Goal: Register for event/course

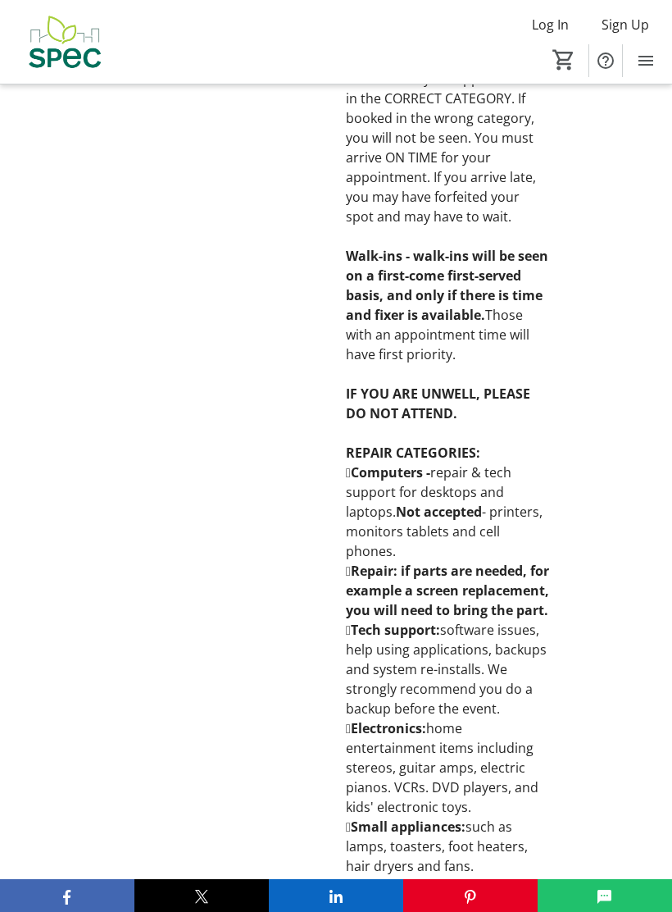
scroll to position [1861, 0]
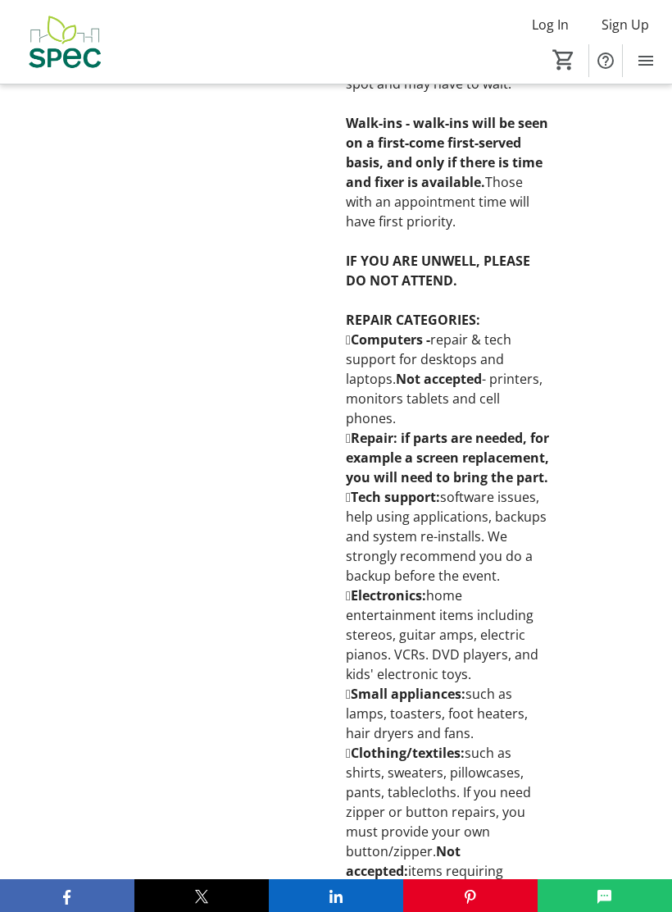
click at [648, 640] on div "Repair Cafe SPEC (Society Promoting Environmental Conservation) in partnership …" at bounding box center [336, 191] width 672 height 2482
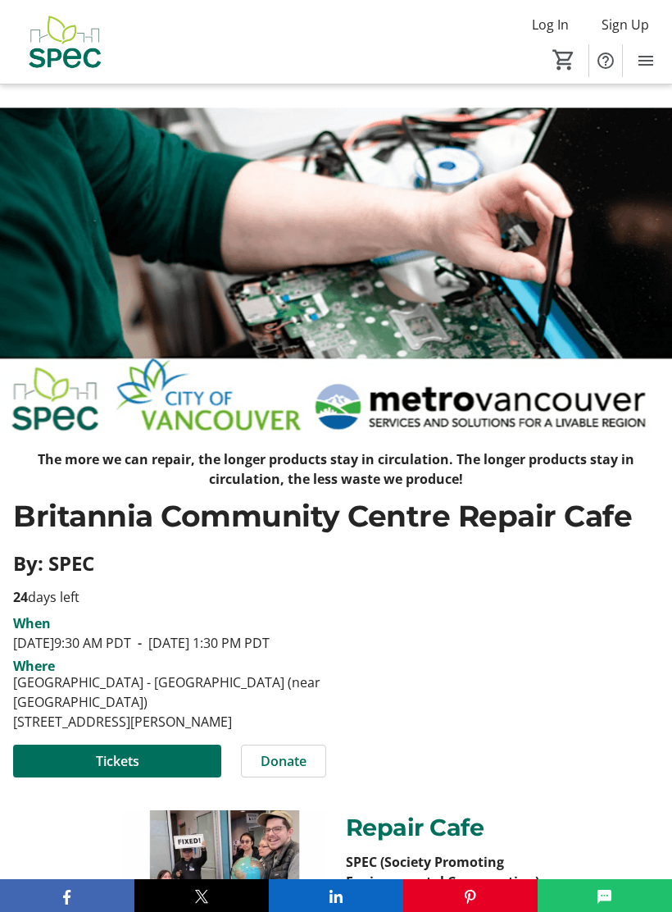
scroll to position [0, 0]
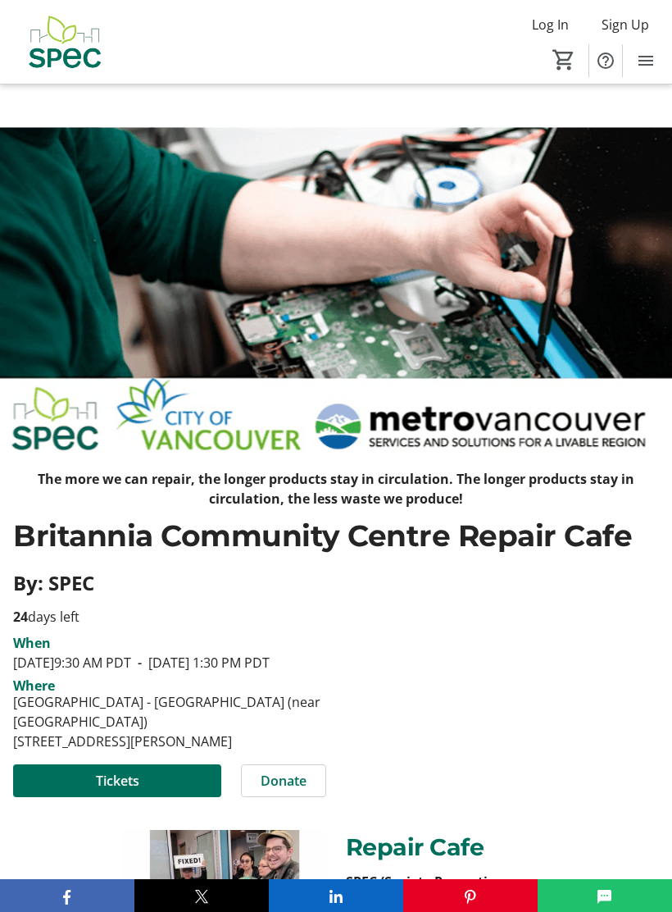
click at [148, 800] on span at bounding box center [117, 780] width 208 height 39
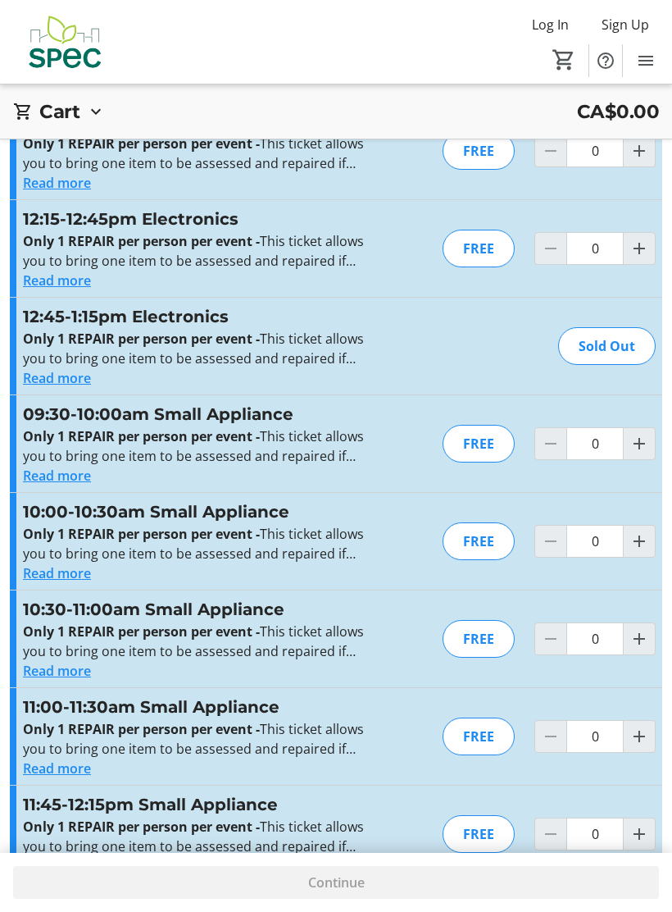
scroll to position [2694, 0]
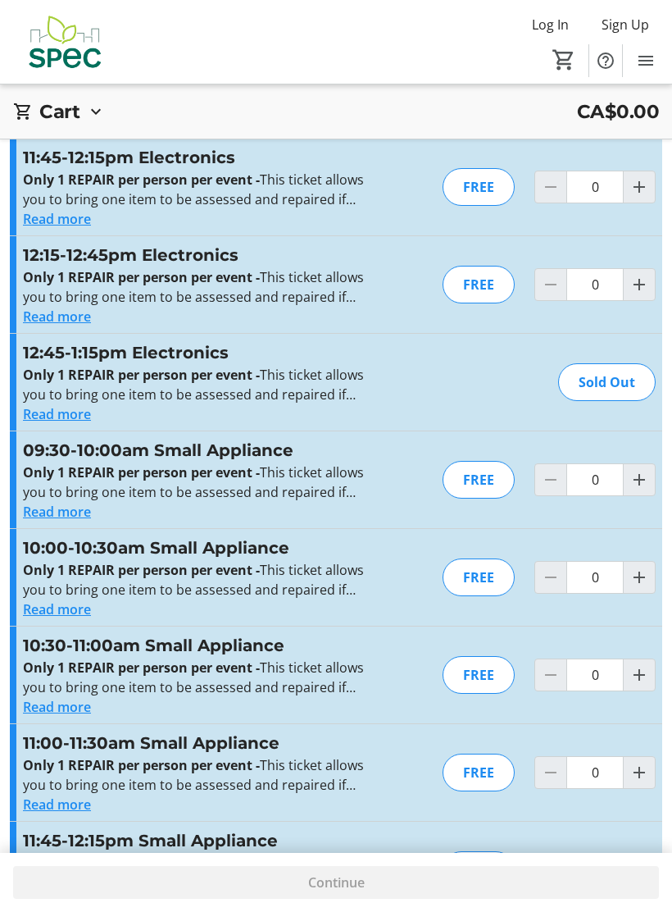
click at [483, 276] on div "FREE" at bounding box center [479, 285] width 72 height 38
click at [499, 285] on div "FREE" at bounding box center [479, 285] width 72 height 38
click at [638, 280] on mat-icon "Increment by one" at bounding box center [640, 285] width 20 height 20
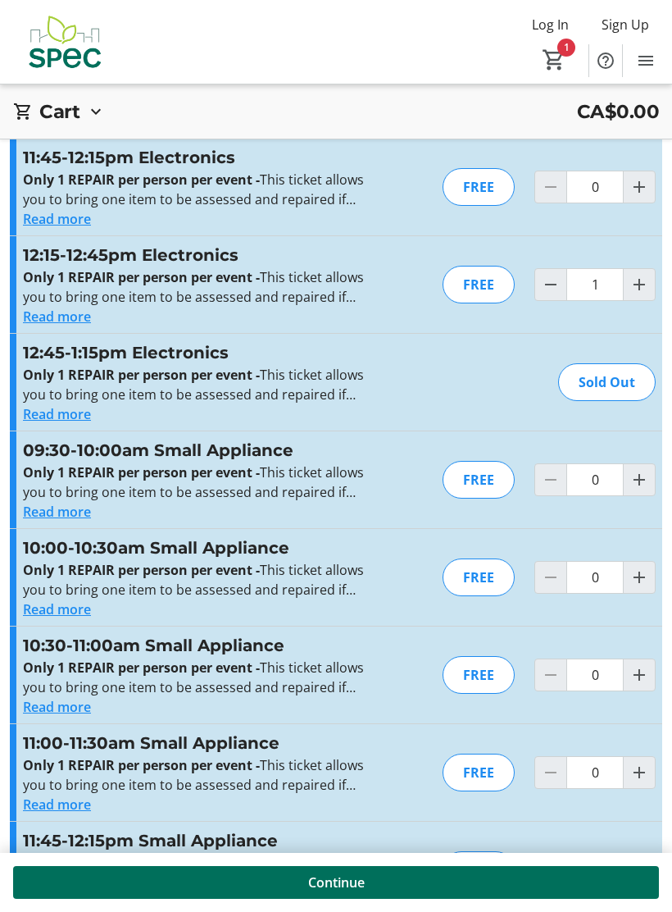
click at [635, 291] on mat-icon "Increment by one" at bounding box center [640, 285] width 20 height 20
type input "2"
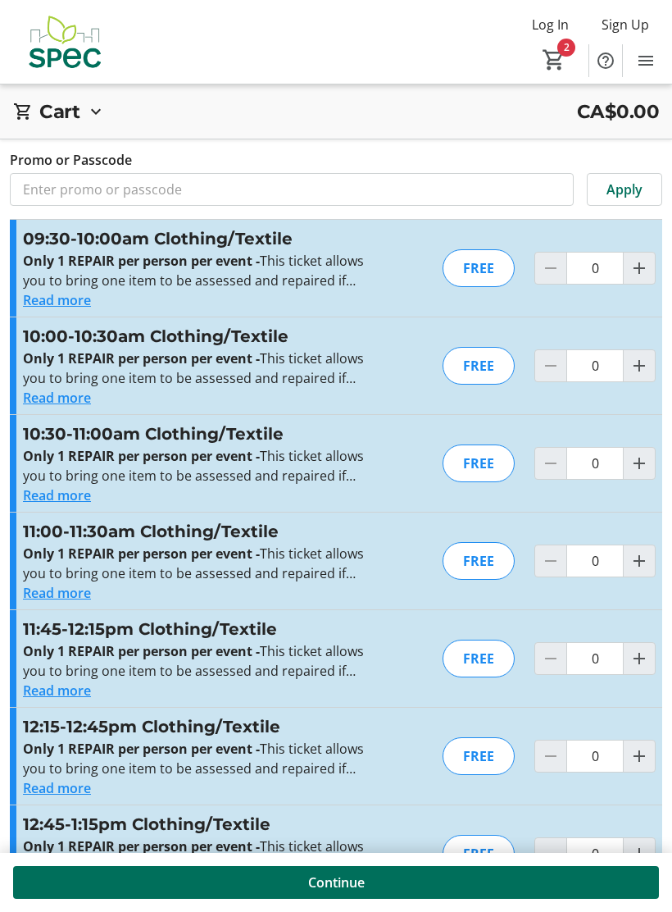
scroll to position [0, 0]
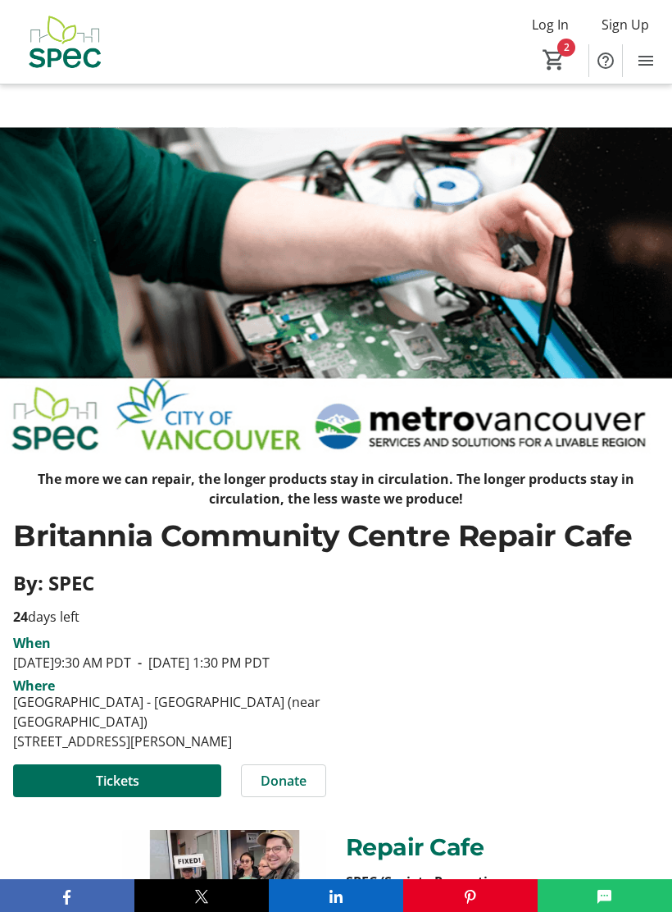
click at [181, 789] on span at bounding box center [117, 780] width 208 height 39
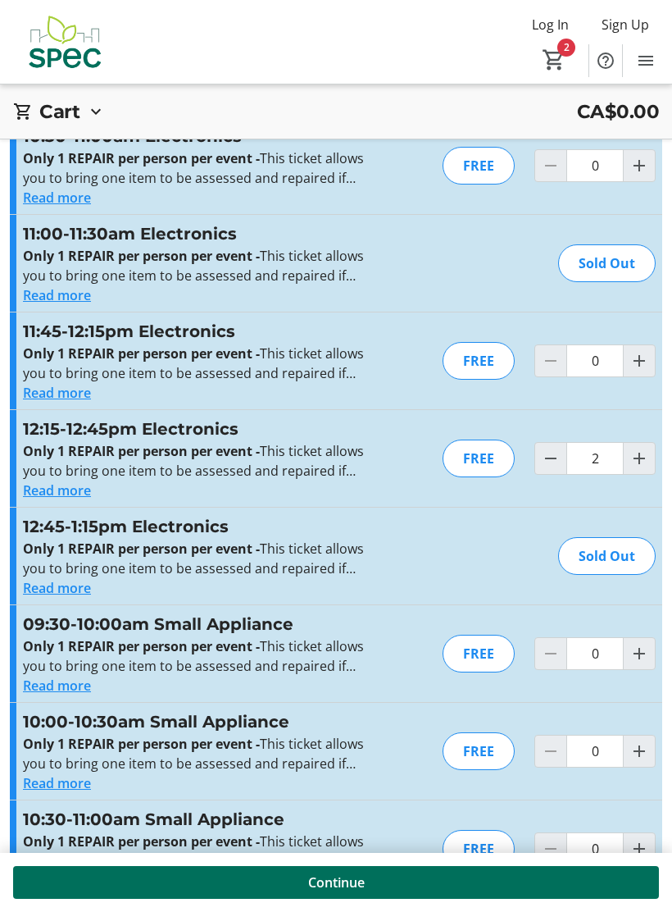
scroll to position [2145, 0]
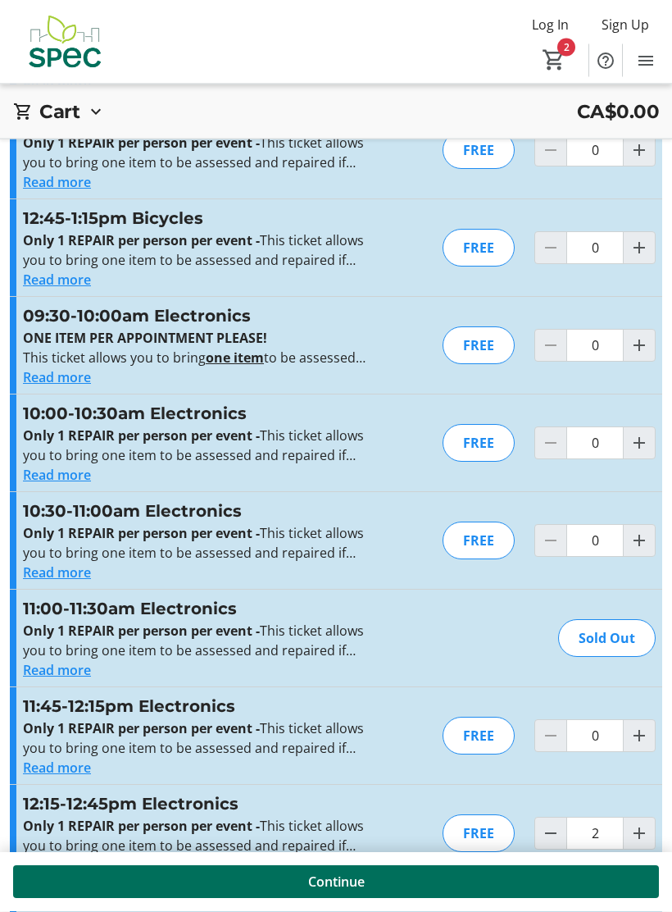
click at [631, 543] on mat-icon "Increment by one" at bounding box center [640, 541] width 20 height 20
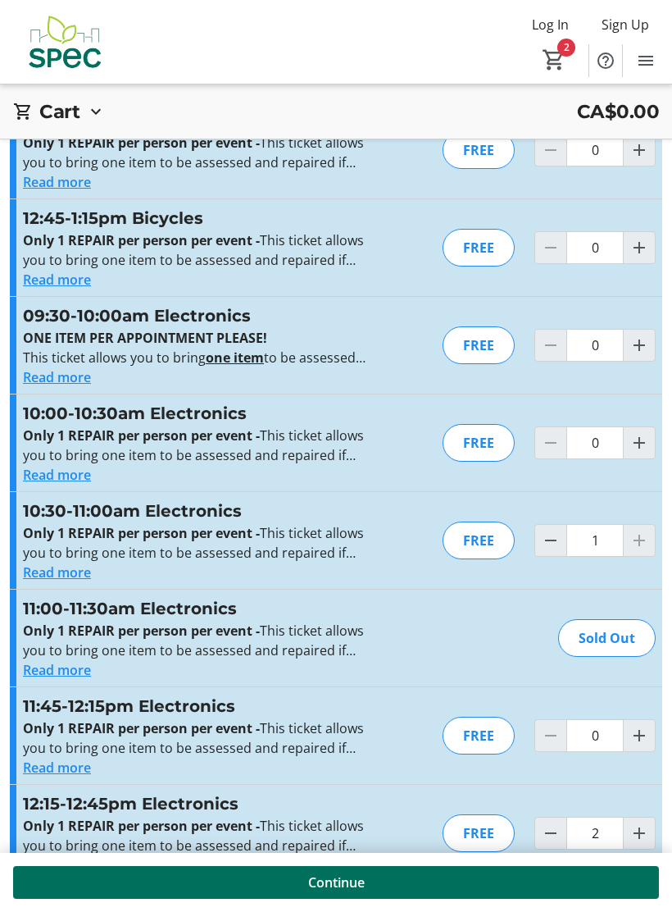
click at [635, 534] on div at bounding box center [639, 540] width 33 height 33
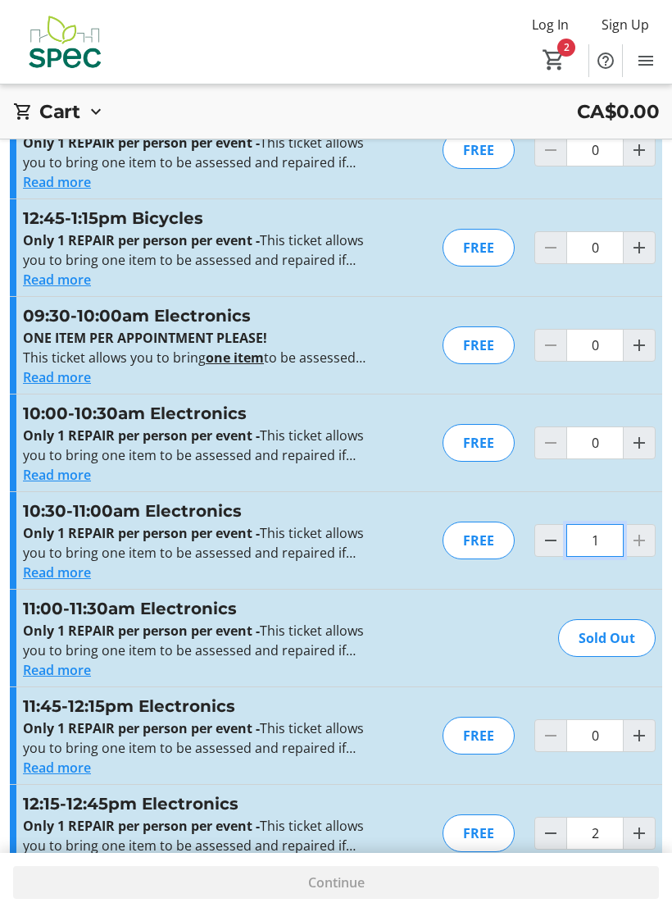
click at [622, 542] on input "1" at bounding box center [595, 540] width 57 height 33
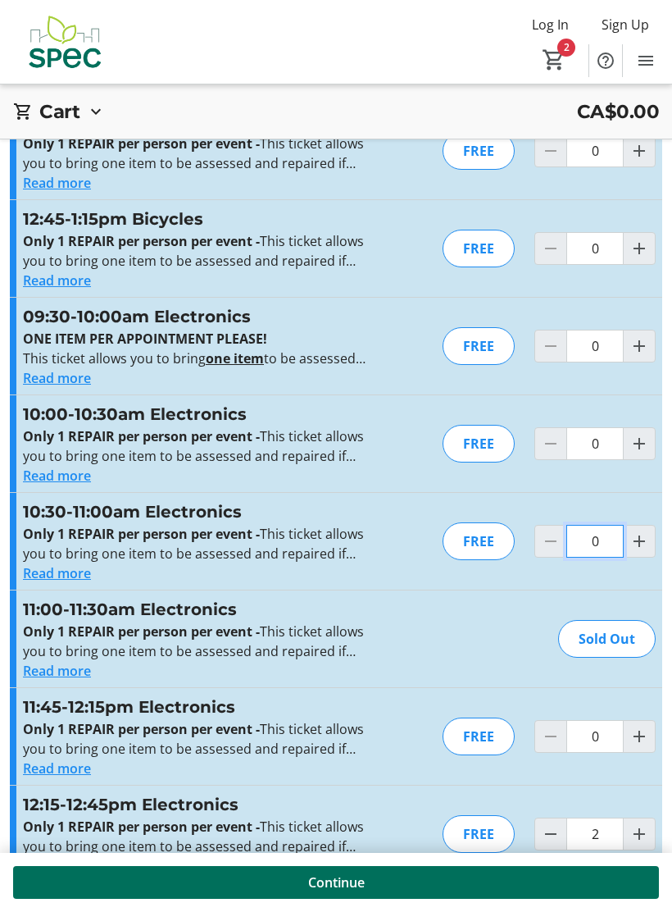
type input "1"
click at [430, 626] on div "11:00-11:30am Electronics Only 1 REPAIR per person per event - This ticket allo…" at bounding box center [336, 638] width 653 height 97
click at [635, 542] on div at bounding box center [639, 541] width 33 height 33
click at [646, 541] on div at bounding box center [639, 541] width 33 height 33
click at [480, 538] on div "FREE" at bounding box center [479, 541] width 72 height 38
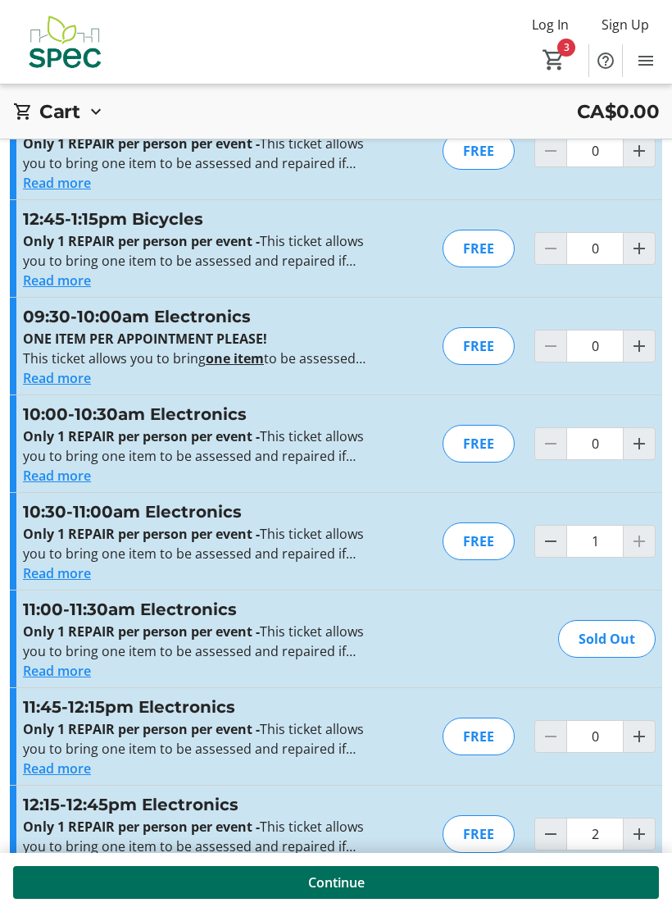
click at [469, 545] on div "FREE" at bounding box center [479, 541] width 72 height 38
click at [482, 538] on div "FREE" at bounding box center [479, 541] width 72 height 38
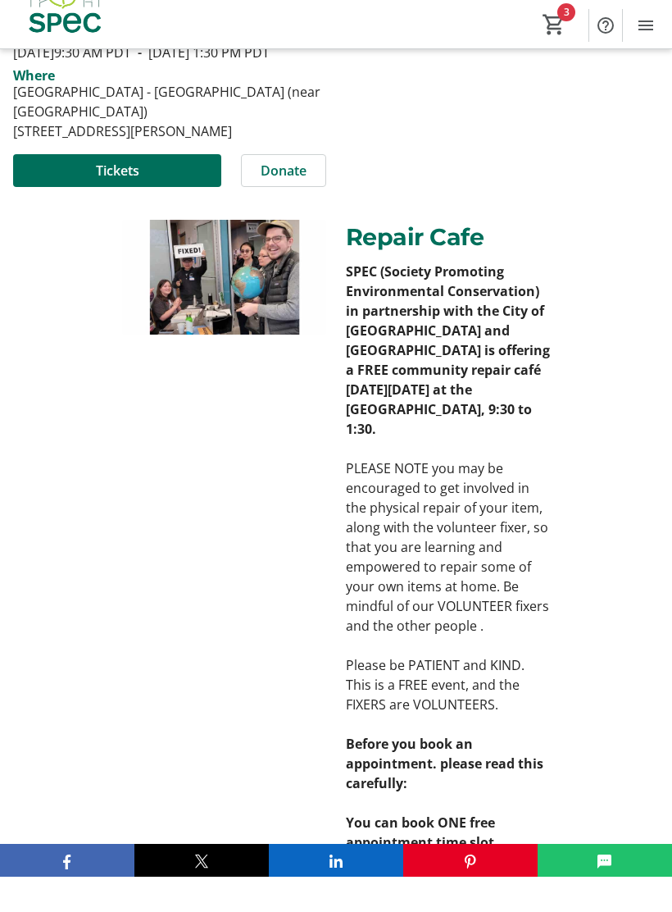
scroll to position [595, 0]
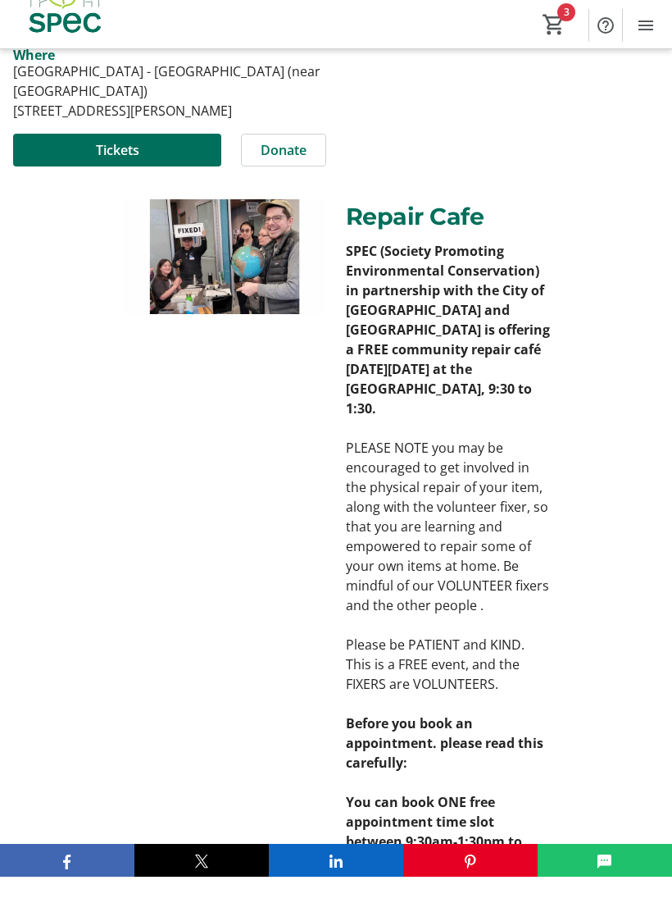
click at [117, 178] on span "Tickets" at bounding box center [117, 185] width 43 height 20
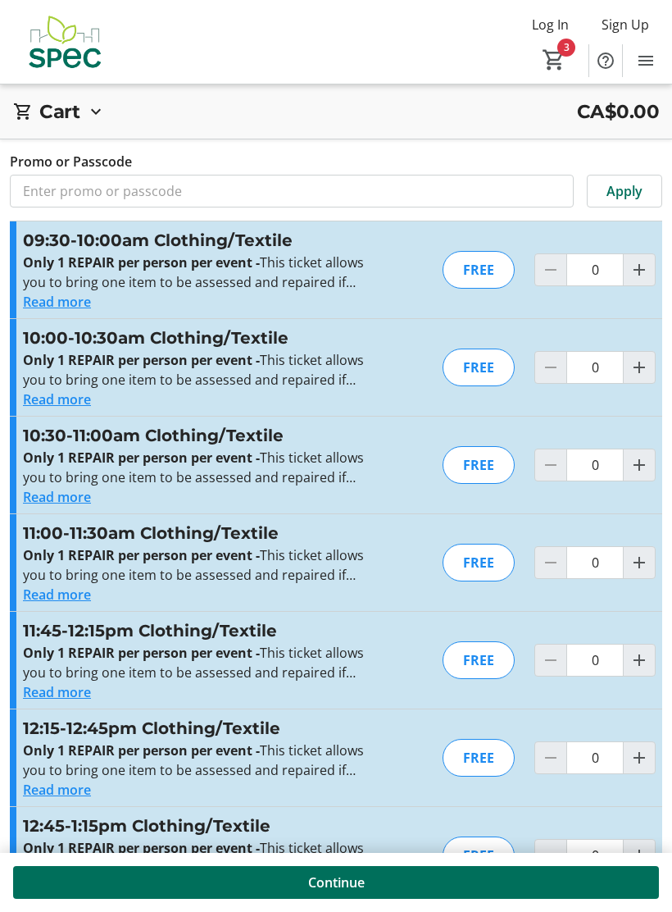
type input "1"
type input "2"
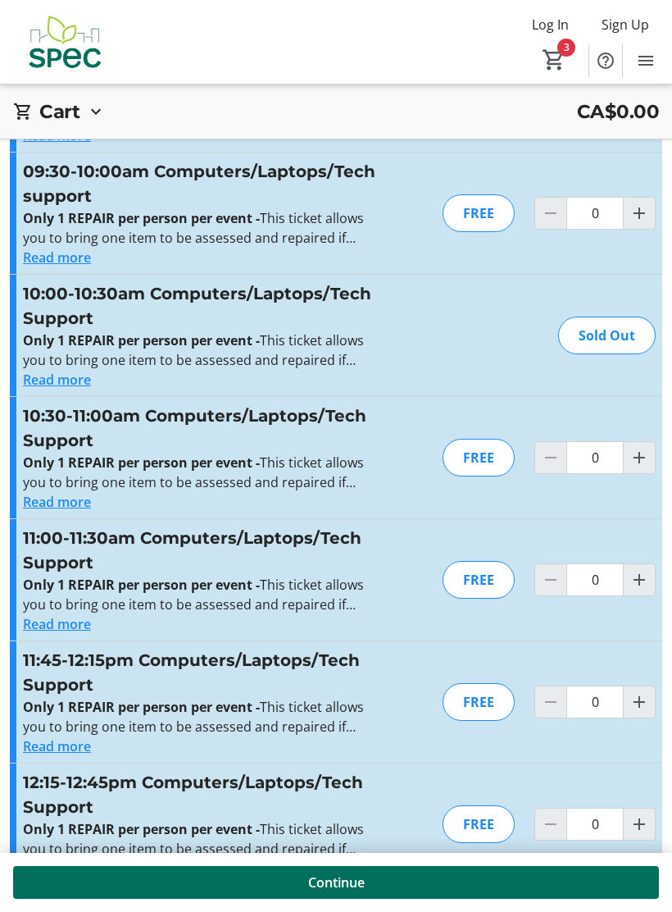
scroll to position [693, 0]
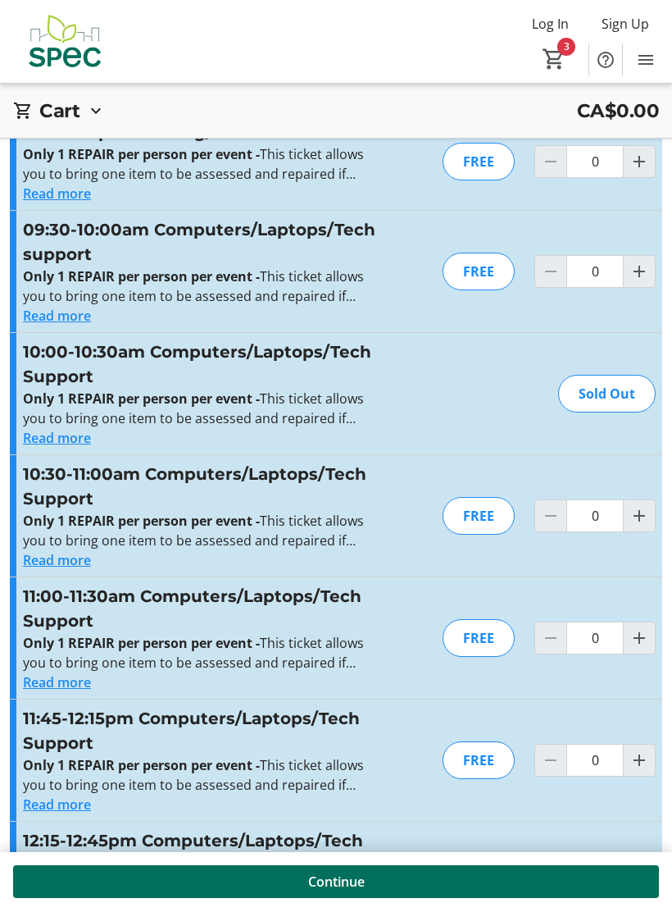
click at [650, 270] on span "Increment by one" at bounding box center [639, 272] width 31 height 31
click at [628, 280] on span "Increment by one" at bounding box center [639, 272] width 31 height 31
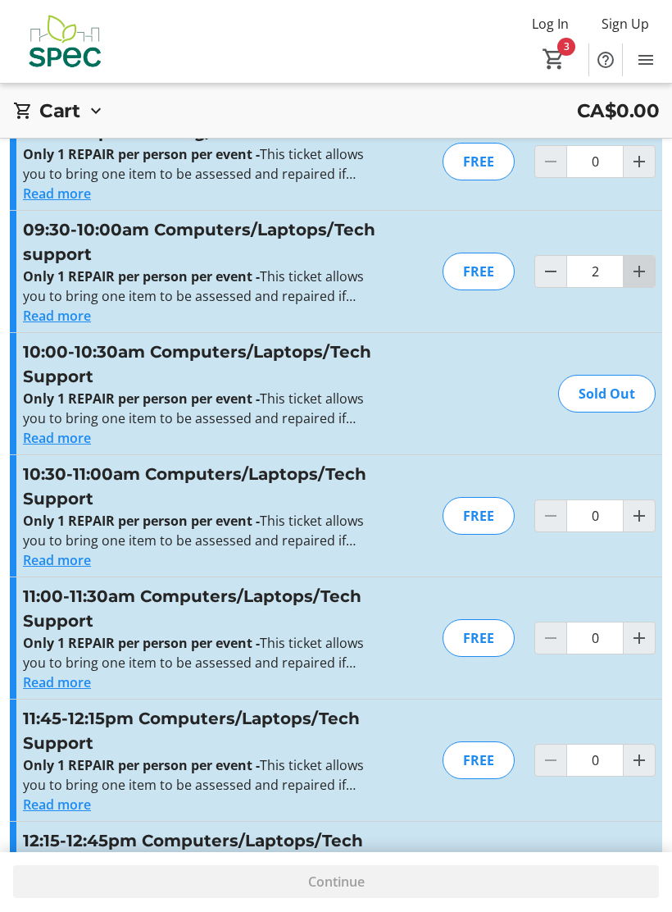
click at [625, 278] on span "Increment by one" at bounding box center [639, 272] width 31 height 31
type input "3"
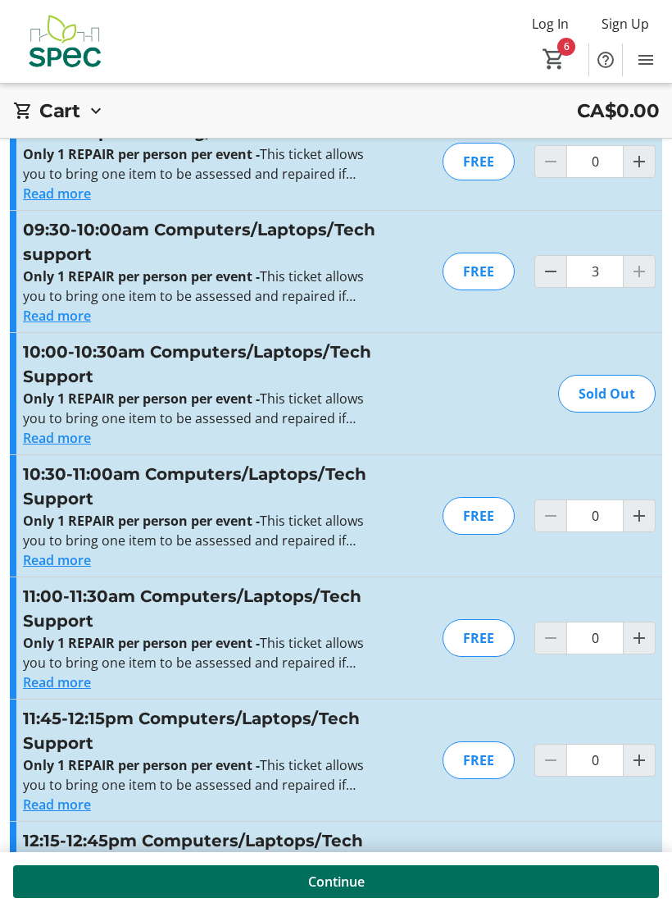
click at [550, 276] on mat-icon "Decrement by one" at bounding box center [551, 272] width 20 height 20
click at [547, 279] on mat-icon "Decrement by one" at bounding box center [551, 272] width 20 height 20
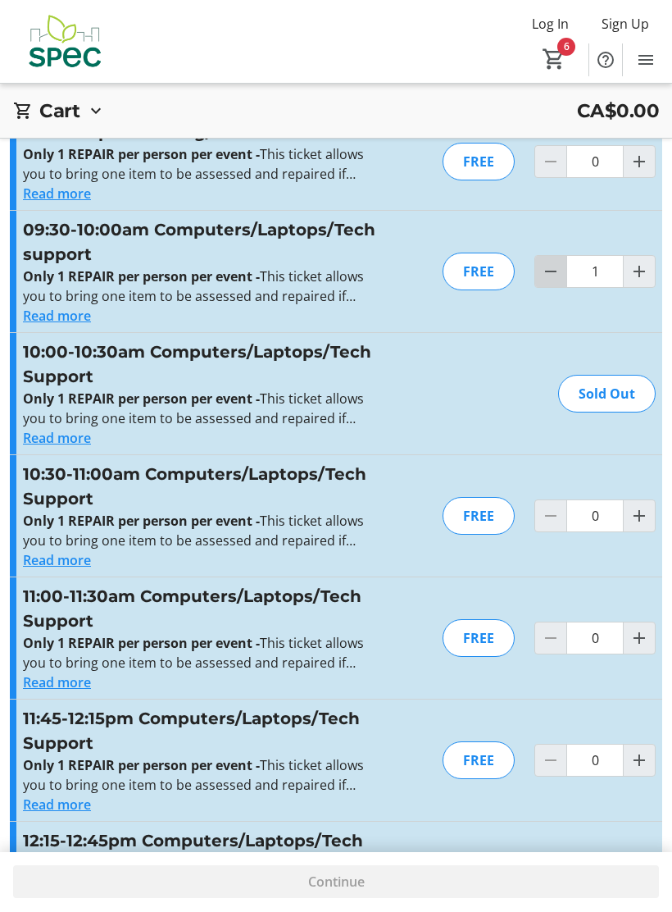
click at [536, 280] on span "Decrement by one" at bounding box center [550, 272] width 31 height 31
type input "0"
type input "1"
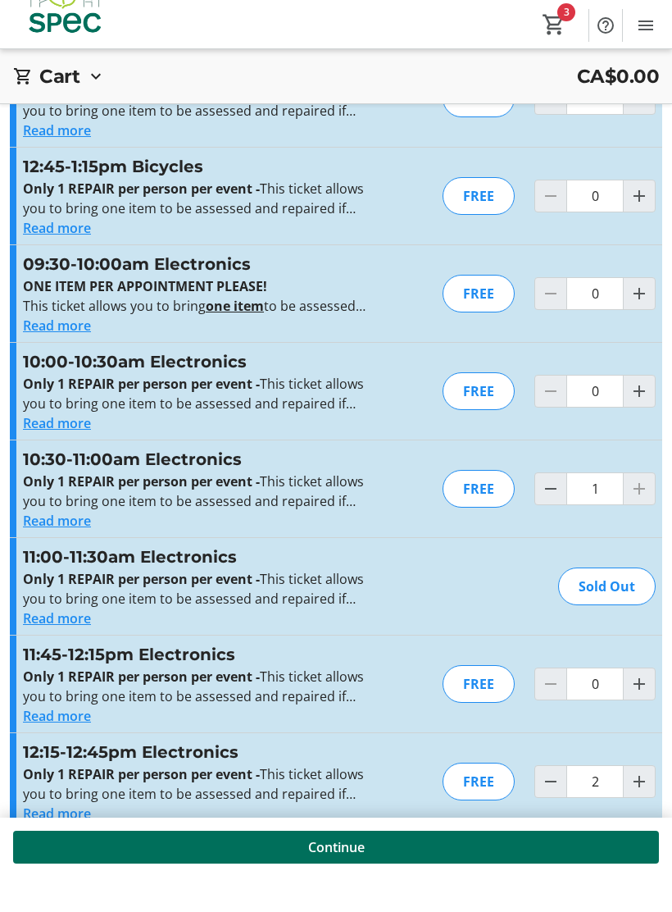
scroll to position [2180, 0]
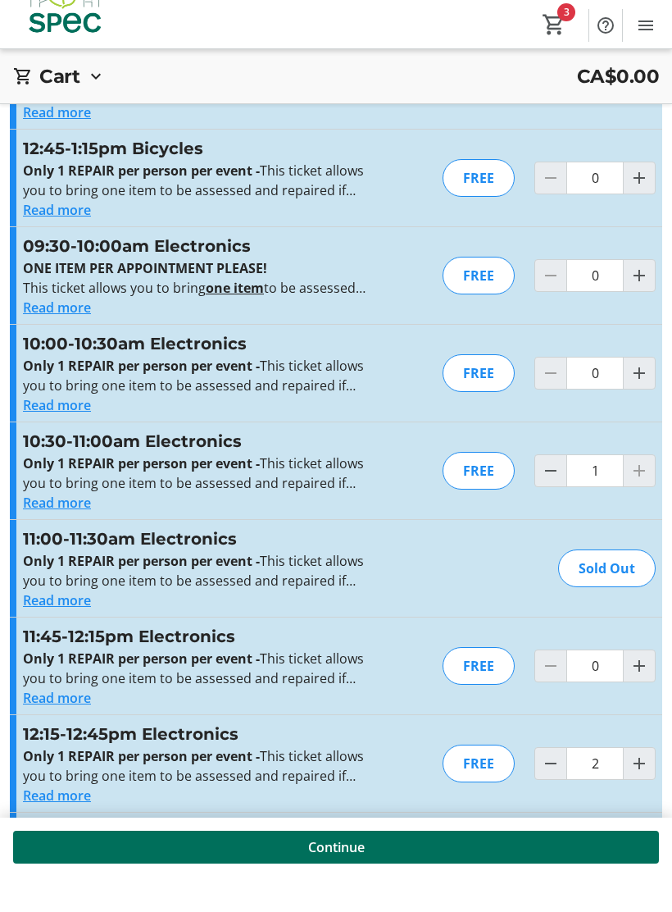
click at [640, 490] on div at bounding box center [639, 506] width 33 height 33
click at [622, 490] on input "1" at bounding box center [595, 506] width 57 height 33
click at [61, 528] on button "Read more" at bounding box center [57, 538] width 68 height 20
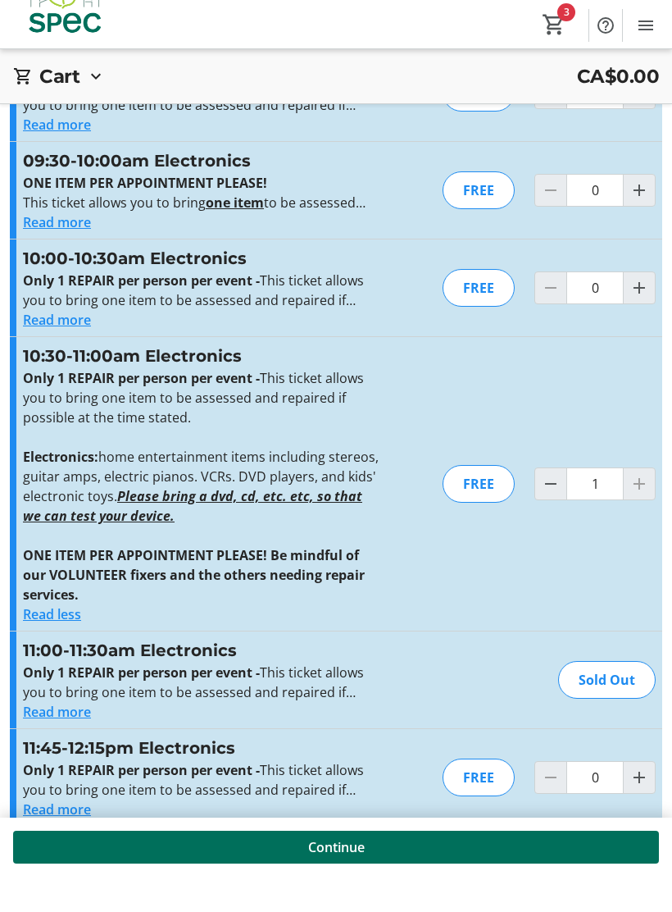
scroll to position [2275, 0]
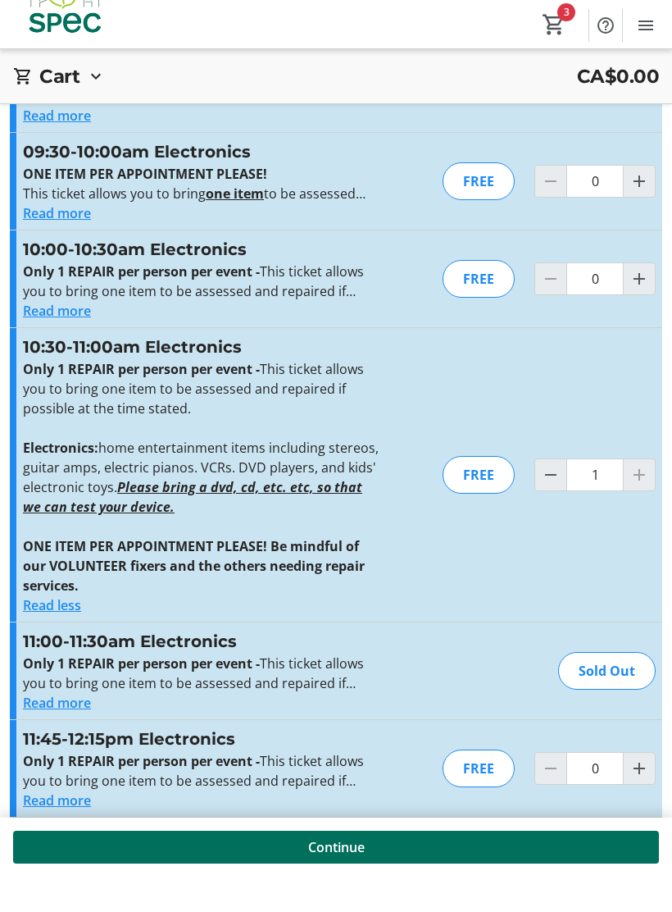
click at [490, 491] on div "FREE" at bounding box center [479, 510] width 72 height 38
click at [476, 491] on div "FREE" at bounding box center [479, 510] width 72 height 38
click at [482, 491] on div "FREE" at bounding box center [479, 510] width 72 height 38
click at [484, 491] on div "FREE" at bounding box center [479, 510] width 72 height 38
click at [482, 491] on div "FREE" at bounding box center [479, 510] width 72 height 38
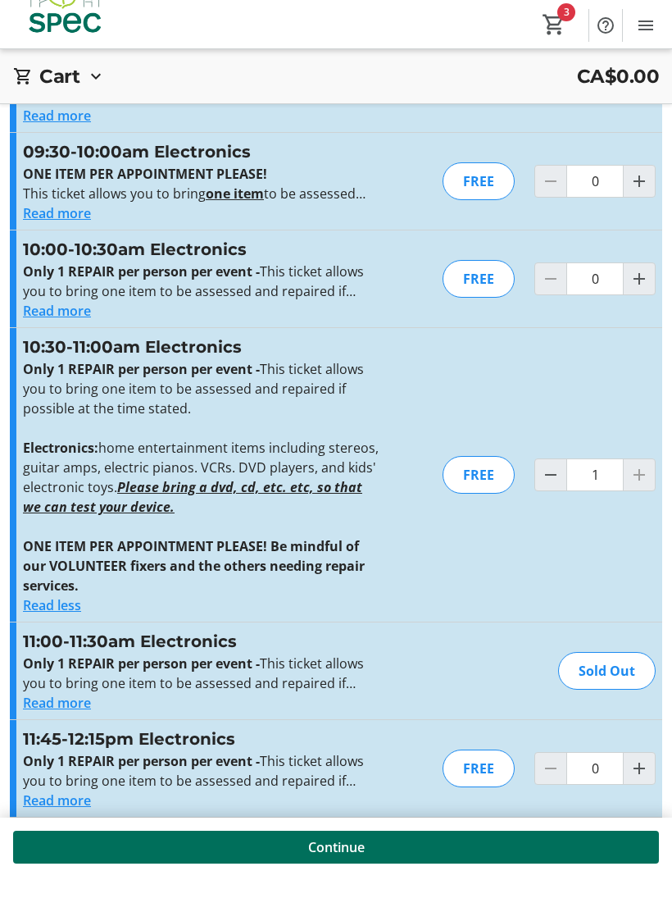
scroll to position [2277, 0]
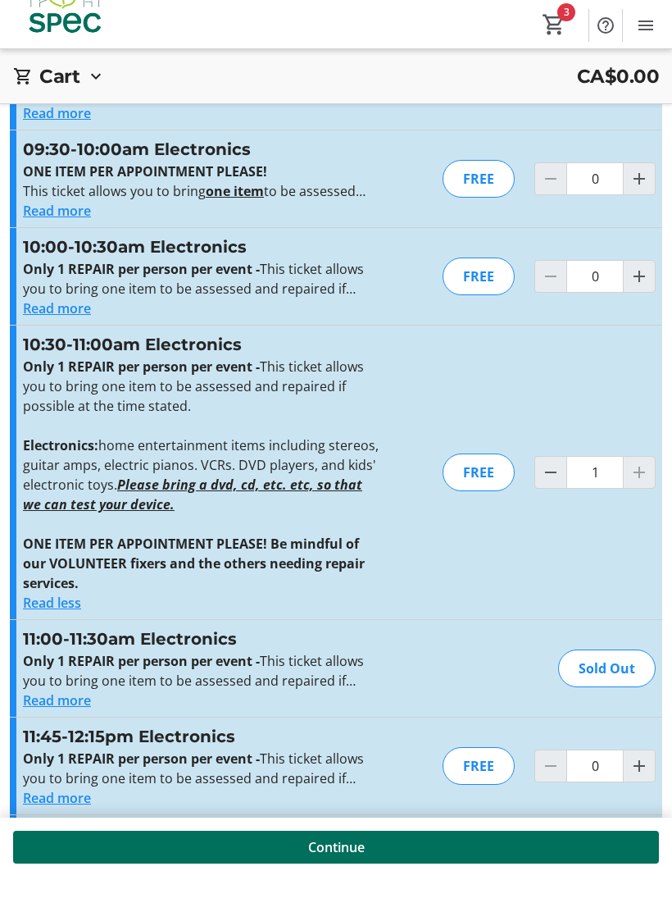
click at [476, 489] on div "FREE" at bounding box center [479, 508] width 72 height 38
click at [481, 570] on div "10:30-11:00am Electronics Only 1 REPAIR per person per event - This ticket allo…" at bounding box center [336, 508] width 653 height 294
click at [545, 498] on mat-icon "Decrement by one" at bounding box center [551, 508] width 20 height 20
type input "0"
click at [644, 302] on mat-icon "Increment by one" at bounding box center [640, 312] width 20 height 20
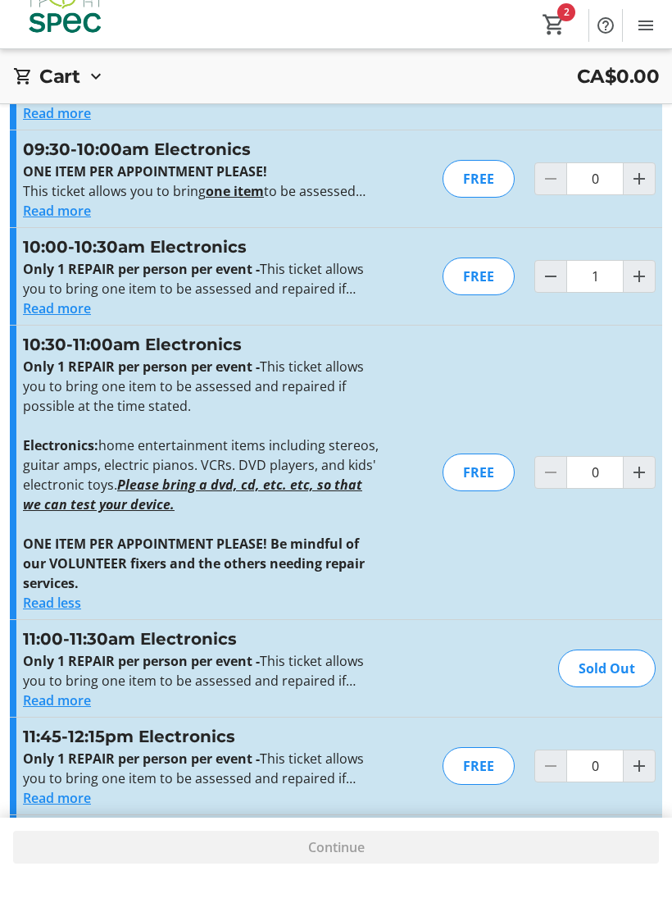
click at [486, 293] on div "FREE" at bounding box center [479, 312] width 72 height 38
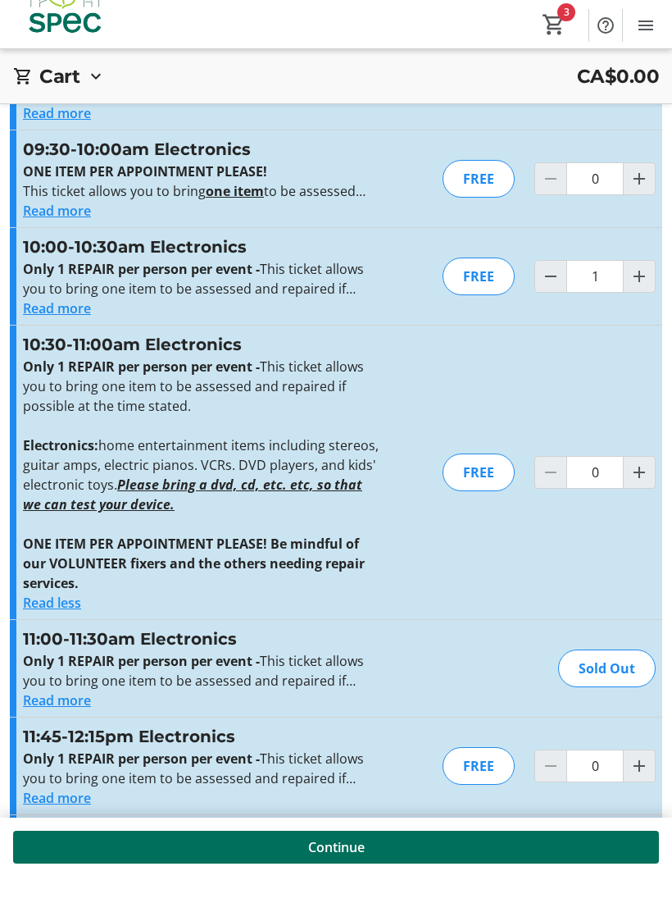
click at [481, 293] on div "FREE" at bounding box center [479, 312] width 72 height 38
click at [545, 302] on mat-icon "Decrement by one" at bounding box center [551, 312] width 20 height 20
type input "0"
click at [271, 511] on u "Please bring a dvd, cd, etc. etc, so that we can test your device." at bounding box center [192, 530] width 339 height 38
click at [477, 489] on div "FREE" at bounding box center [479, 508] width 72 height 38
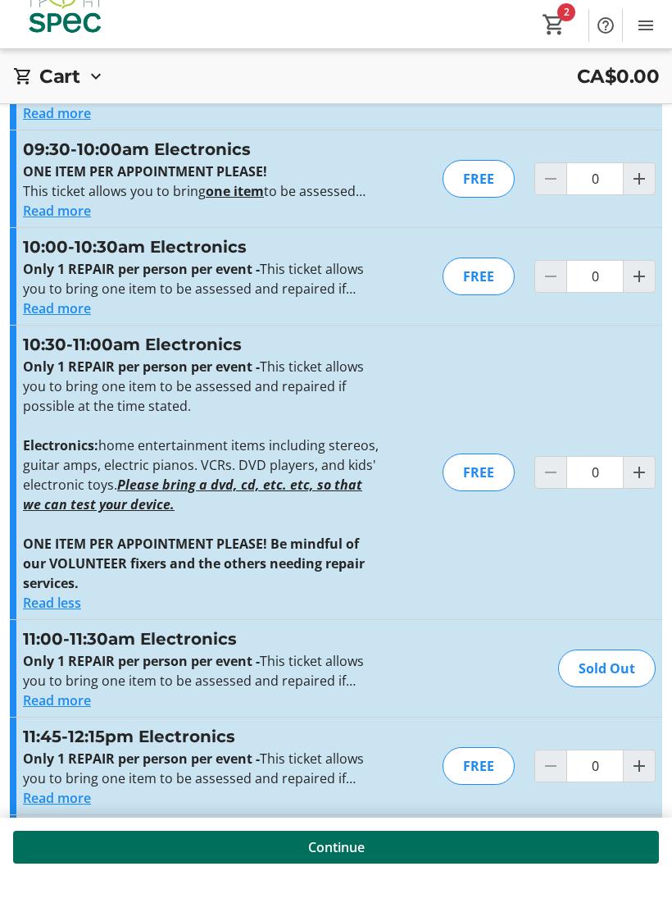
click at [628, 492] on span "Increment by one" at bounding box center [639, 507] width 31 height 31
click at [639, 491] on div at bounding box center [639, 507] width 33 height 33
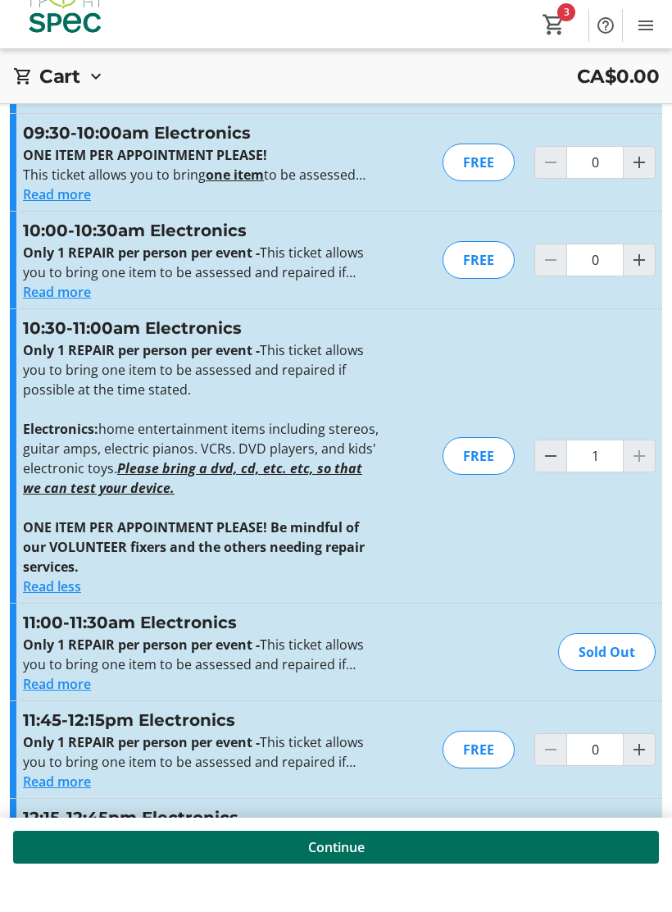
scroll to position [2317, 0]
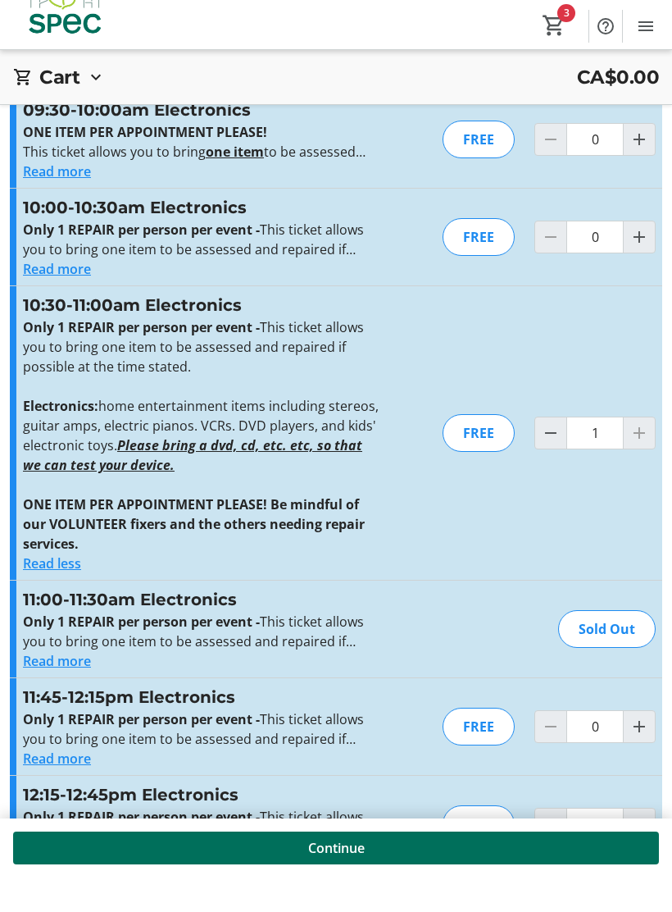
click at [553, 458] on mat-icon "Decrement by one" at bounding box center [551, 468] width 20 height 20
type input "0"
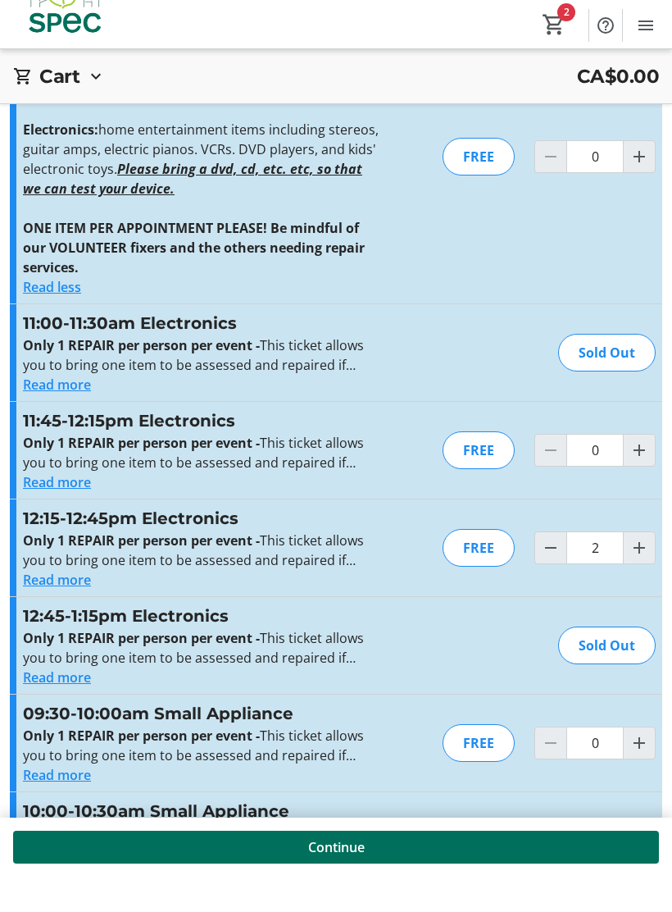
scroll to position [2609, 0]
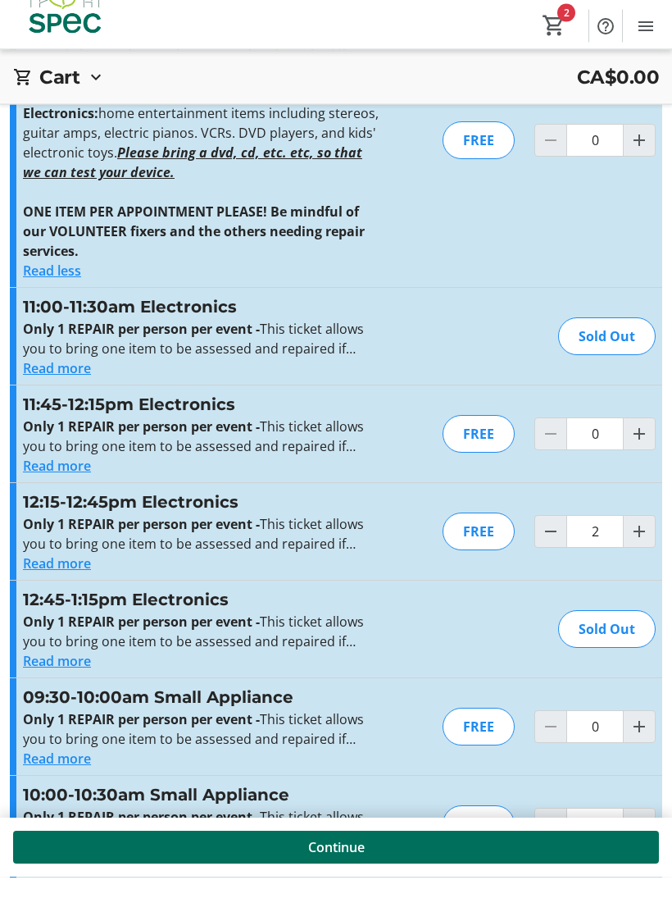
click at [643, 557] on mat-icon "Increment by one" at bounding box center [640, 567] width 20 height 20
type input "3"
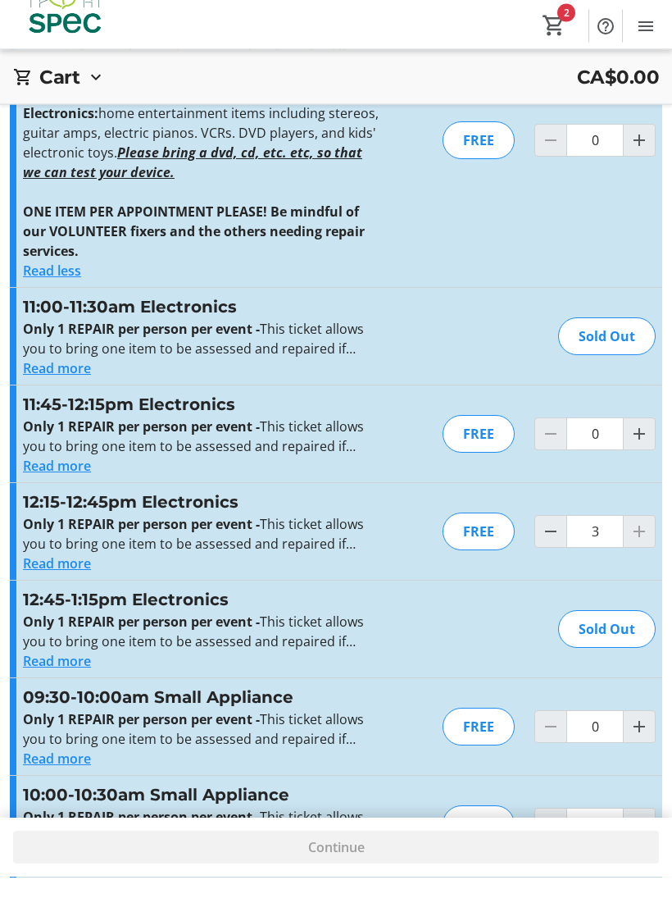
type input "3"
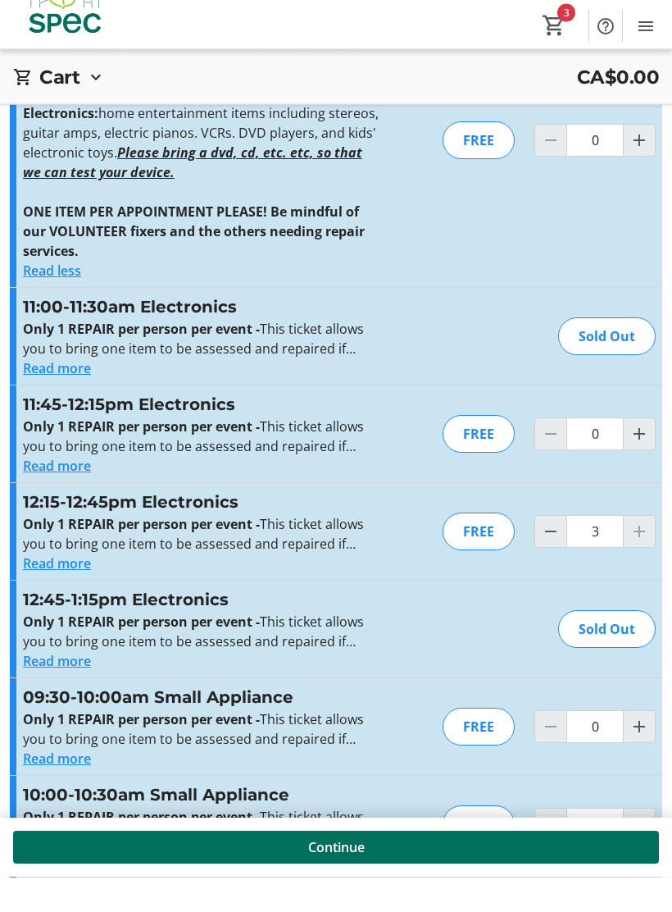
click at [647, 353] on div "Sold Out" at bounding box center [607, 372] width 98 height 38
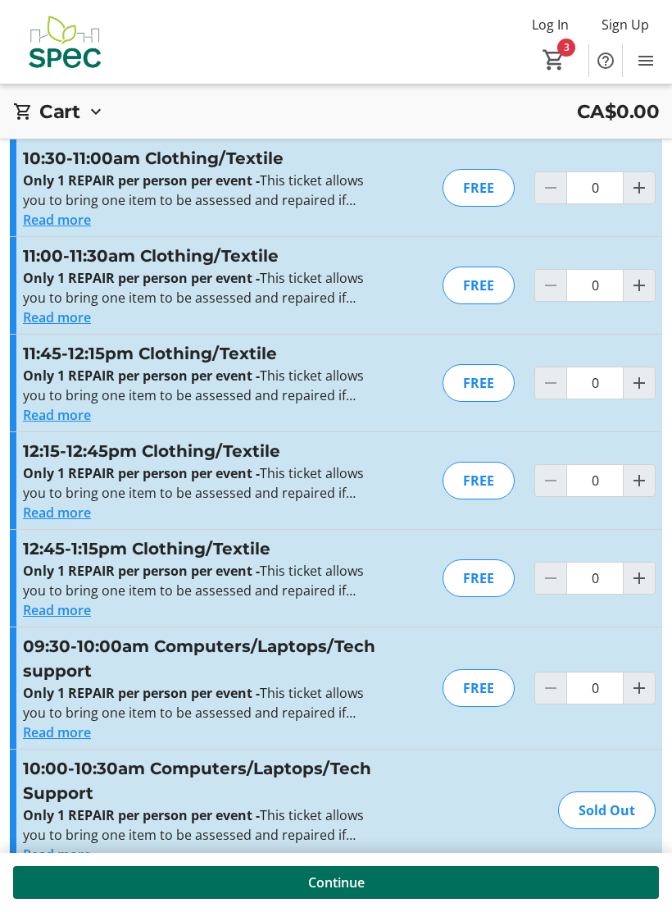
scroll to position [0, 0]
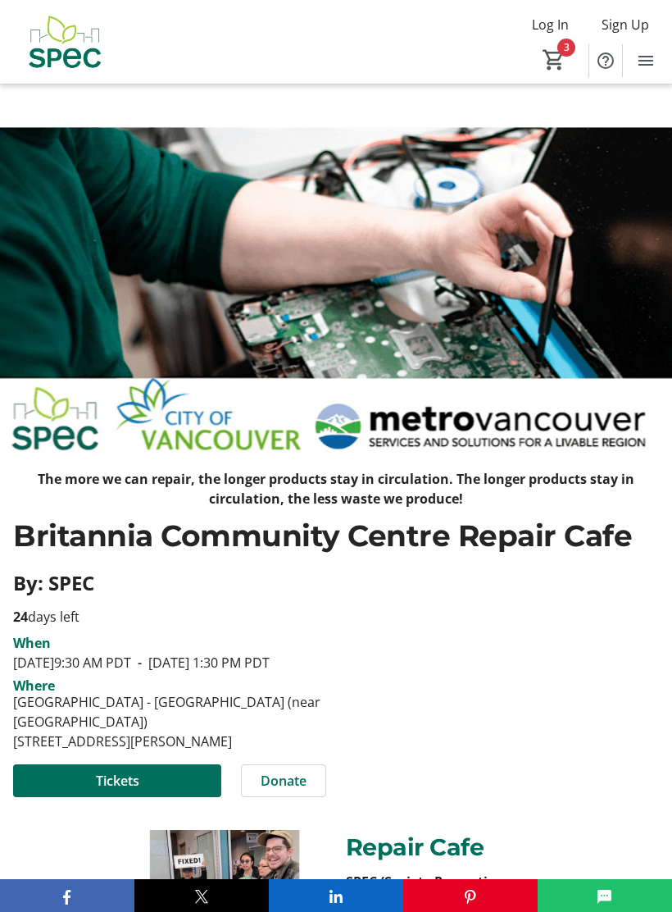
click at [134, 790] on span "Tickets" at bounding box center [117, 781] width 43 height 20
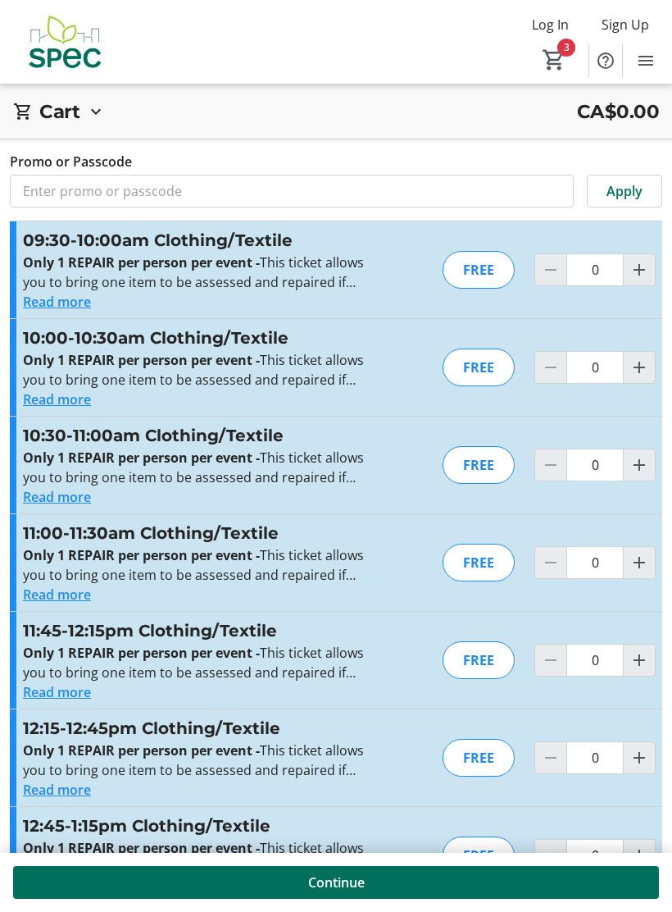
type input "3"
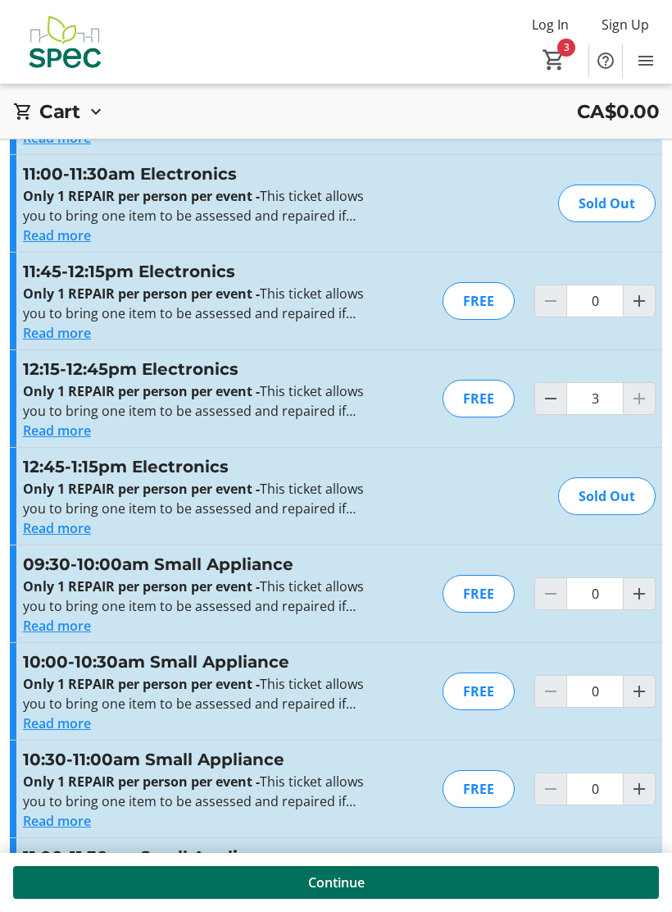
scroll to position [2578, 0]
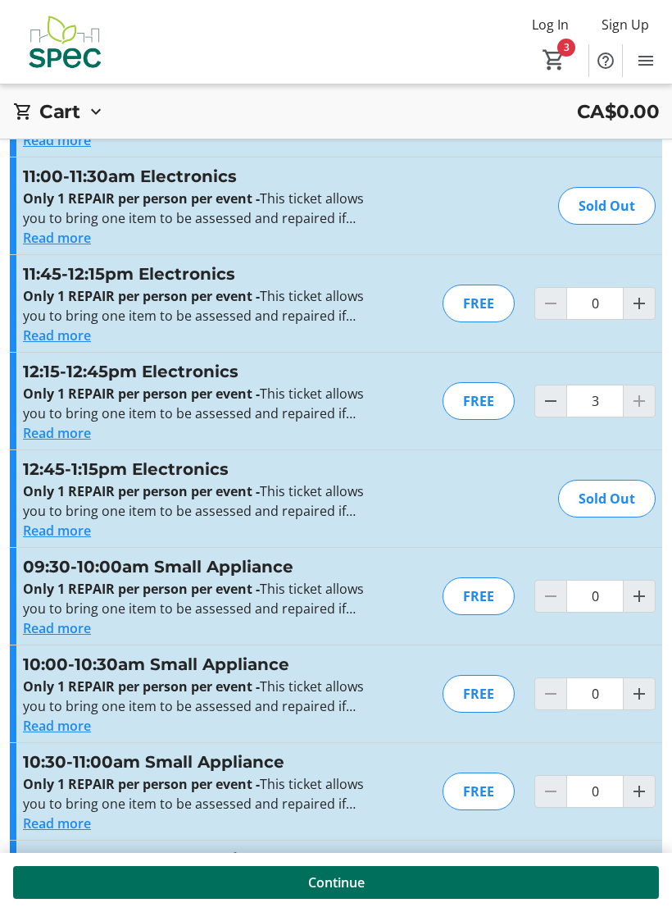
click at [461, 393] on div "FREE" at bounding box center [479, 401] width 72 height 38
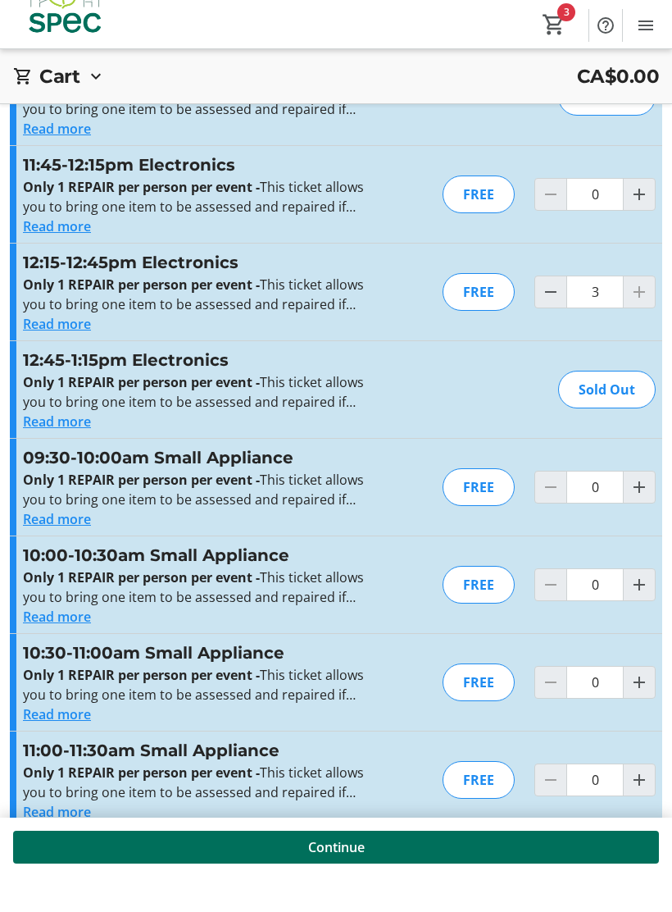
scroll to position [2843, 0]
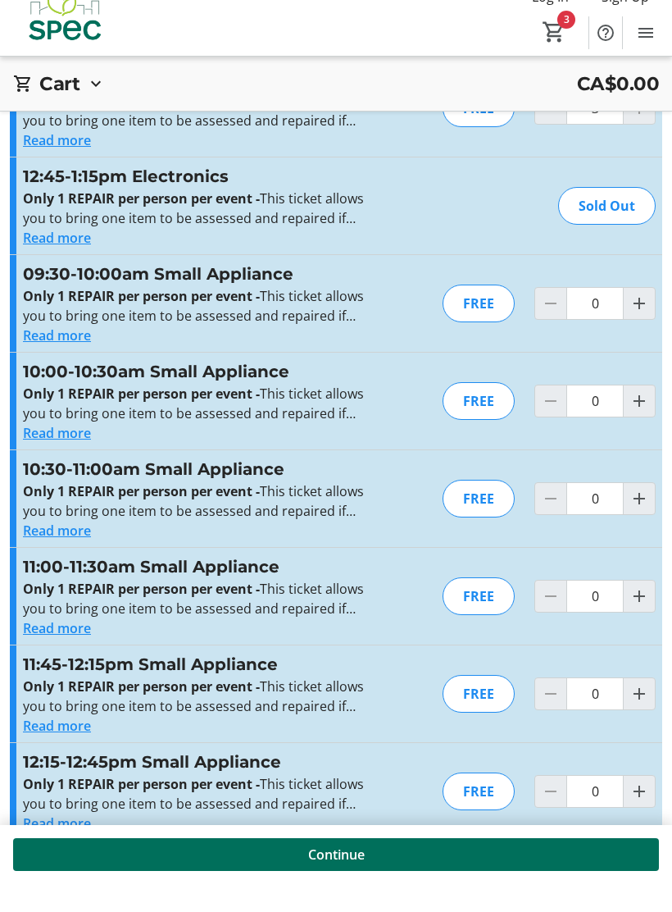
click at [386, 902] on span at bounding box center [336, 882] width 646 height 39
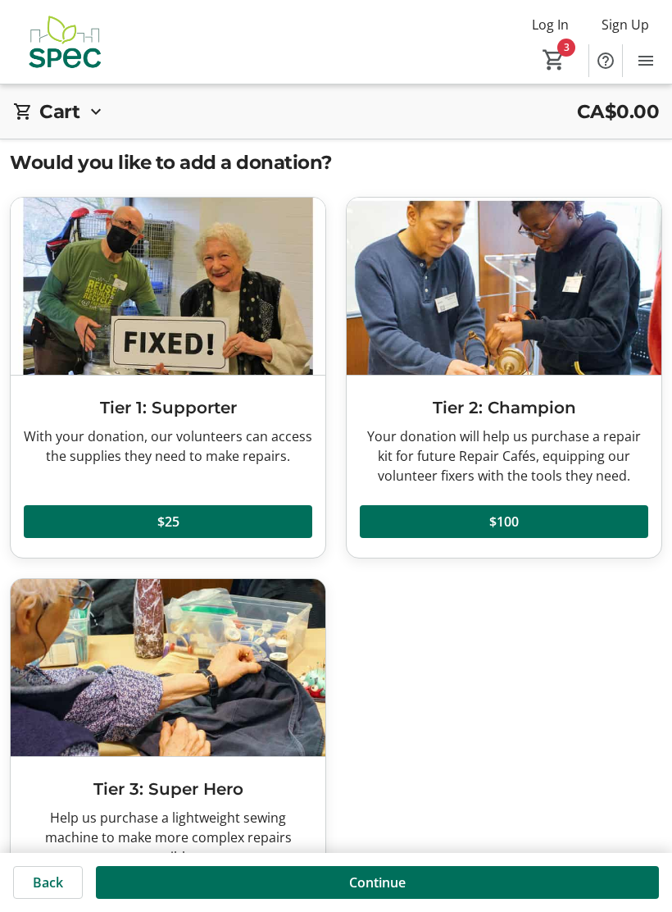
scroll to position [53, 0]
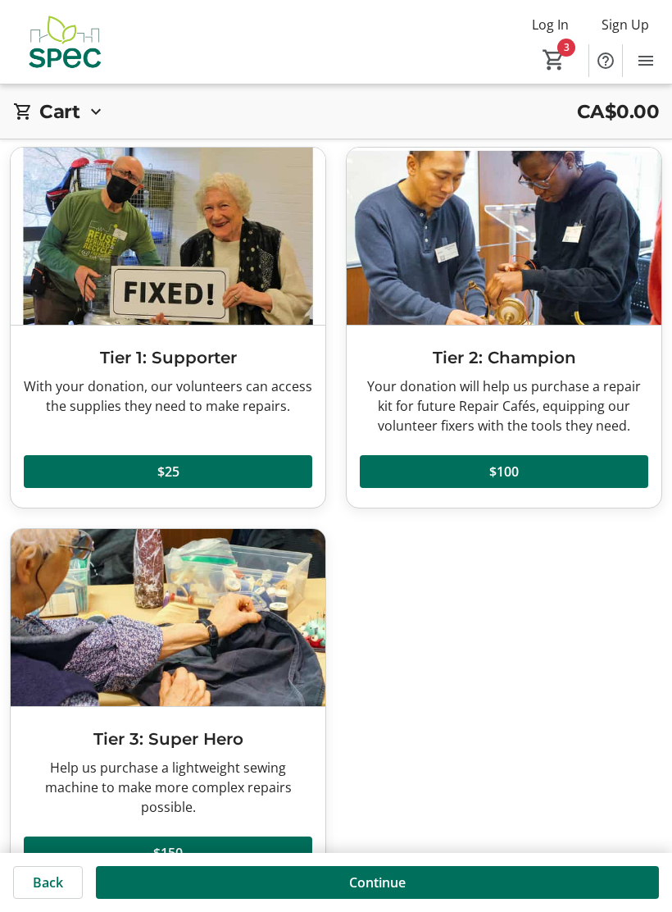
click at [44, 902] on span at bounding box center [48, 882] width 68 height 39
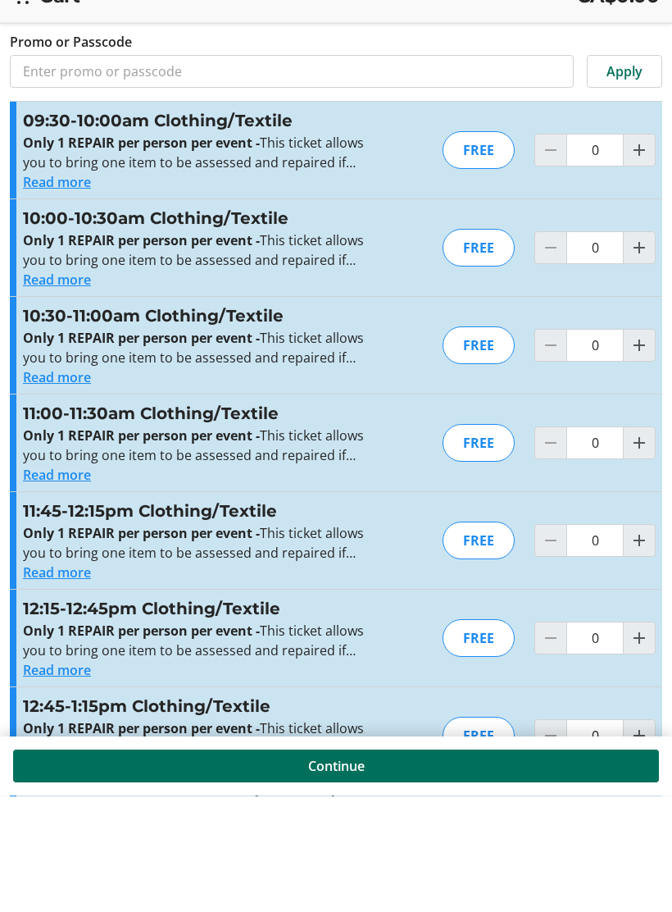
type input "3"
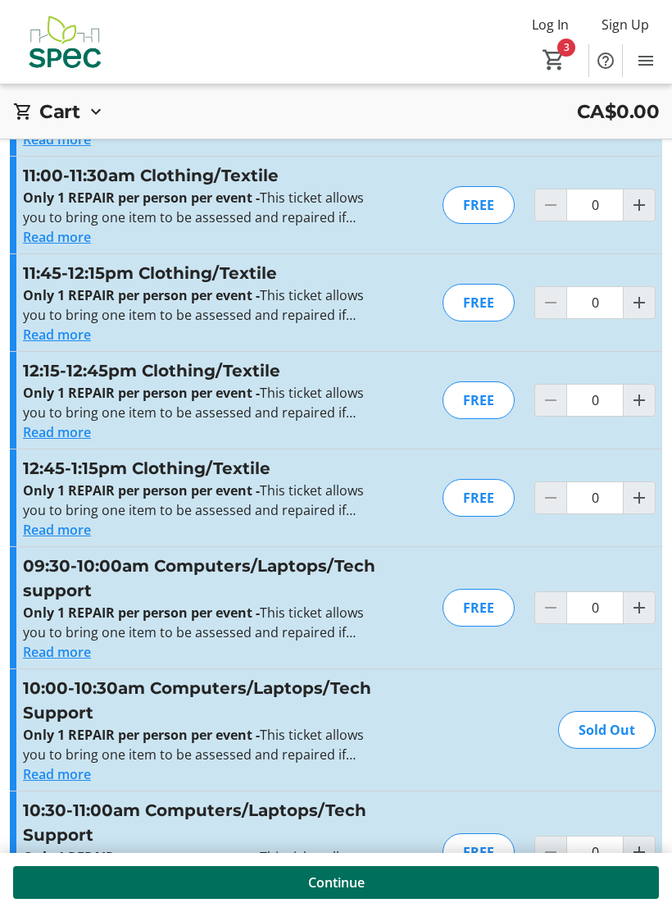
scroll to position [350, 0]
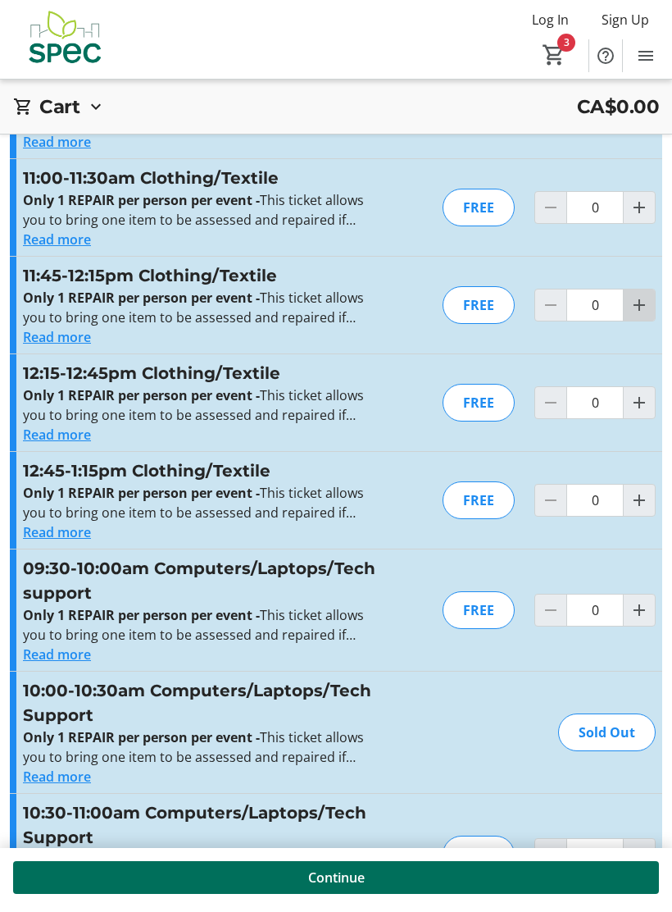
click at [642, 300] on mat-icon "Increment by one" at bounding box center [640, 310] width 20 height 20
type input "1"
click at [650, 304] on div at bounding box center [639, 310] width 33 height 33
click at [622, 308] on input "1" at bounding box center [595, 310] width 57 height 33
click at [480, 343] on div "11:45-12:15pm Clothing/Textile Only 1 REPAIR per person per event - This ticket…" at bounding box center [336, 310] width 653 height 97
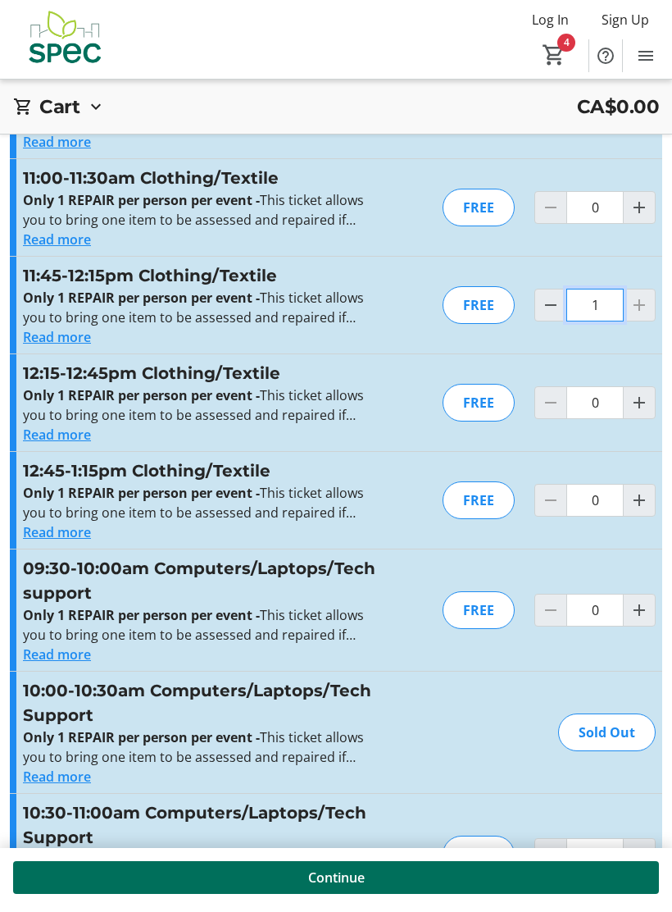
click at [622, 297] on input "1" at bounding box center [595, 310] width 57 height 33
click at [642, 305] on div at bounding box center [639, 310] width 33 height 33
click at [37, 346] on button "Read more" at bounding box center [57, 342] width 68 height 20
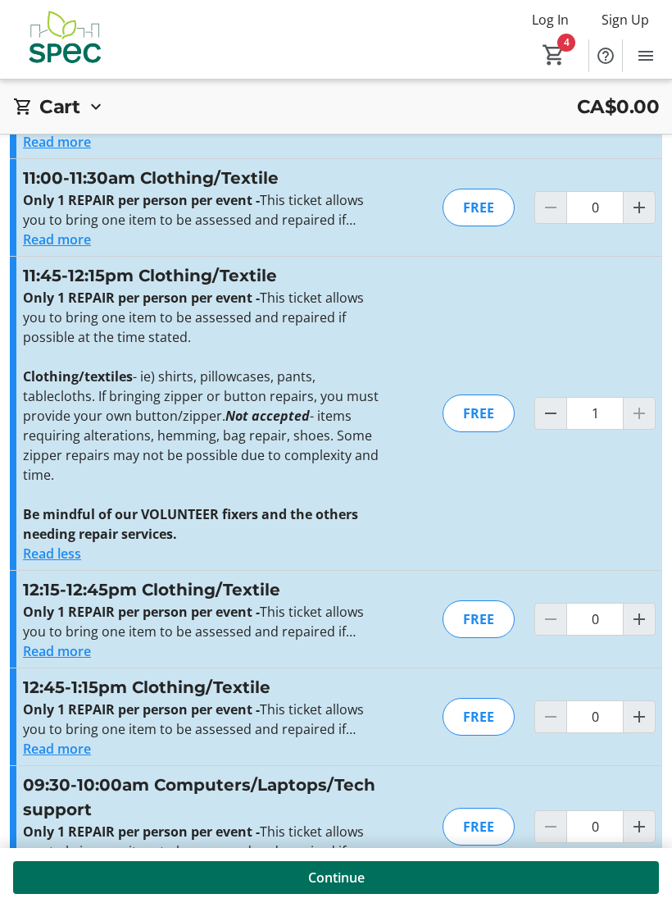
click at [636, 414] on div at bounding box center [639, 418] width 33 height 33
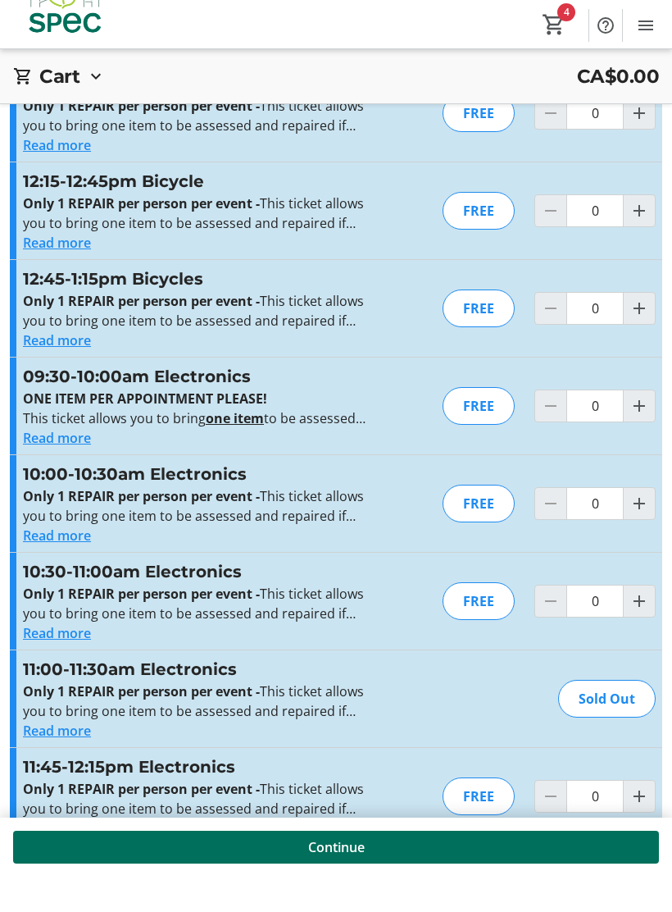
scroll to position [2444, 0]
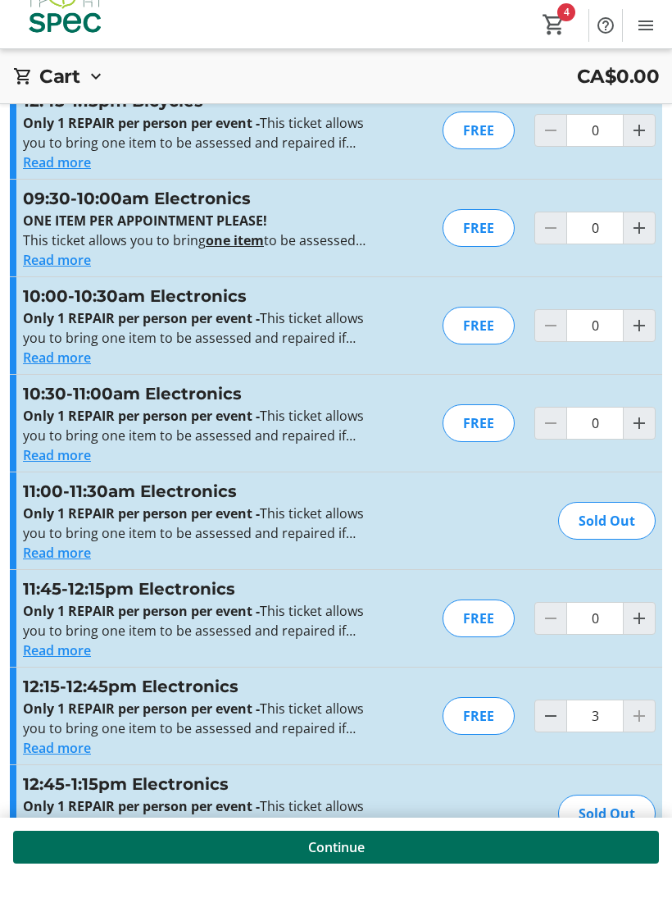
click at [640, 449] on mat-icon "Increment by one" at bounding box center [640, 459] width 20 height 20
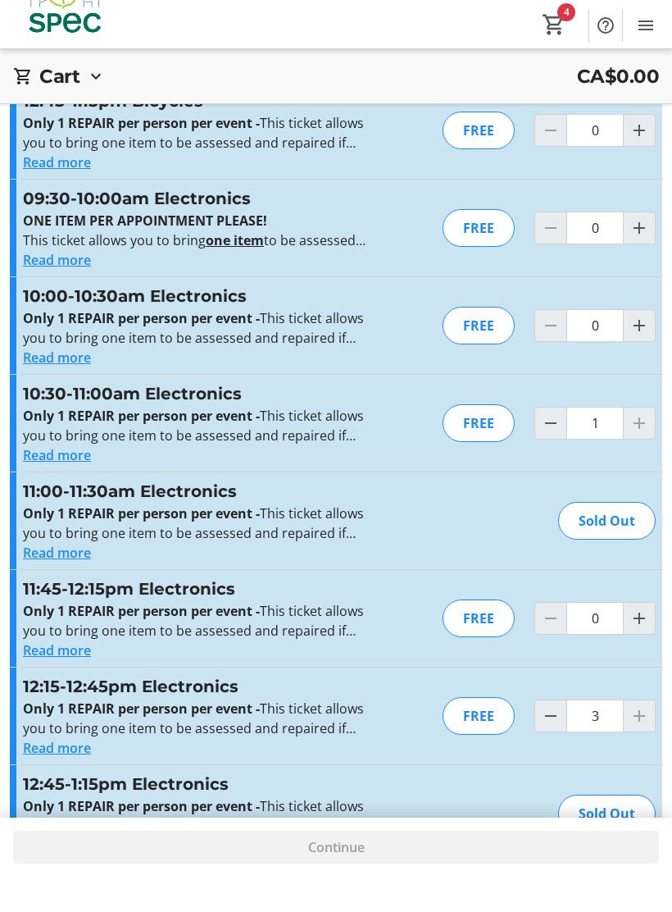
click at [652, 442] on div at bounding box center [639, 458] width 33 height 33
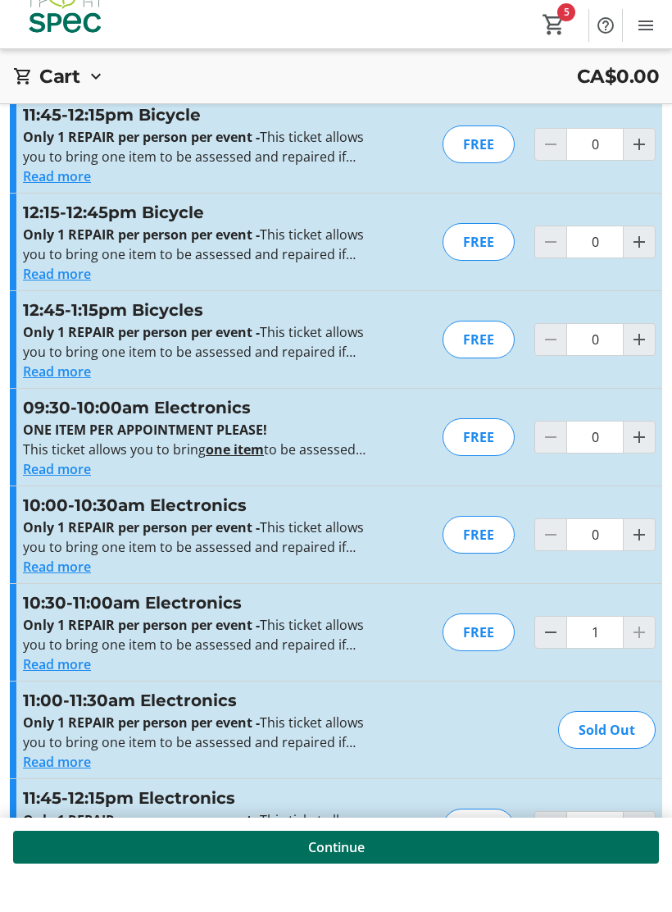
scroll to position [2380, 0]
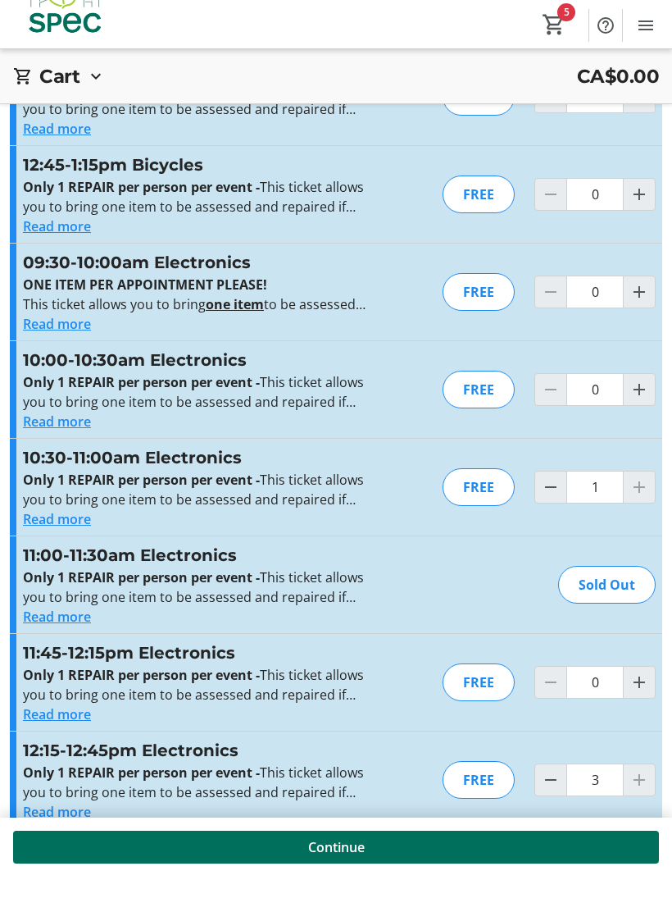
click at [553, 512] on mat-icon "Decrement by one" at bounding box center [551, 522] width 20 height 20
type input "0"
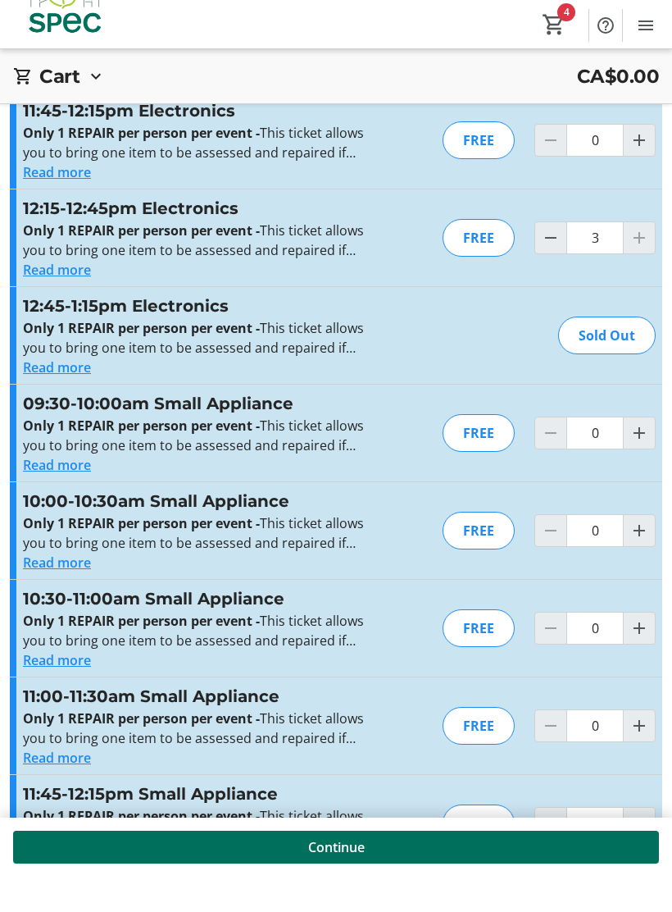
scroll to position [2947, 0]
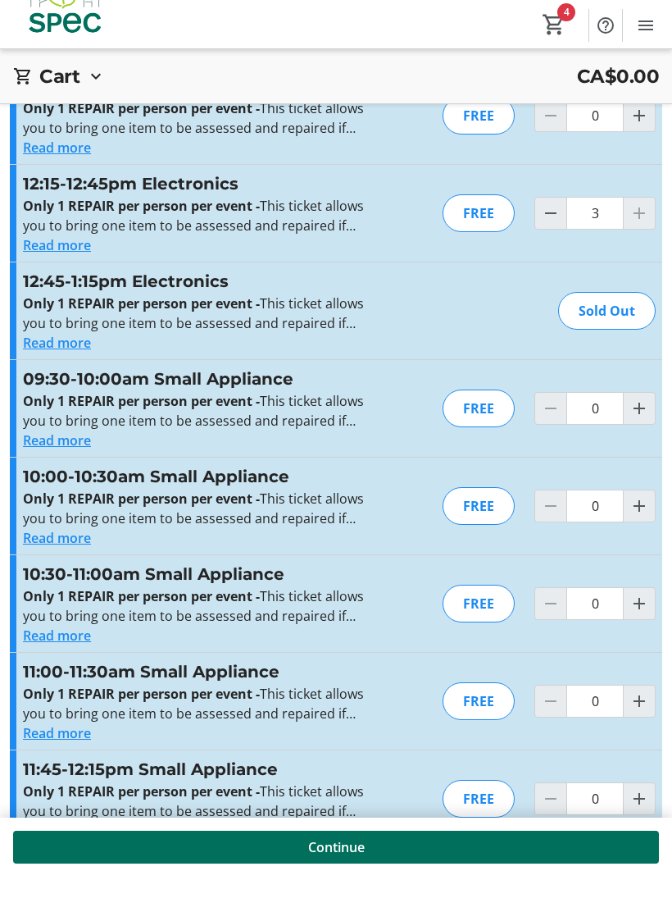
click at [48, 271] on button "Read more" at bounding box center [57, 281] width 68 height 20
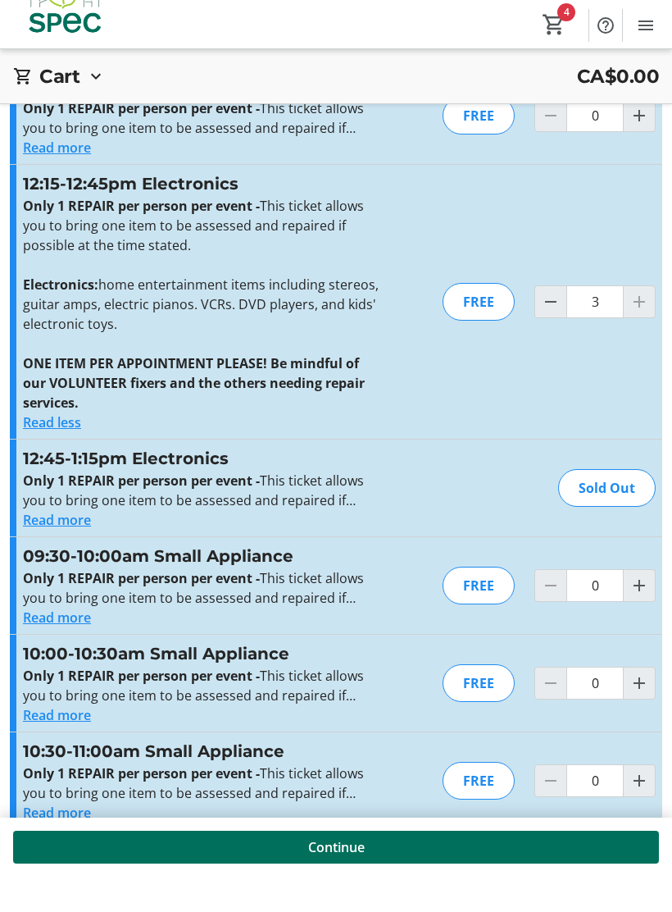
click at [662, 44] on span "Menu" at bounding box center [646, 60] width 33 height 33
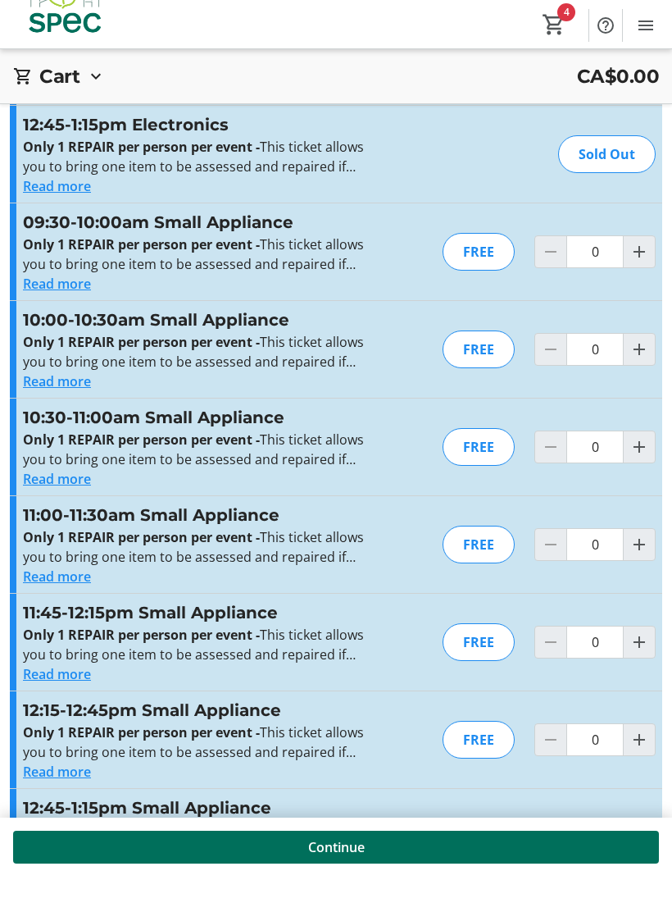
scroll to position [3313, 0]
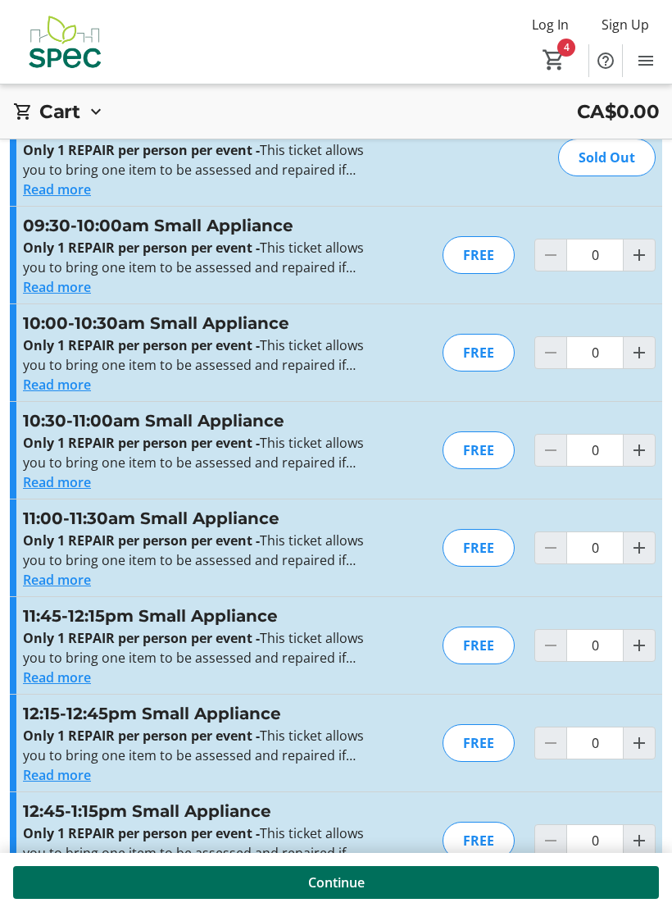
click at [642, 836] on mat-icon "Increment by one" at bounding box center [640, 841] width 20 height 20
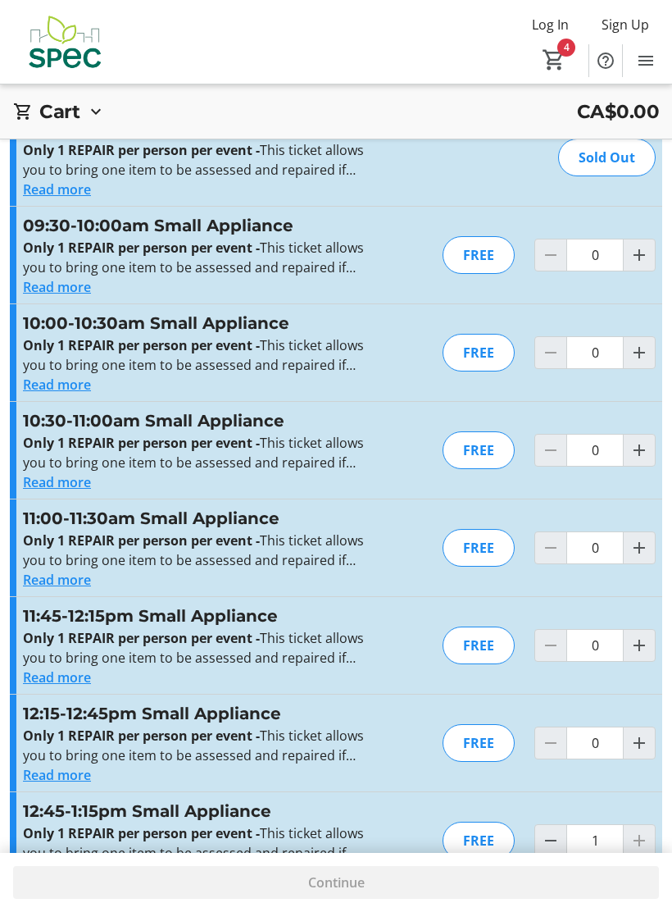
click at [634, 840] on div at bounding box center [639, 840] width 33 height 33
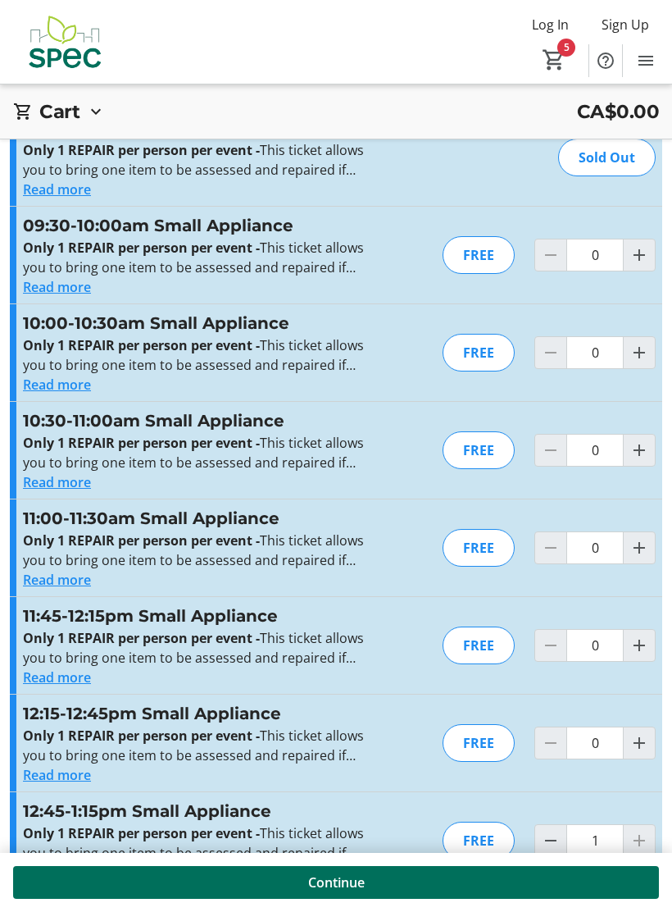
click at [539, 849] on span "Decrement by one" at bounding box center [550, 840] width 31 height 31
type input "0"
click at [77, 579] on button "Read more" at bounding box center [57, 580] width 68 height 20
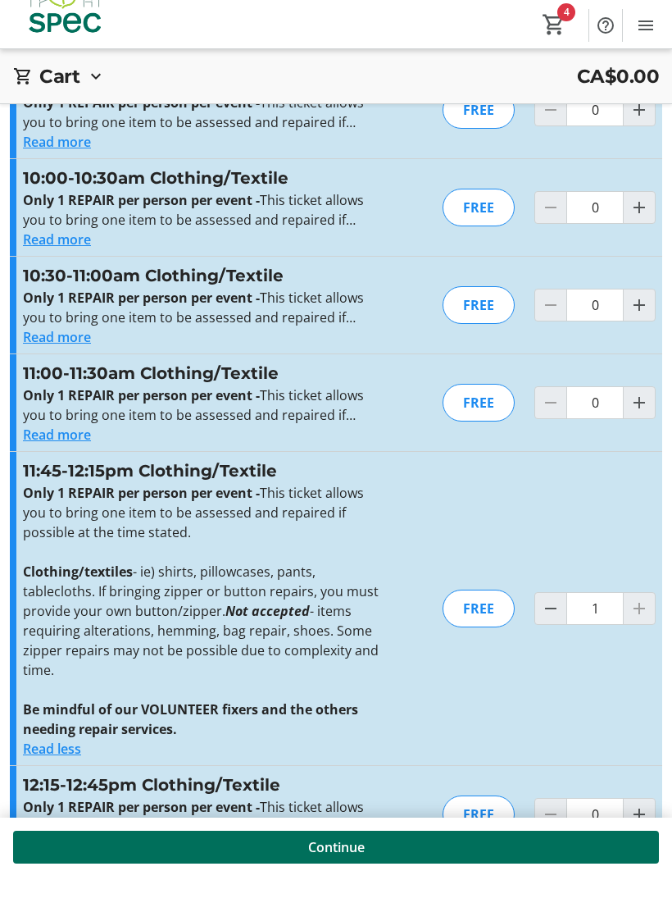
scroll to position [184, 0]
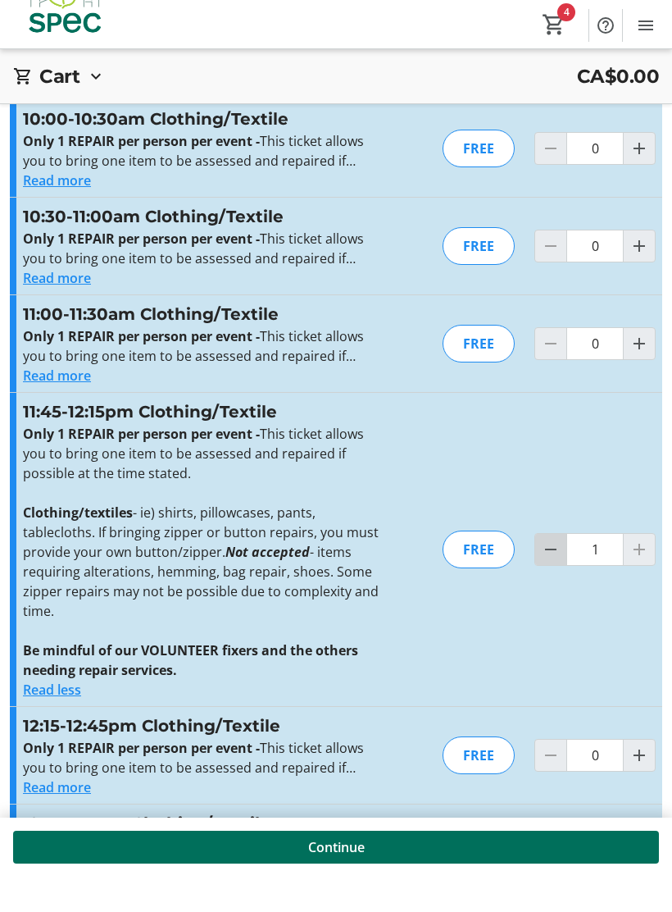
click at [546, 575] on mat-icon "Decrement by one" at bounding box center [551, 585] width 20 height 20
click at [638, 575] on mat-icon "Increment by one" at bounding box center [640, 585] width 20 height 20
type input "1"
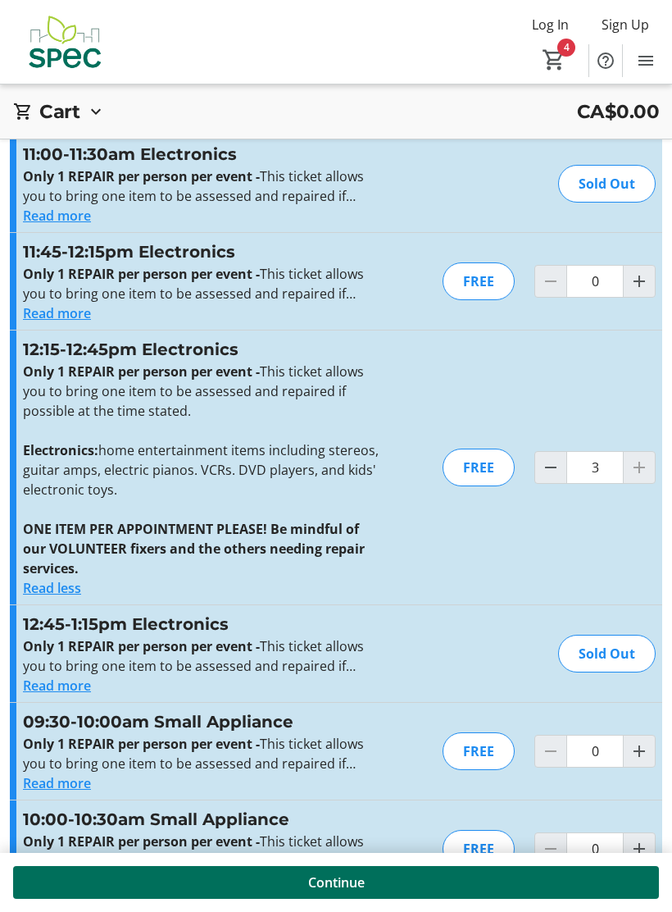
scroll to position [2716, 0]
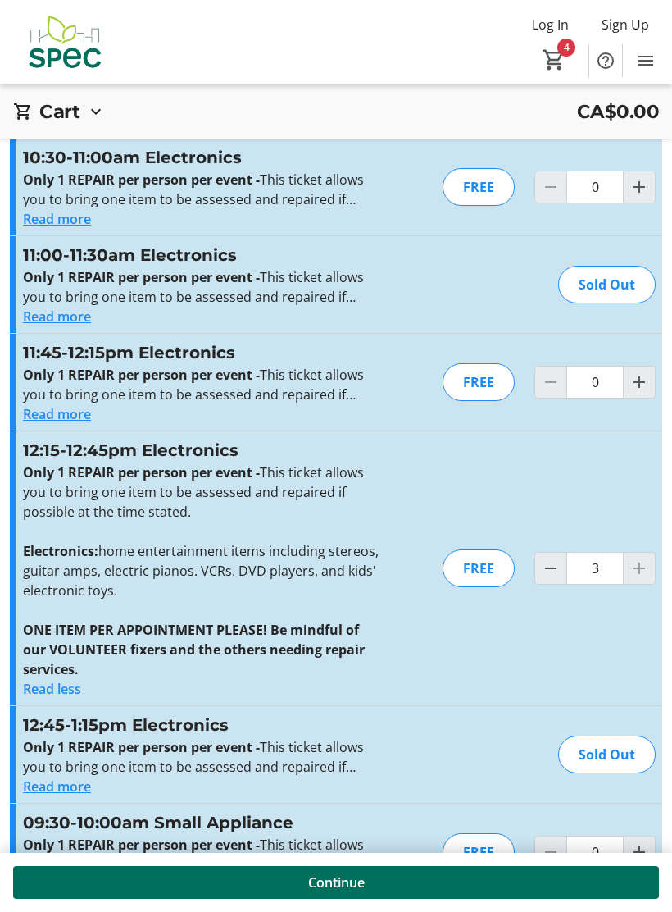
click at [543, 571] on mat-icon "Decrement by one" at bounding box center [551, 568] width 20 height 20
type input "2"
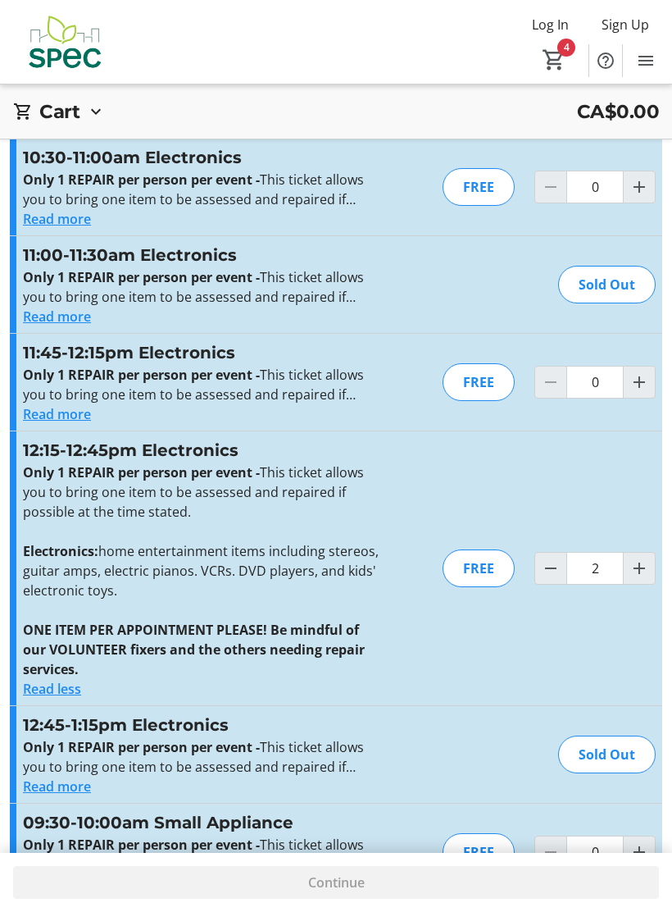
type input "2"
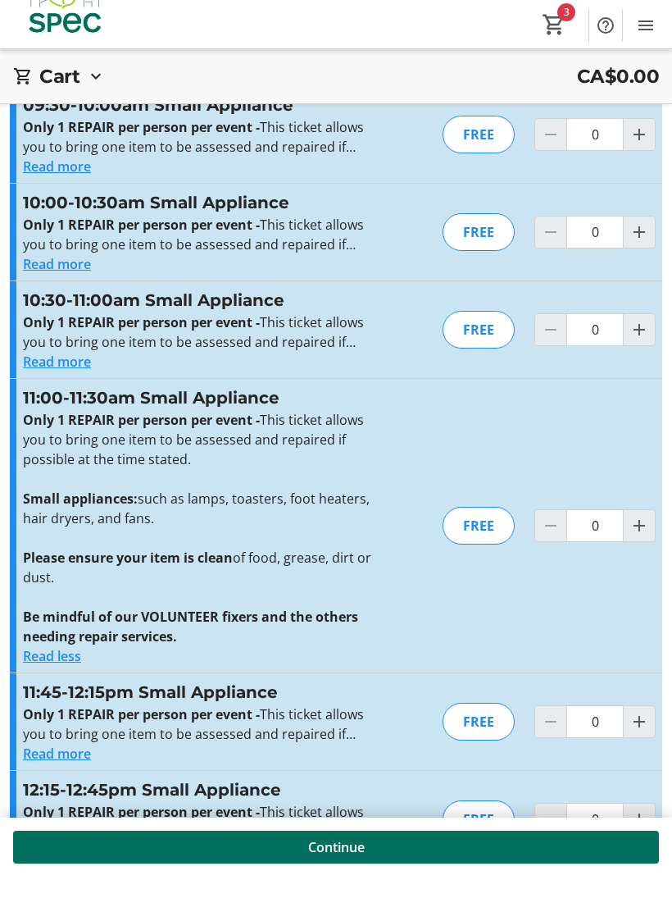
scroll to position [3509, 0]
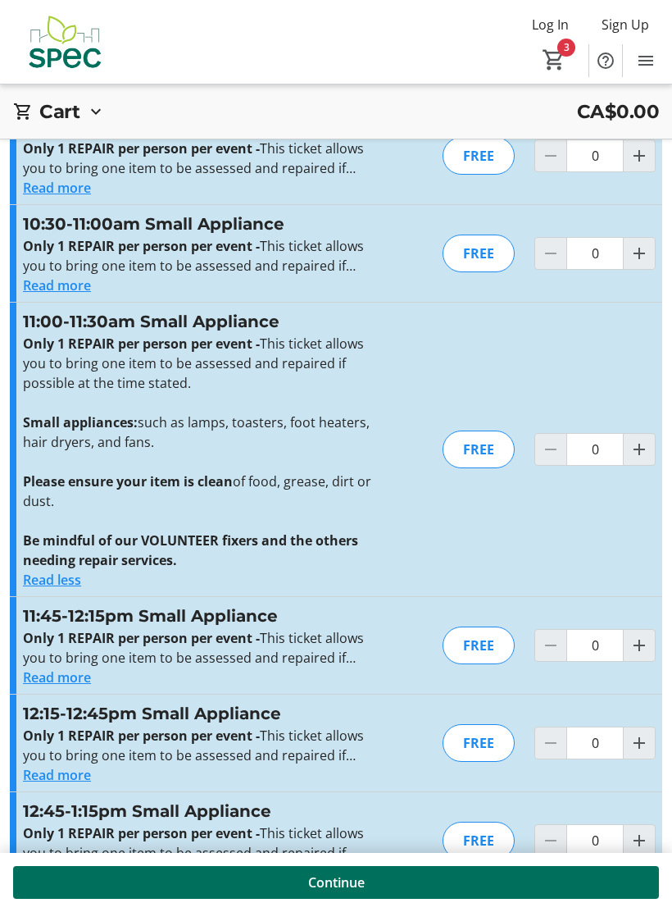
click at [644, 854] on span "Increment by one" at bounding box center [639, 840] width 31 height 31
type input "1"
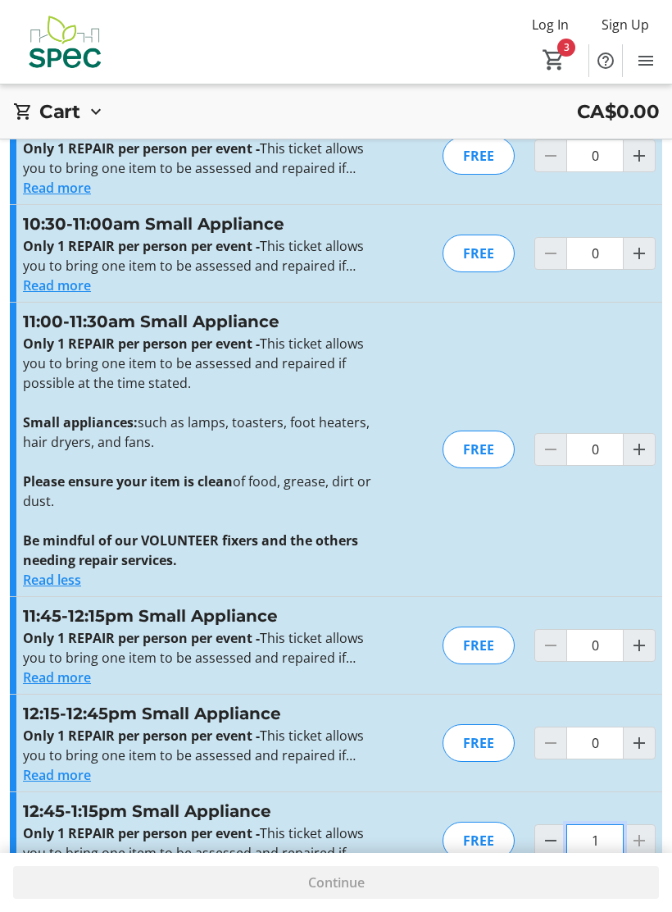
click at [622, 841] on input "1" at bounding box center [595, 840] width 57 height 33
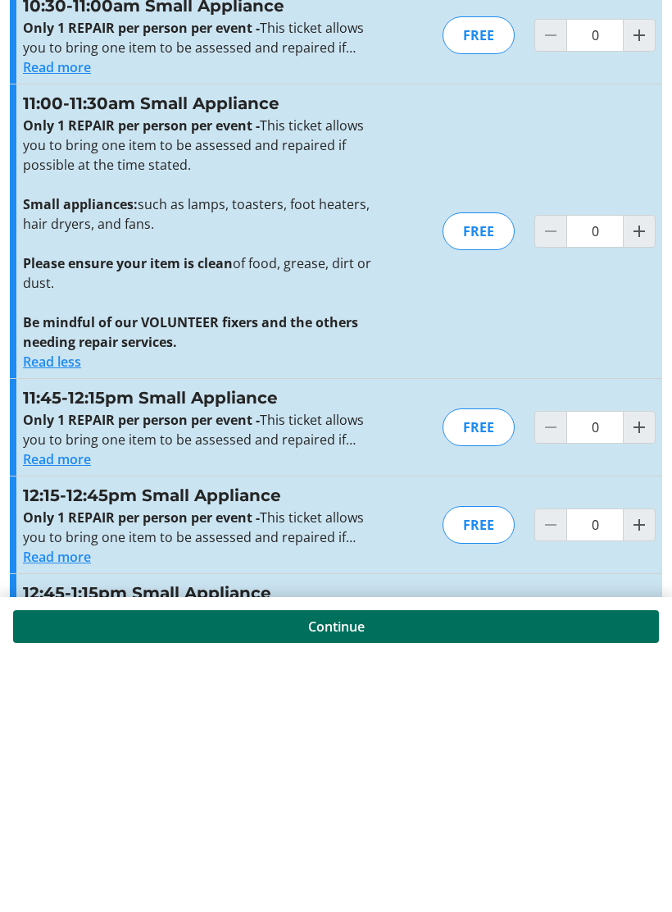
scroll to position [3473, 0]
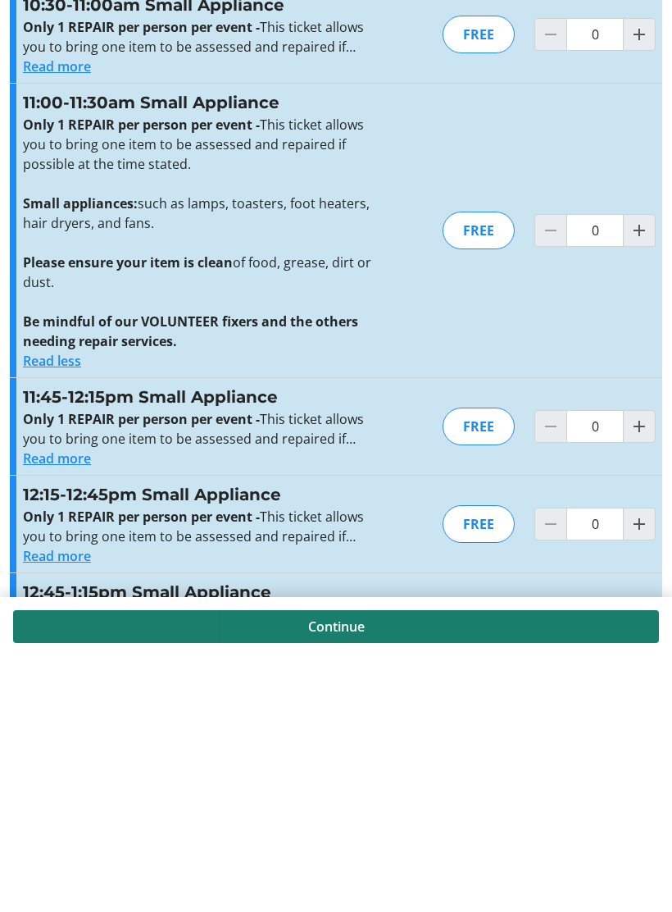
click at [485, 863] on span at bounding box center [336, 882] width 646 height 39
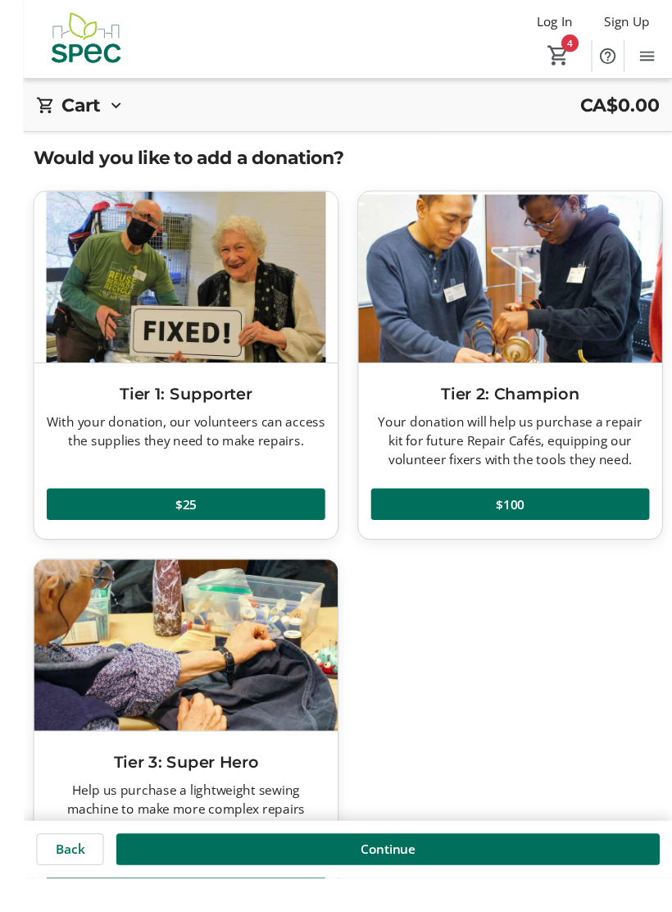
scroll to position [45, 0]
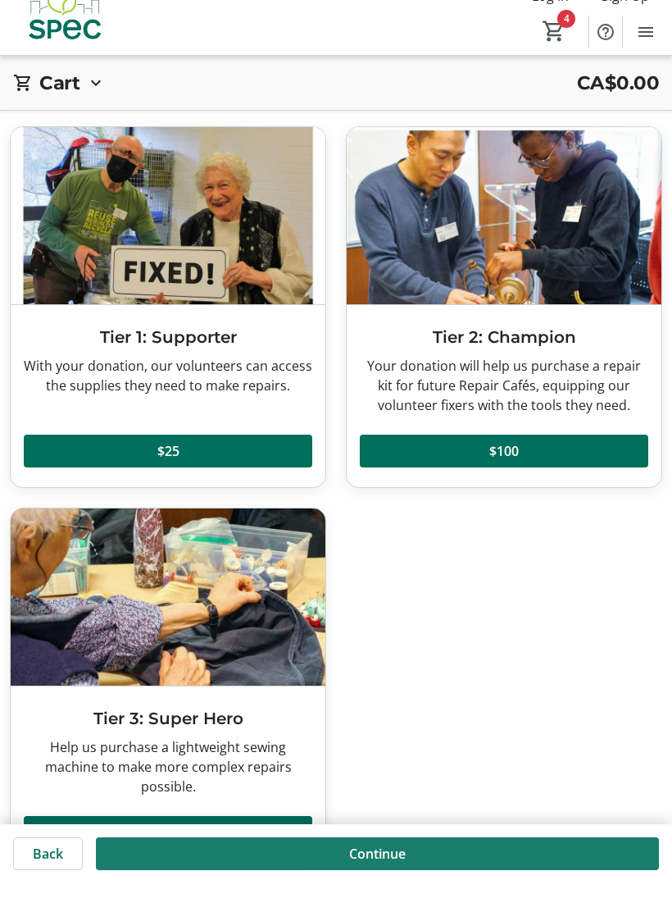
click at [539, 884] on span at bounding box center [377, 882] width 563 height 39
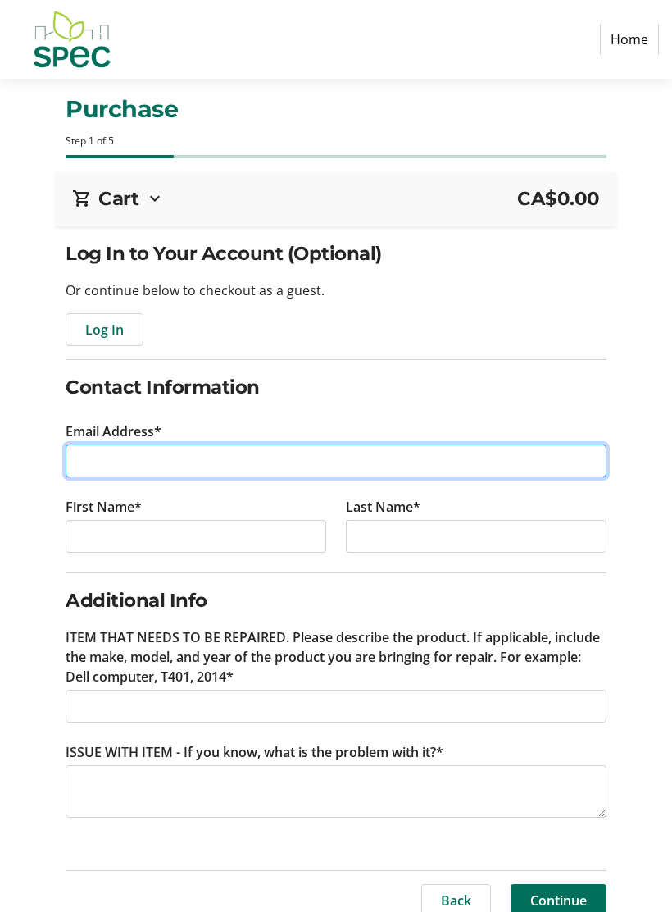
click at [454, 464] on input "Email Address*" at bounding box center [336, 460] width 540 height 33
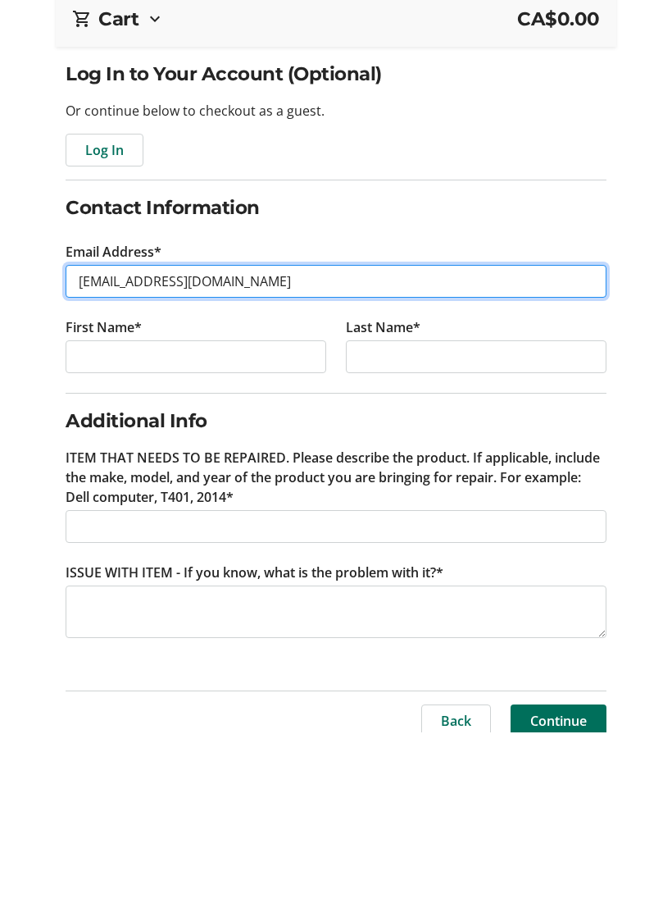
type input "[EMAIL_ADDRESS][DOMAIN_NAME]"
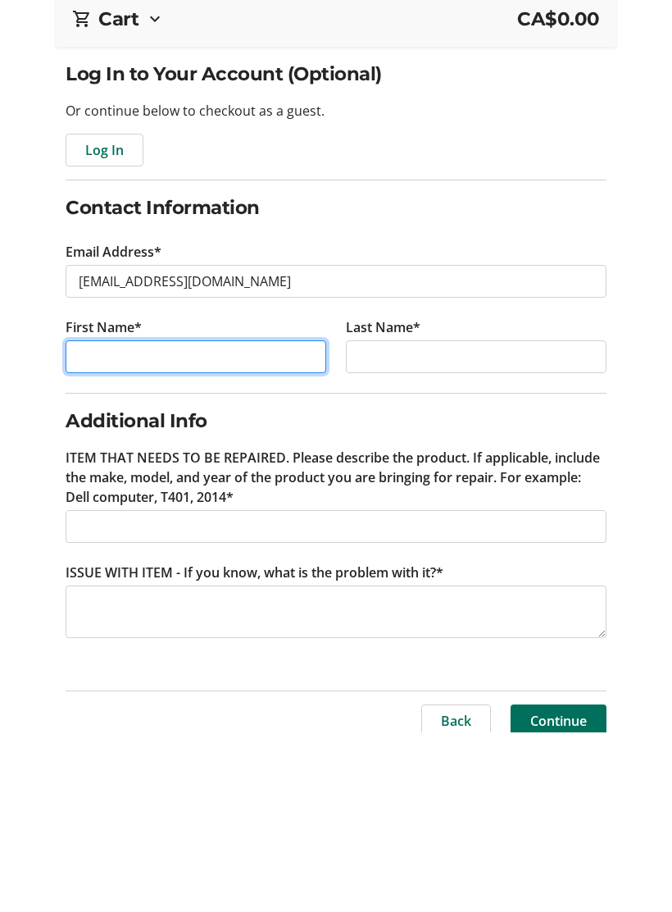
click at [265, 520] on input "First Name*" at bounding box center [196, 536] width 261 height 33
type input "[PERSON_NAME]"
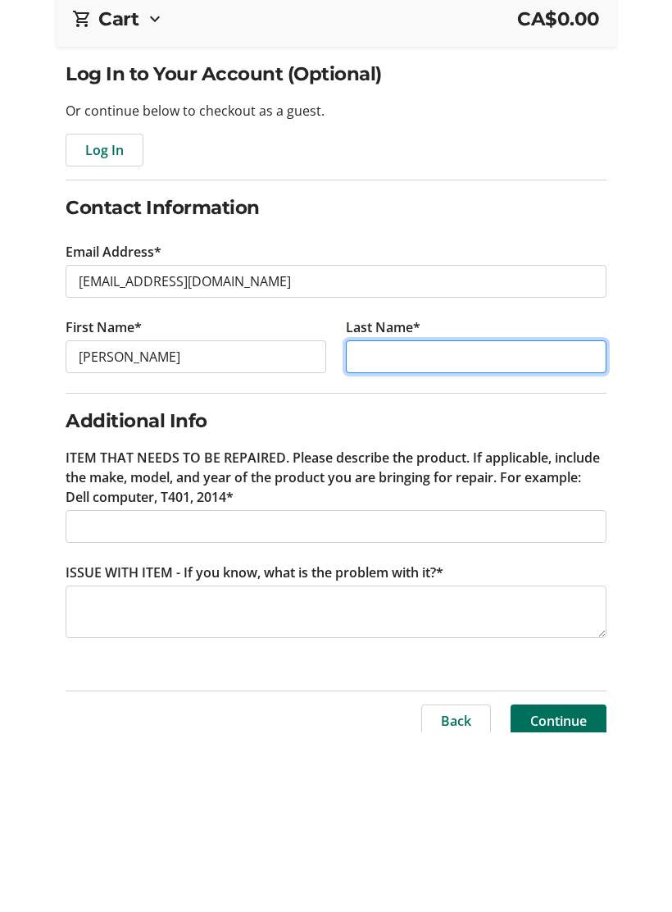
click at [503, 520] on input "Last Name*" at bounding box center [476, 536] width 261 height 33
type input "[PERSON_NAME]"
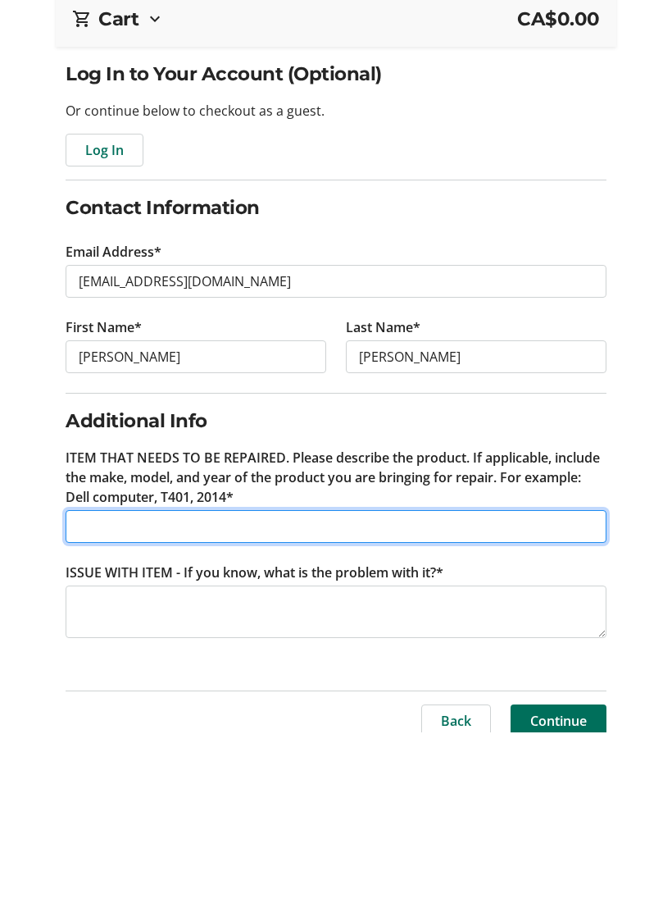
click at [269, 690] on input "ITEM THAT NEEDS TO BE REPAIRED. Please describe the product. If applicable, inc…" at bounding box center [336, 706] width 540 height 33
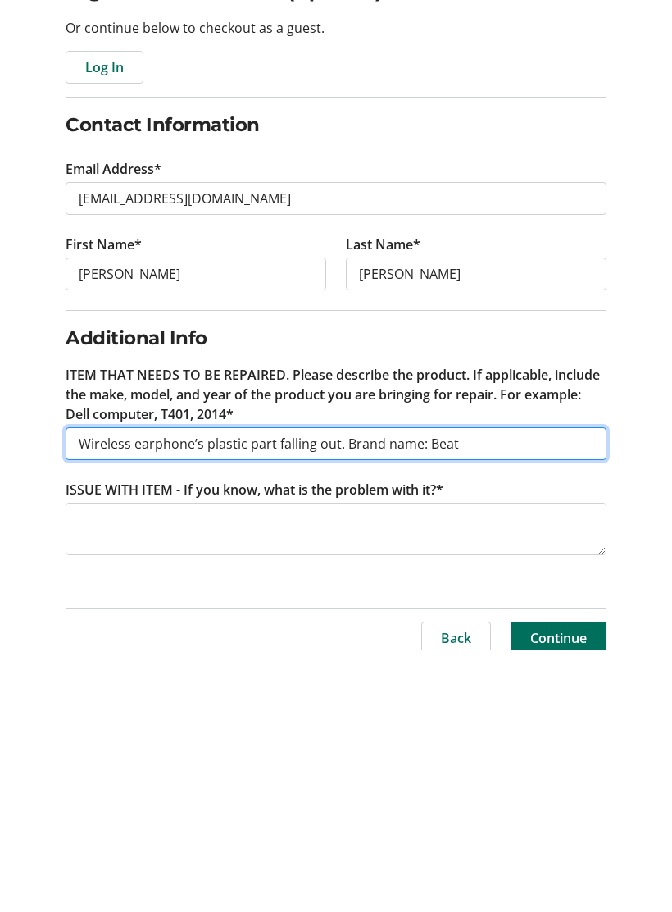
scroll to position [16, 0]
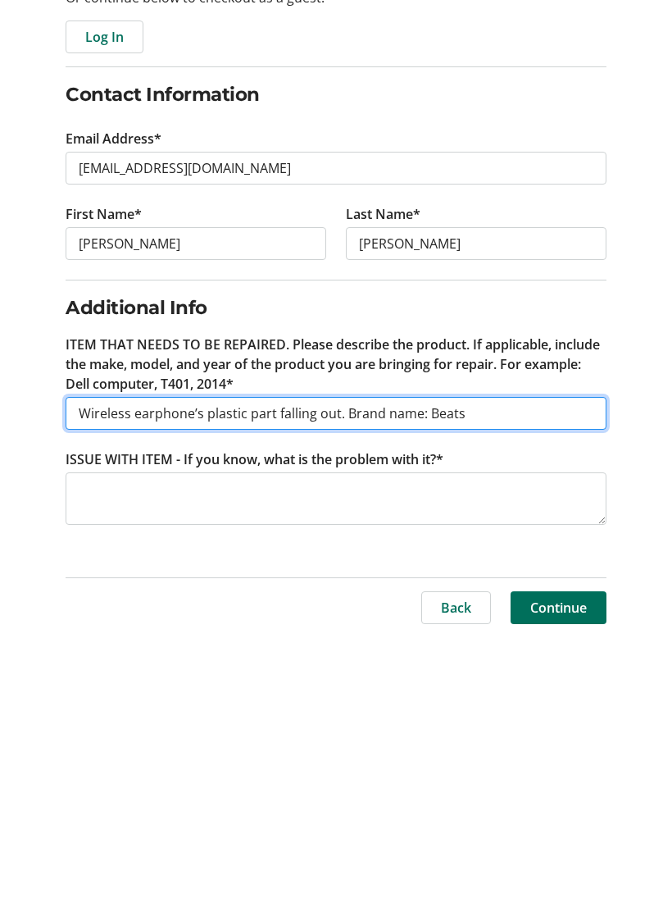
type input "Wireless earphone’s plastic part falling out. Brand name: Beats"
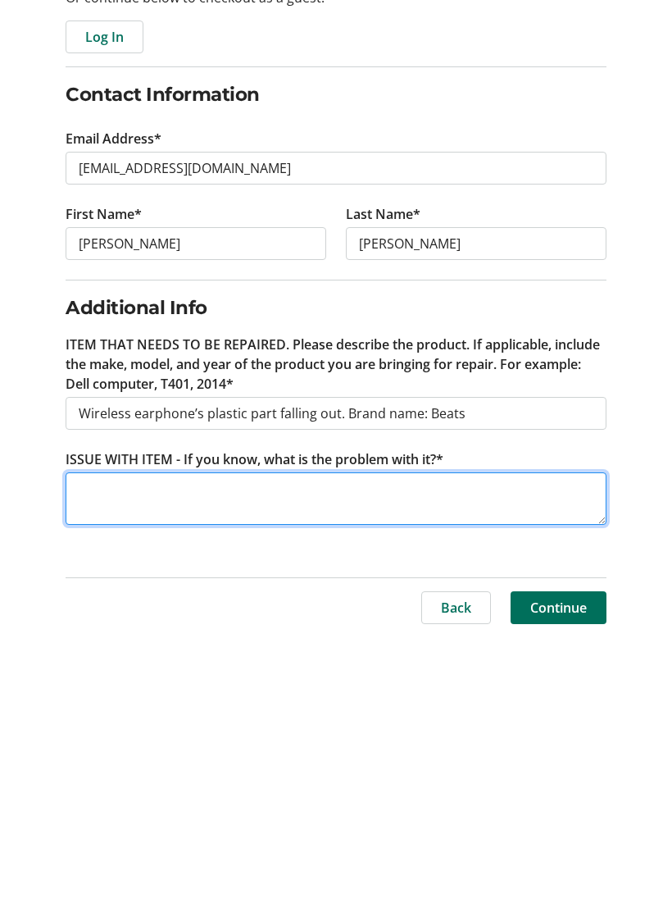
click at [279, 749] on textarea "ISSUE WITH ITEM - If you know, what is the problem with it?*" at bounding box center [336, 775] width 540 height 52
type textarea "Wireless earphone’s plastic part falling out."
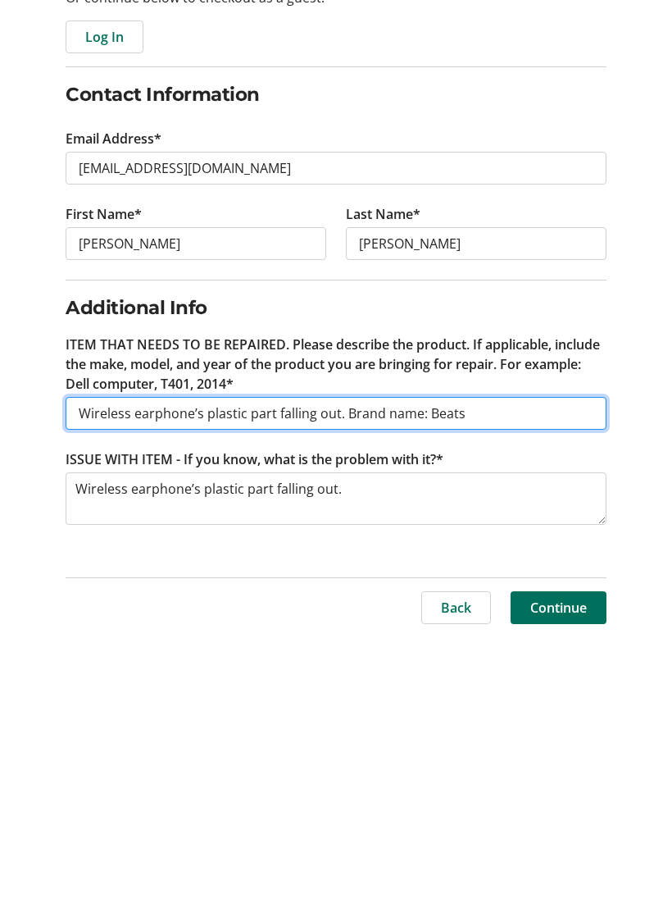
click at [335, 673] on input "Wireless earphone’s plastic part falling out. Brand name: Beats" at bounding box center [336, 689] width 540 height 33
click at [268, 673] on input "Brand name: Beats" at bounding box center [336, 689] width 540 height 33
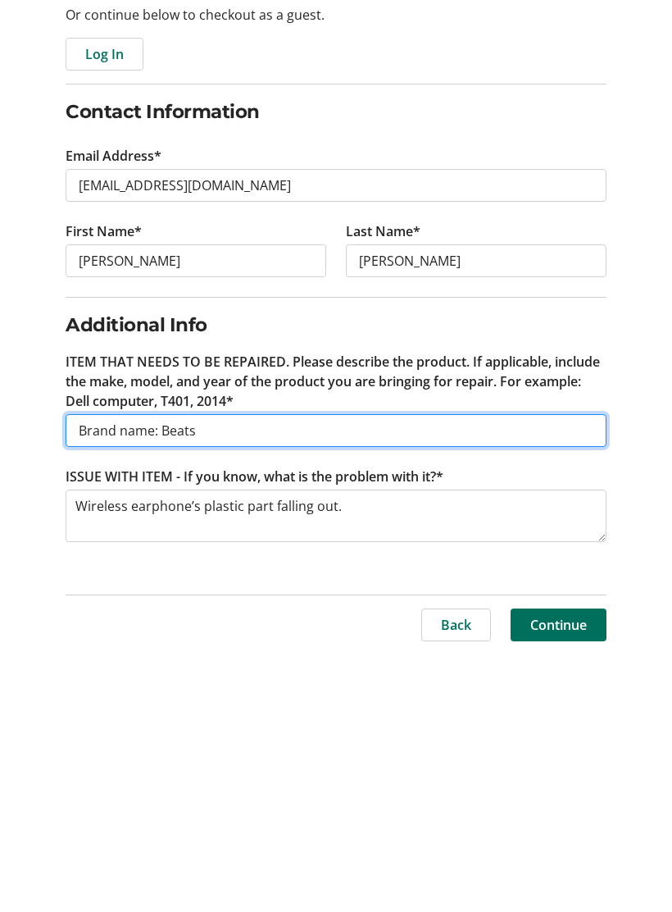
click at [87, 673] on input "Brand name: Beats" at bounding box center [336, 689] width 540 height 33
click at [350, 673] on input "Electronics : Brand name: Beats" at bounding box center [336, 689] width 540 height 33
type input "Electronics : Brand name: Beats / Cat toy"
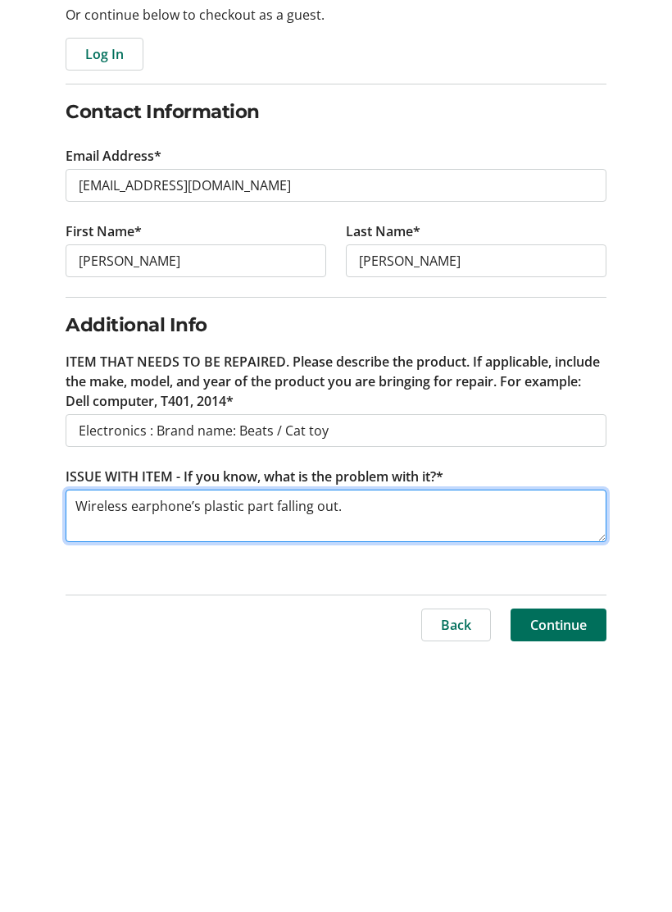
click at [384, 749] on textarea "Wireless earphone’s plastic part falling out." at bounding box center [336, 775] width 540 height 52
click at [239, 749] on textarea "Wireless earphone’s plastic part falling out. / Cat toy: Automatic rolling ball…" at bounding box center [336, 775] width 540 height 52
click at [368, 749] on textarea "Wireless earphone’s plastic part falling out. / Cat toy: Automatic rolling ball…" at bounding box center [336, 775] width 540 height 52
click at [218, 749] on textarea "Wireless earphone’s plastic part falling out. / Cat toy: Automatic rolling ball…" at bounding box center [336, 775] width 540 height 52
type textarea "Wireless earphone’s plastic part falling out. / Cat toy: Automatic rolling ball…"
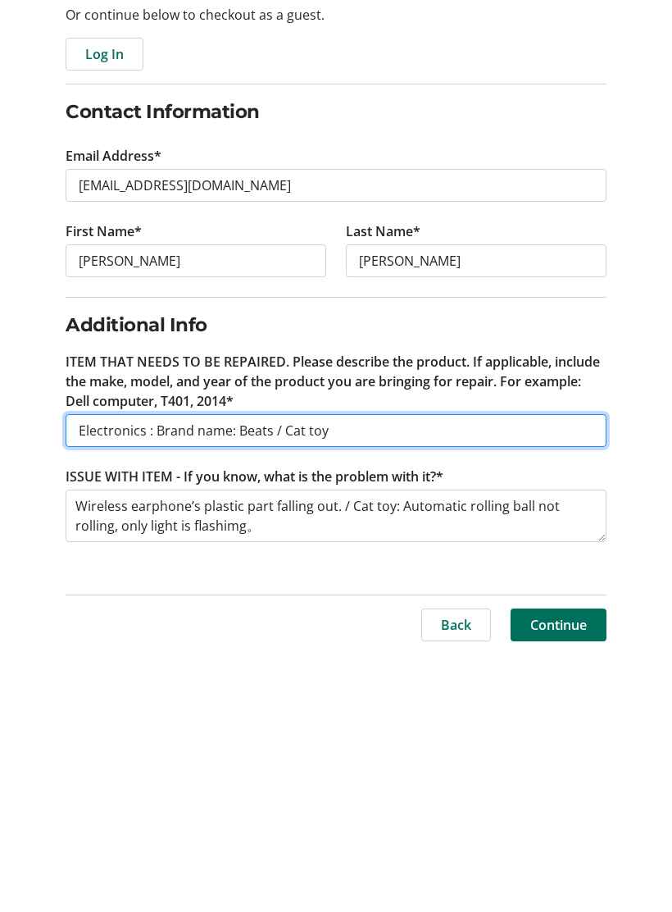
click at [411, 673] on input "Electronics : Brand name: Beats / Cat toy" at bounding box center [336, 689] width 540 height 33
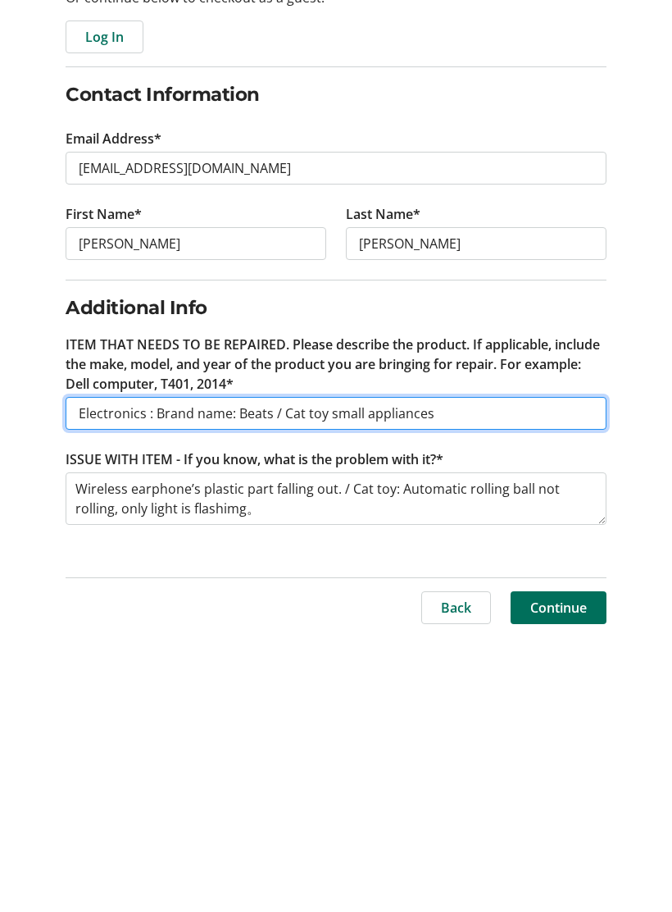
click at [344, 673] on input "Electronics : Brand name: Beats / Cat toy small appliances" at bounding box center [336, 689] width 540 height 33
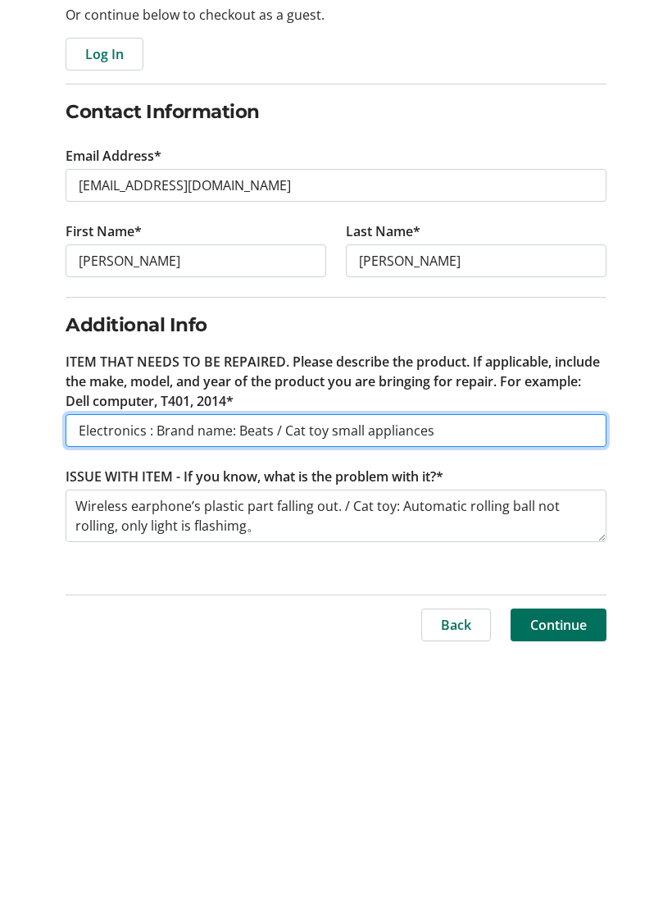
click at [364, 673] on input "Electronics : Brand name: Beats / Cat toy small appliances" at bounding box center [336, 689] width 540 height 33
click at [491, 673] on input "Electronics : Brand name: Beats / Cat toy Small Apliances" at bounding box center [336, 689] width 540 height 33
click at [411, 673] on input "Electronics : Brand name: Beats / Cat toy Small Apliances" at bounding box center [336, 689] width 540 height 33
click at [399, 673] on input "Electronics : Brand name: Beats / Cat toy Small Apliances" at bounding box center [336, 689] width 540 height 33
click at [396, 673] on input "Electronics : Brand name: Beats / Cat toy Small Apliances" at bounding box center [336, 689] width 540 height 33
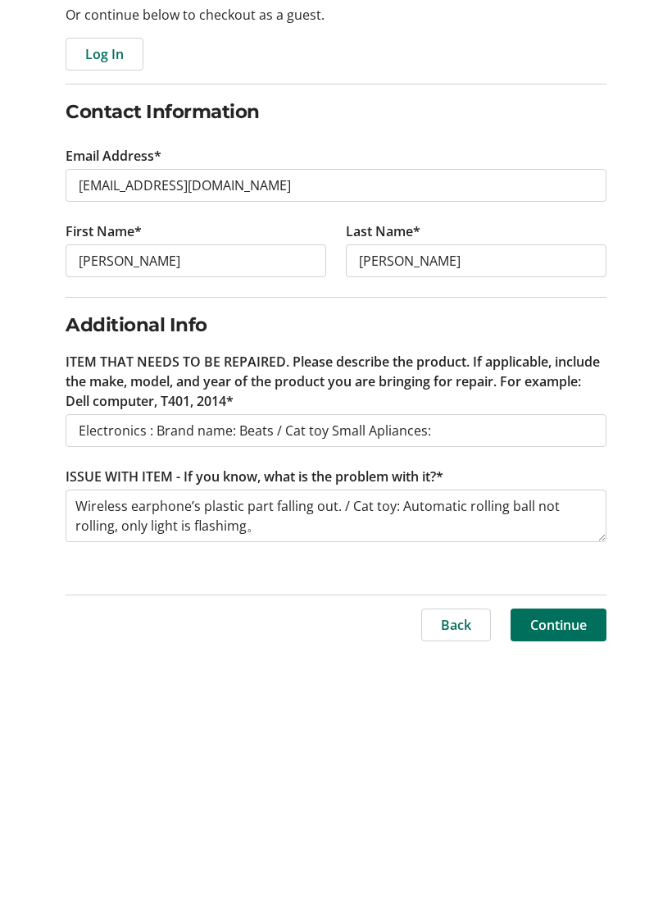
click at [3, 334] on div "Log In to Your Account (Optional) Or continue below to checkout as a guest. Log…" at bounding box center [336, 531] width 672 height 617
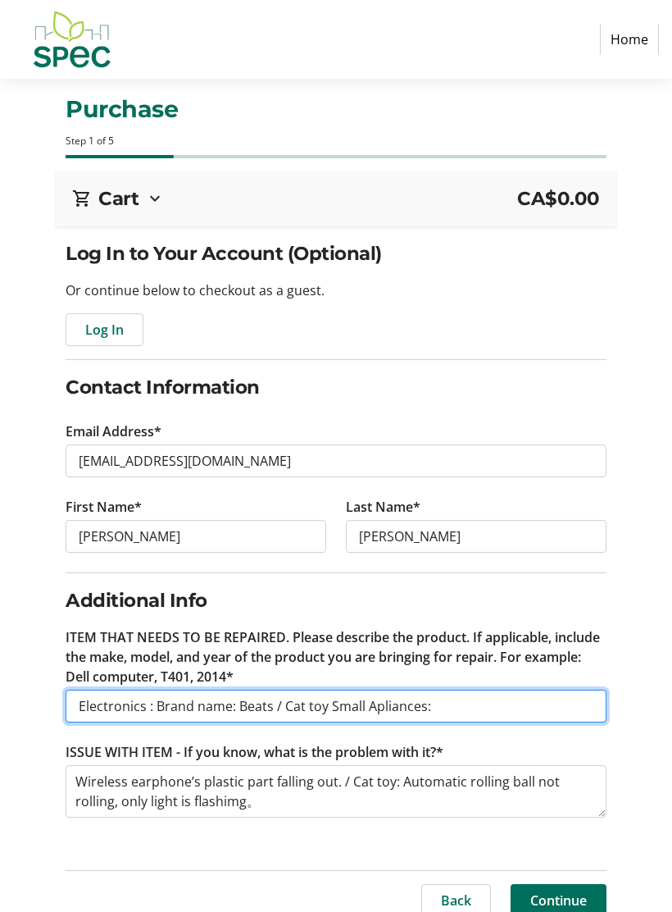
click at [498, 700] on input "Electronics : Brand name: Beats / Cat toy Small Apliances:" at bounding box center [336, 706] width 540 height 33
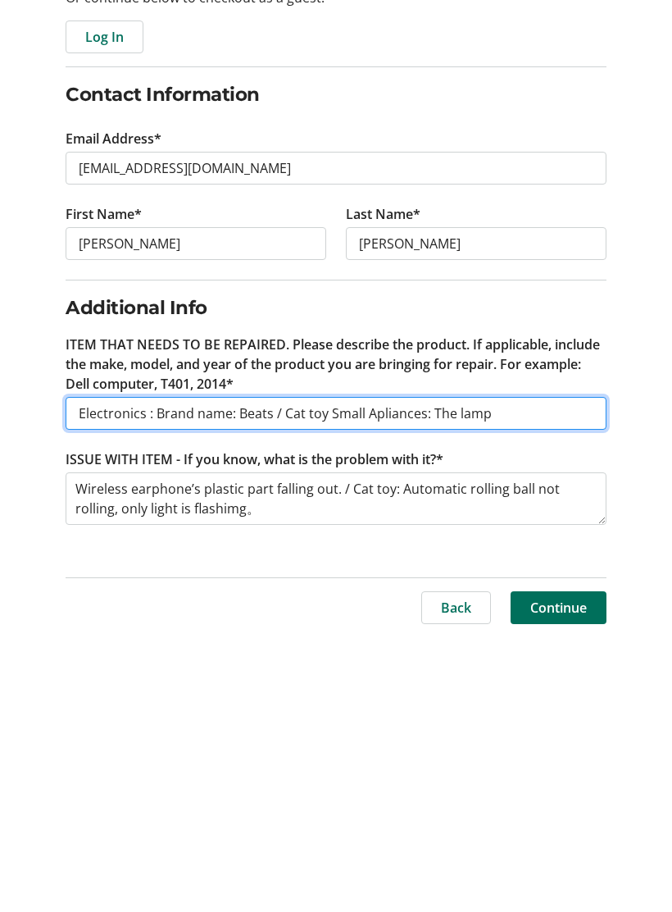
click at [457, 673] on input "Electronics : Brand name: Beats / Cat toy Small Apliances: The lamp" at bounding box center [336, 689] width 540 height 33
click at [474, 673] on input "Electronics : Brand name: Beats / Cat toy Small Apliances:lamp" at bounding box center [336, 689] width 540 height 33
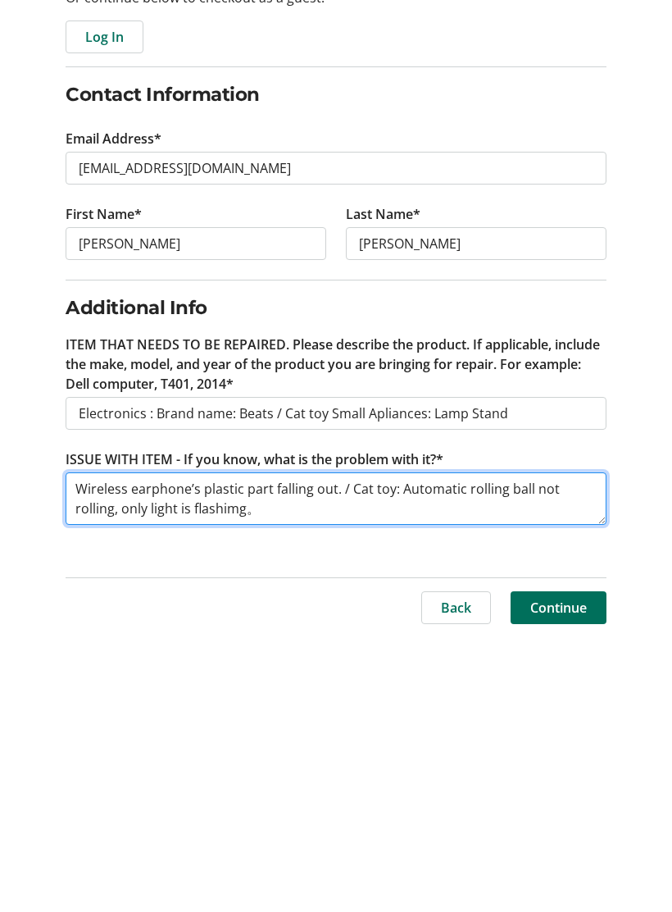
click at [360, 749] on textarea "Wireless earphone’s plastic part falling out. / Cat toy: Automatic rolling ball…" at bounding box center [336, 775] width 540 height 52
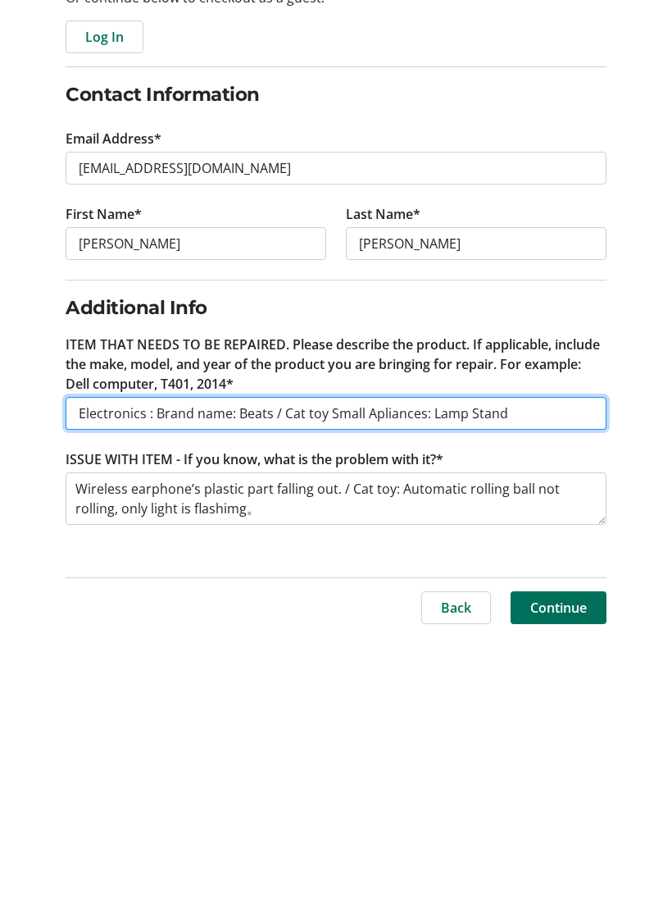
click at [332, 673] on input "Electronics : Brand name: Beats / Cat toy Small Apliances: Lamp Stand" at bounding box center [336, 689] width 540 height 33
type input "Electronics : Brand name: Beats / Cat toy Small Apliances: Lamp Stand"
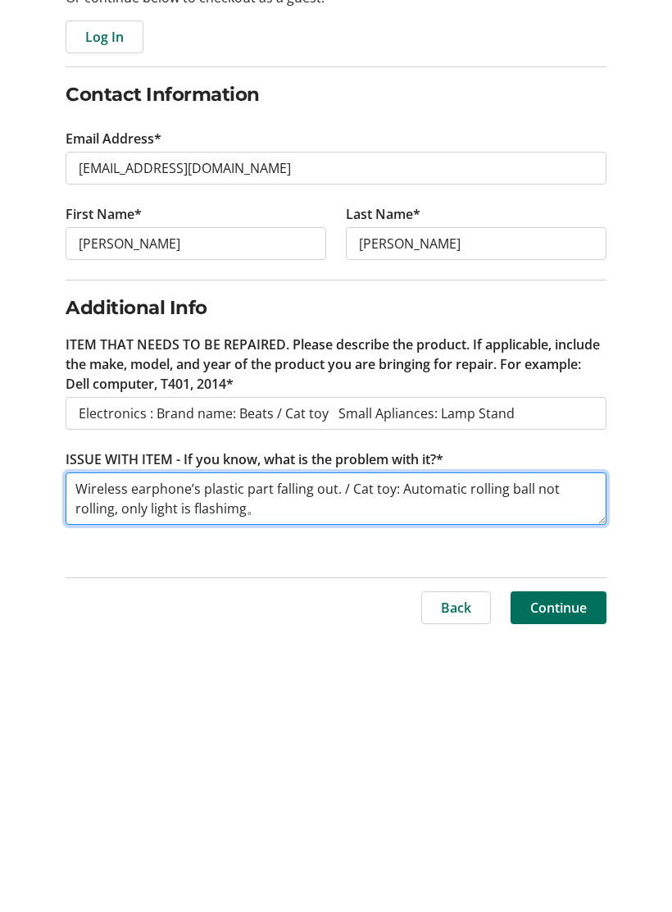
click at [335, 749] on textarea "Wireless earphone’s plastic part falling out. / Cat toy: Automatic rolling ball…" at bounding box center [336, 775] width 540 height 52
click at [409, 749] on textarea "Wireless earphone’s plastic part falling out. / Cat toy: Automatic rolling ball…" at bounding box center [336, 775] width 540 height 52
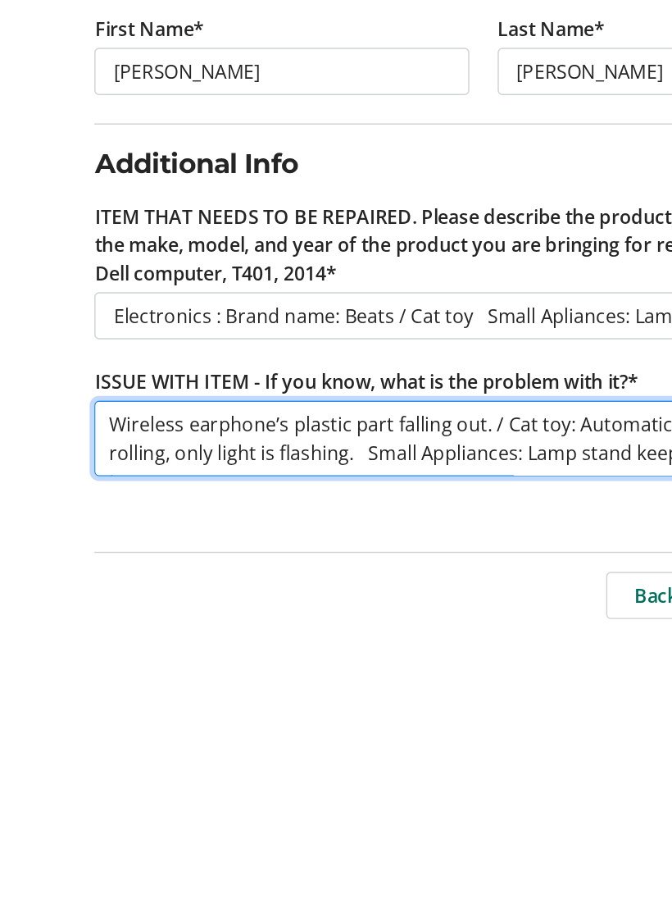
scroll to position [13, 0]
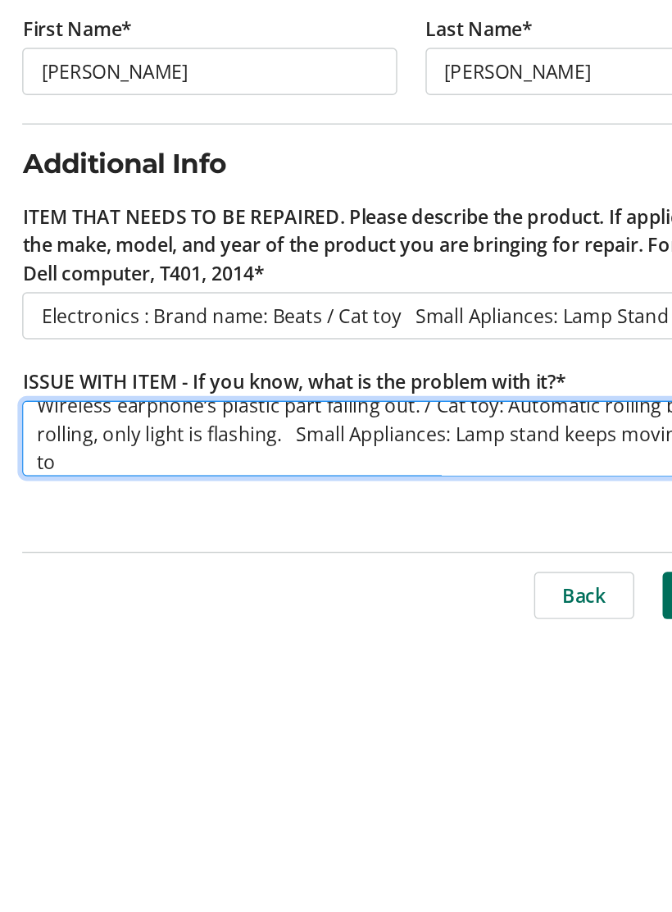
type textarea "Wireless earphone’s plastic part falling out. / Cat toy: Automatic rolling ball…"
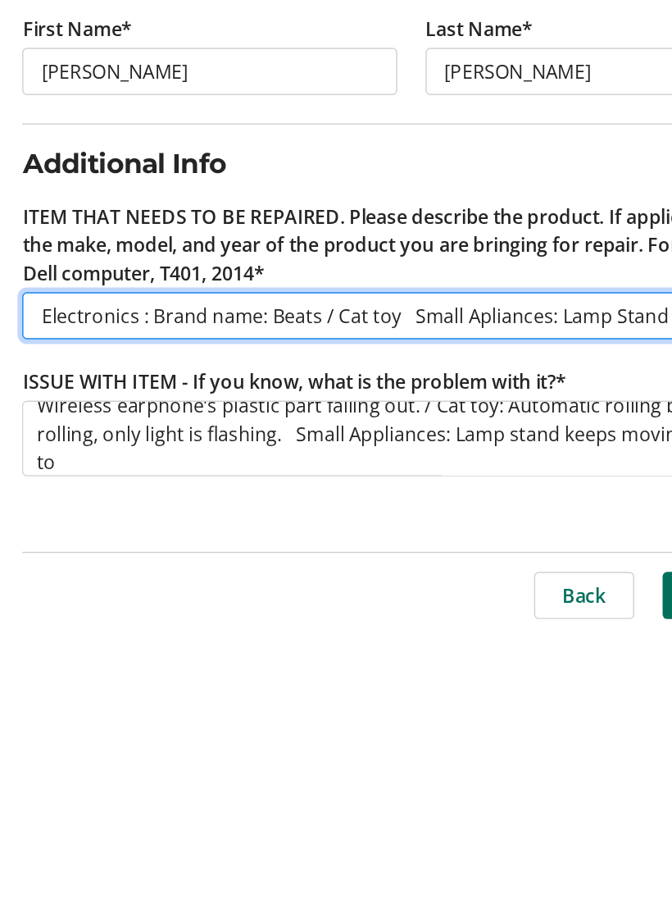
click at [353, 673] on input "Electronics : Brand name: Beats / Cat toy Small Apliances: Lamp Stand" at bounding box center [336, 689] width 540 height 33
click at [342, 673] on input "Electronics : Brand name: Beats / Cat toy Small Apliances: Lamp Stand" at bounding box center [336, 689] width 540 height 33
click at [358, 673] on input "Electronics : Brand name: Beats / Cat toy Small Apliances: Lamp Stand" at bounding box center [336, 689] width 540 height 33
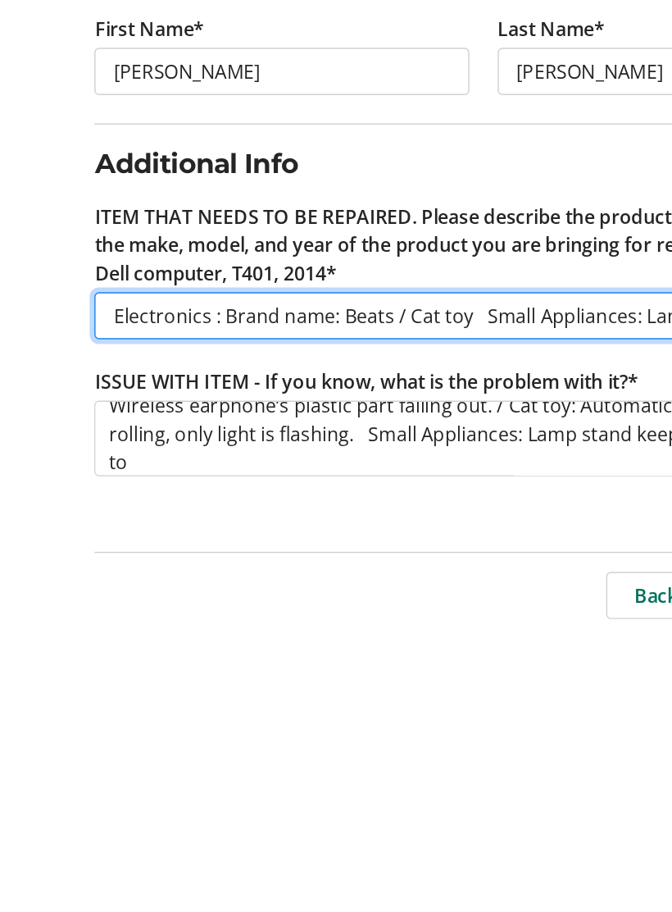
type input "Electronics : Brand name: Beats / Cat toy Small Appliances: Lamp Stand"
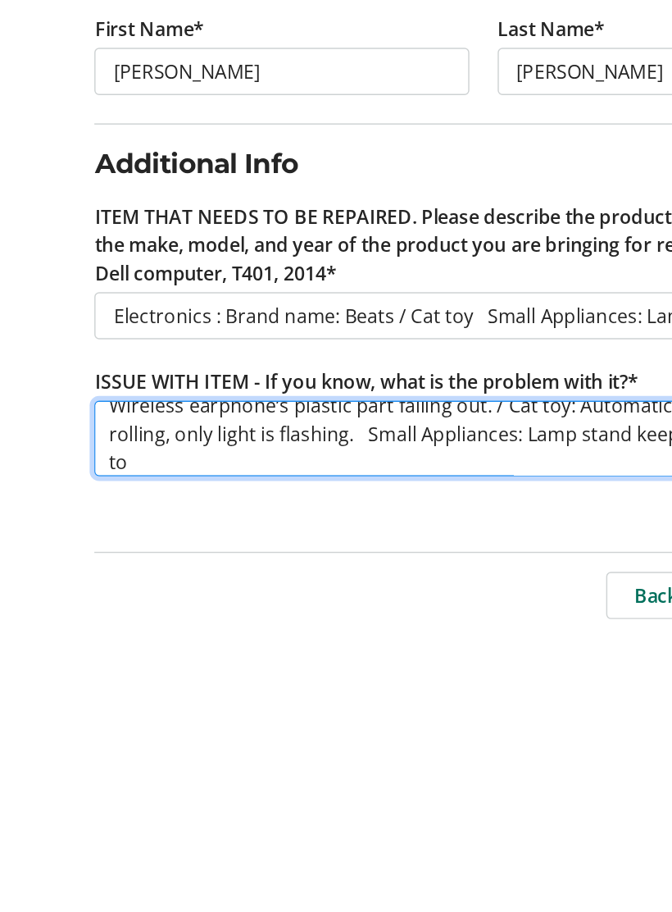
click at [358, 749] on textarea "Wireless earphone’s plastic part falling out. / Cat toy: Automatic rolling ball…" at bounding box center [336, 775] width 540 height 52
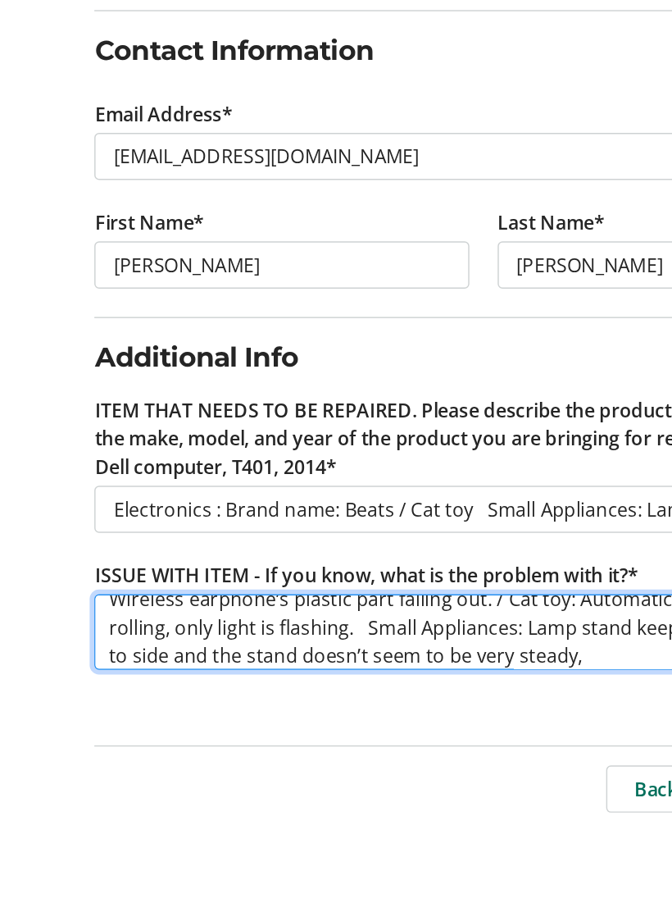
click at [425, 749] on textarea "Wireless earphone’s plastic part falling out. / Cat toy: Automatic rolling ball…" at bounding box center [336, 775] width 540 height 52
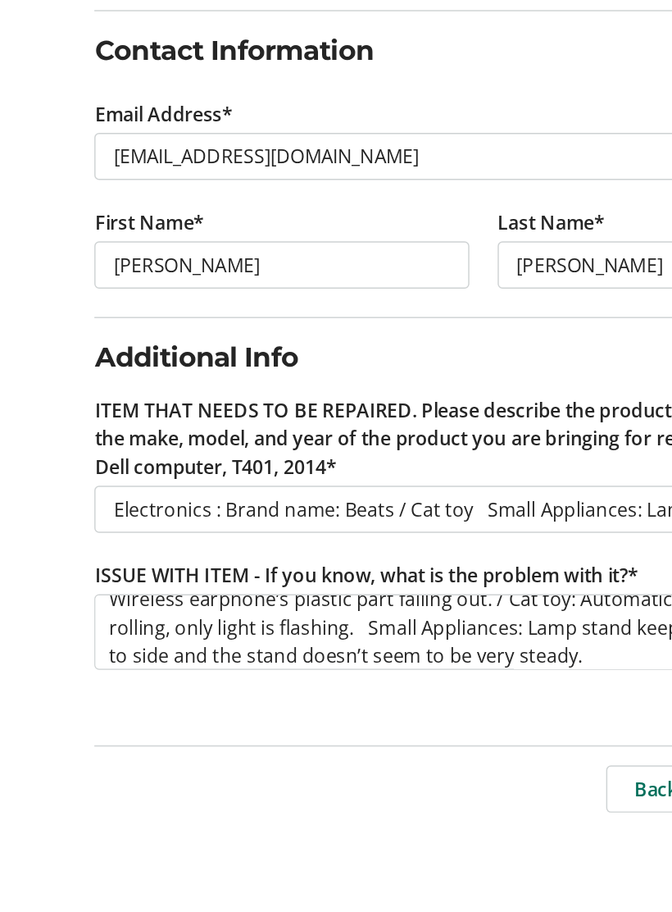
scroll to position [0, 0]
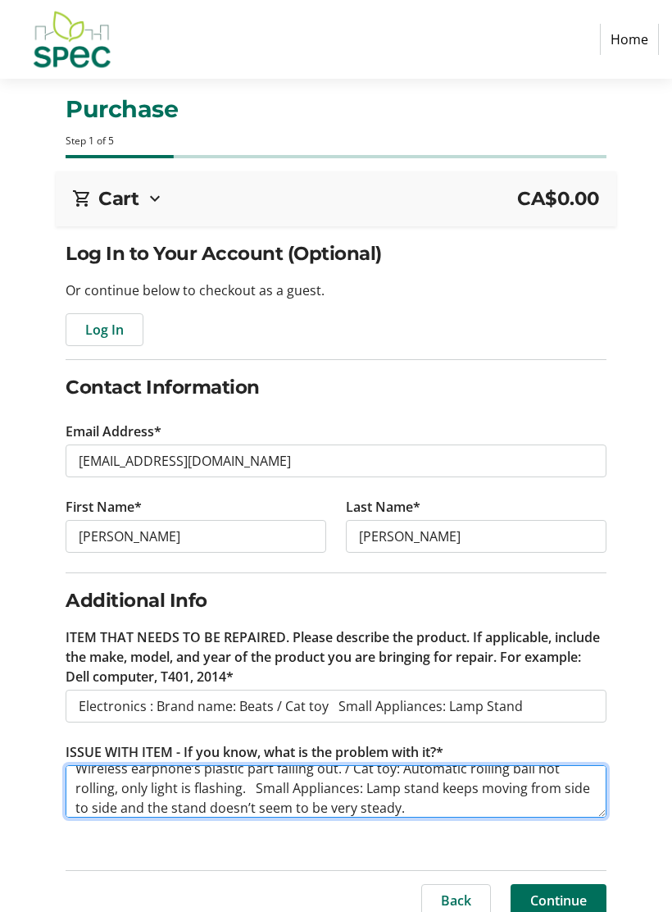
type textarea "Wireless earphone’s plastic part falling out. / Cat toy: Automatic rolling ball…"
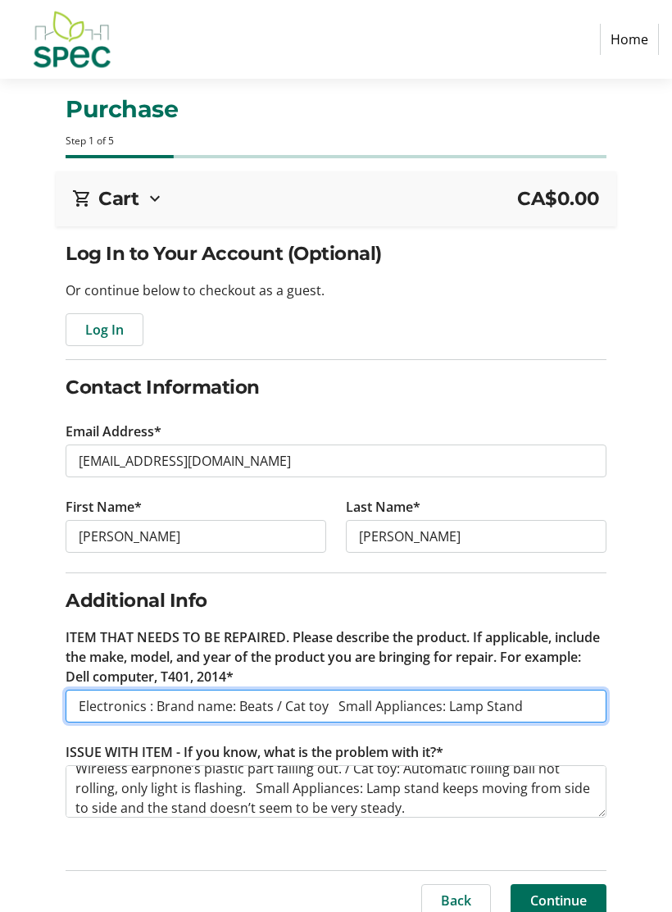
click at [325, 704] on input "Electronics : Brand name: Beats / Cat toy Small Appliances: Lamp Stand" at bounding box center [336, 706] width 540 height 33
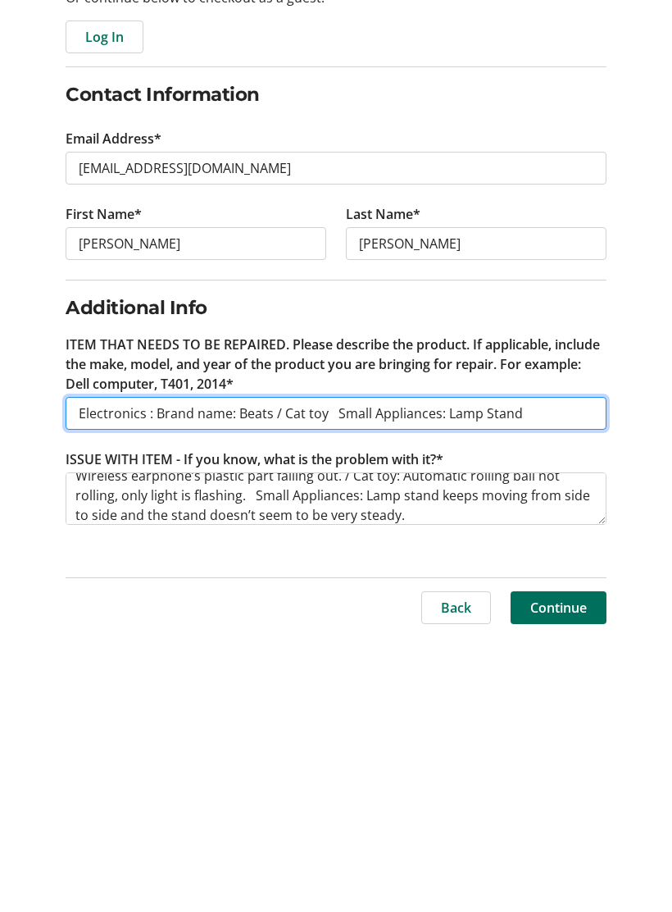
click at [323, 673] on input "Electronics : Brand name: Beats / Cat toy Small Appliances: Lamp Stand" at bounding box center [336, 689] width 540 height 33
click at [330, 673] on input "Electronics : Brand name: Beats / Cat Small Appliances: Lamp Stand" at bounding box center [336, 689] width 540 height 33
click at [289, 673] on input "Electronics : Brand name: Beats / Cat Small Appliances: Lamp Stand" at bounding box center [336, 689] width 540 height 33
click at [370, 673] on input "Electronics : Brand name: Beats / rice cooker Small Appliances: Lamp Stand" at bounding box center [336, 689] width 540 height 33
click at [349, 673] on input "Electronics : Brand name: Beats / rice cooker Small Appliances: Lamp Stand" at bounding box center [336, 689] width 540 height 33
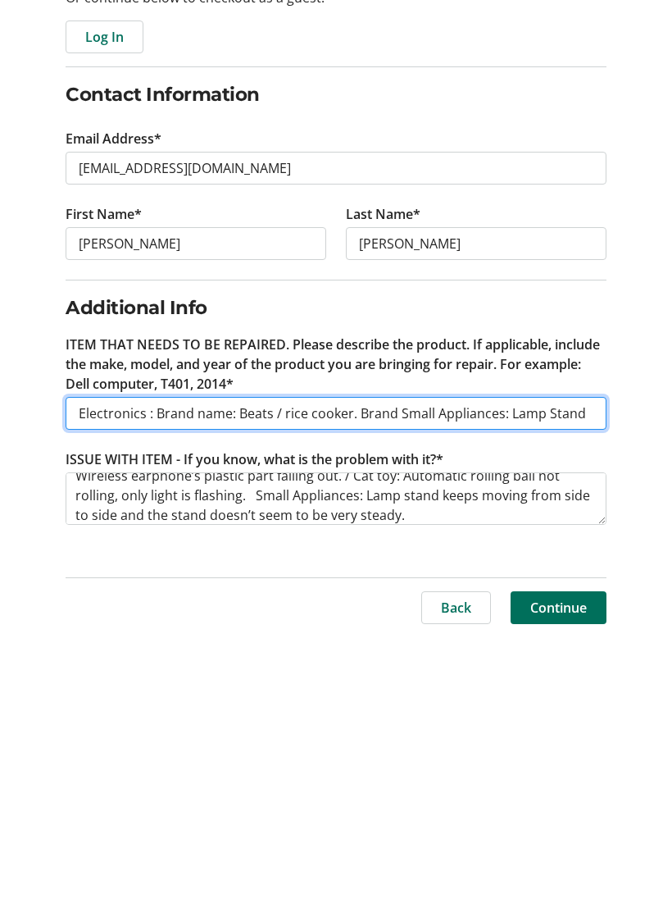
click at [394, 673] on input "Electronics : Brand name: Beats / rice cooker. Brand Small Appliances: Lamp Sta…" at bounding box center [336, 689] width 540 height 33
click at [399, 673] on input "Electronics : Brand name: Beats / rice cooker. Brand：Small Appliances: Lamp Sta…" at bounding box center [336, 689] width 540 height 33
click at [395, 673] on input "Electronics : Brand name: Beats / rice cooker. Brand：zSmall Appliances: Lamp St…" at bounding box center [336, 689] width 540 height 33
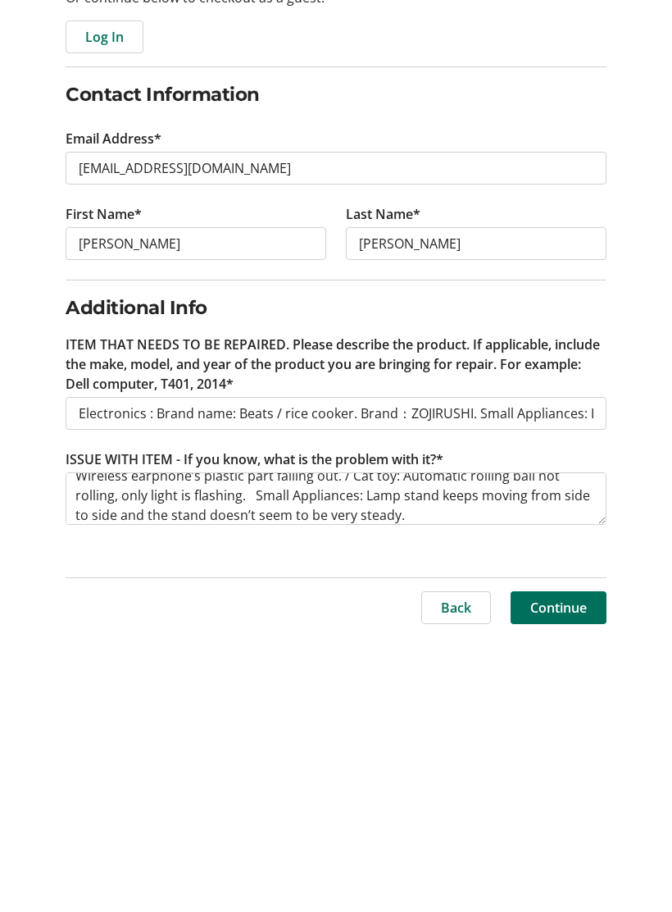
scroll to position [0, 0]
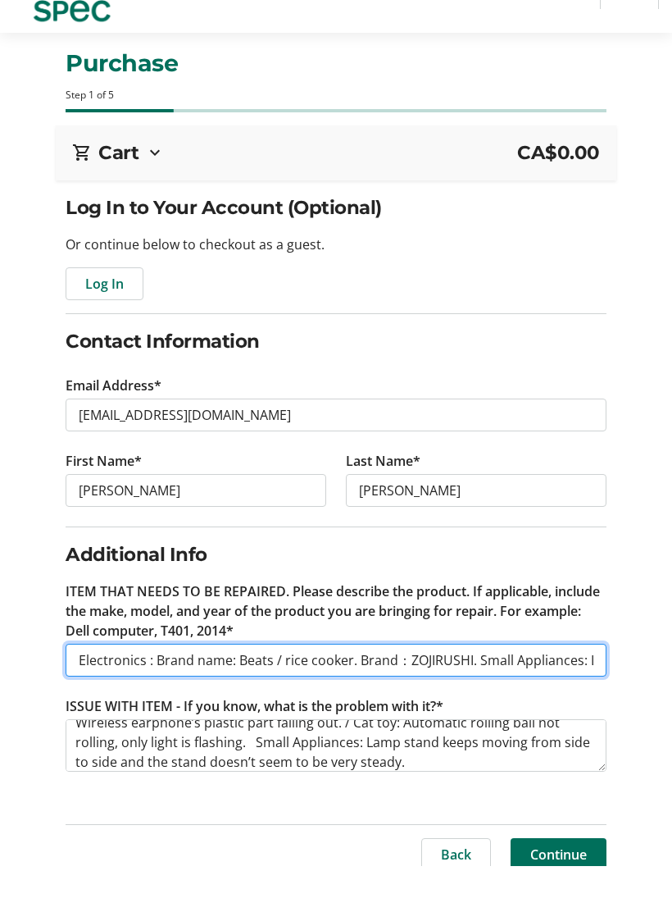
type input "Electronics : Brand name: Beats / rice cooker. Brand：ZOJIRUSHI. Small Appliance…"
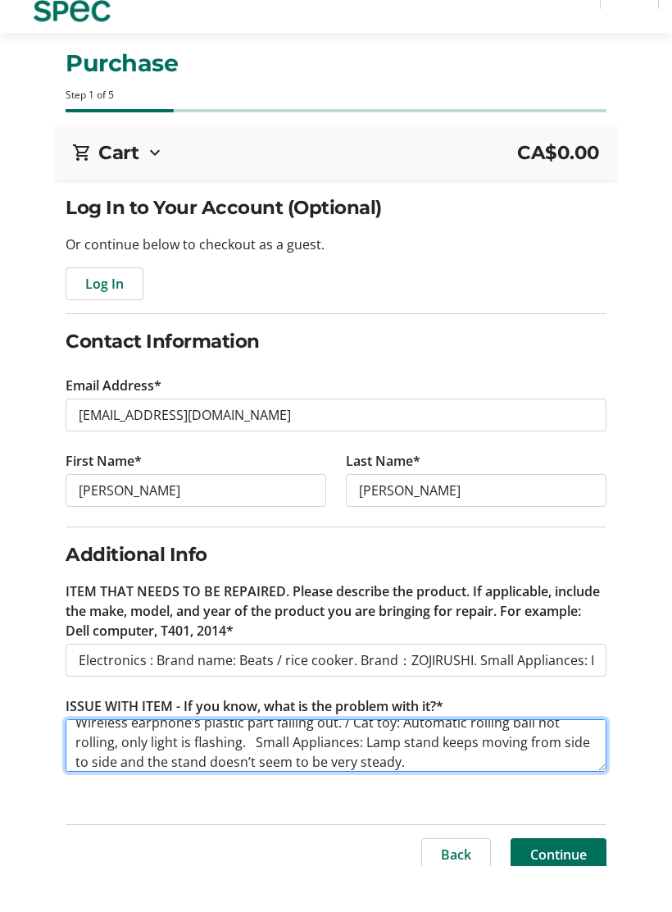
click at [522, 765] on textarea "Wireless earphone’s plastic part falling out. / Cat toy: Automatic rolling ball…" at bounding box center [336, 791] width 540 height 52
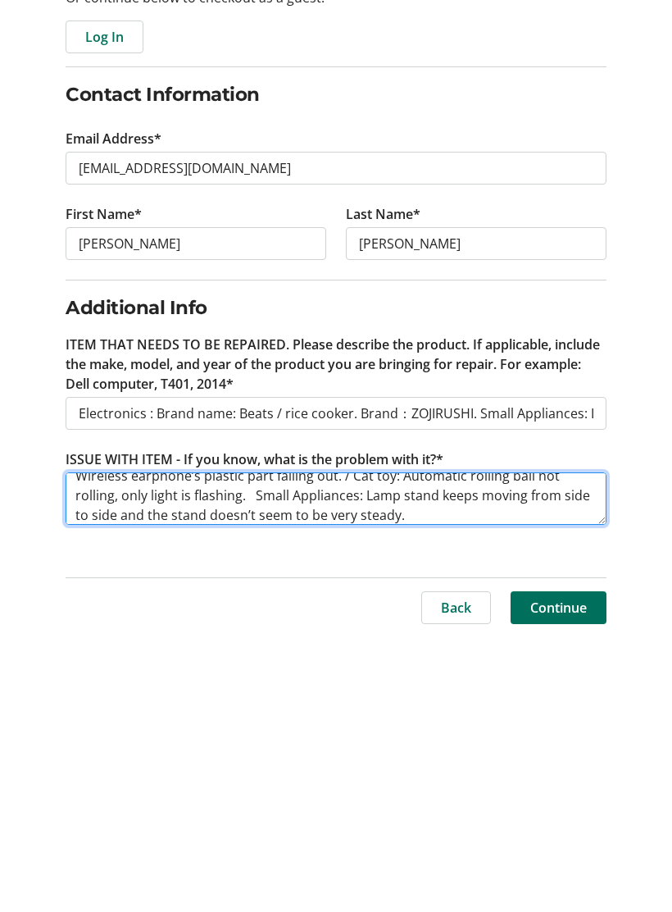
click at [409, 749] on textarea "Wireless earphone’s plastic part falling out. / Cat toy: Automatic rolling ball…" at bounding box center [336, 775] width 540 height 52
click at [419, 749] on textarea "Wireless earphone’s plastic part falling out. / Cat toy: Automatic rolling ball…" at bounding box center [336, 775] width 540 height 52
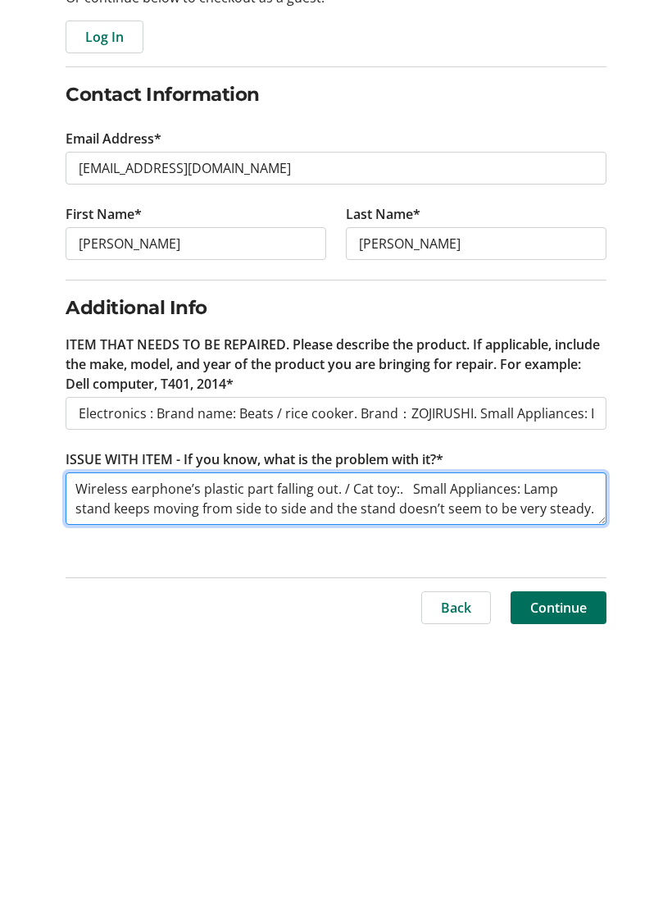
scroll to position [0, 0]
type textarea "Wireless earphone’s plastic part falling out. / Cat toy: Small Appliances: Lamp…"
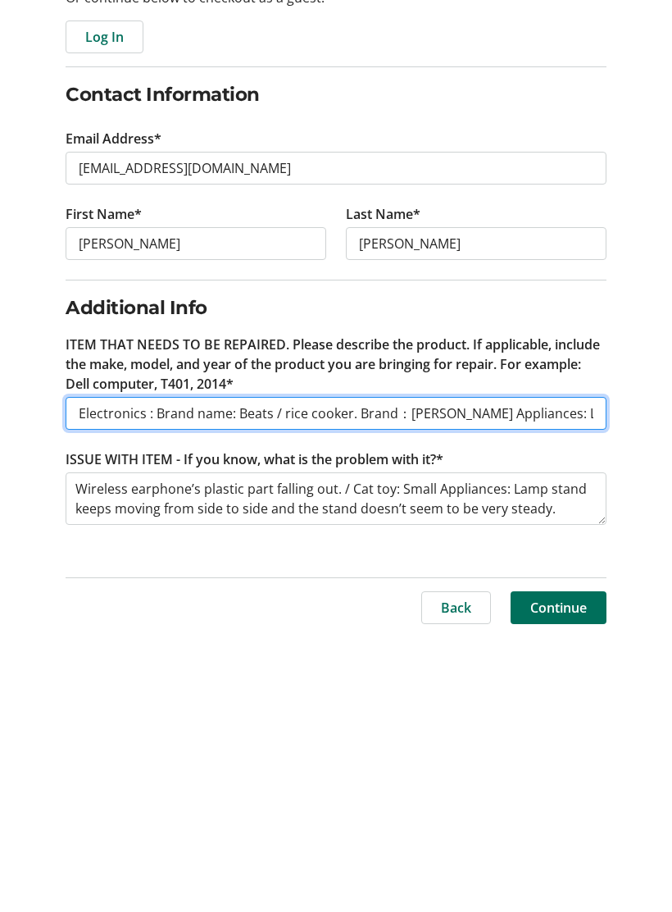
type input "Electronics : Brand name: Beats / rice cooker. Brand：[PERSON_NAME] Appliances: …"
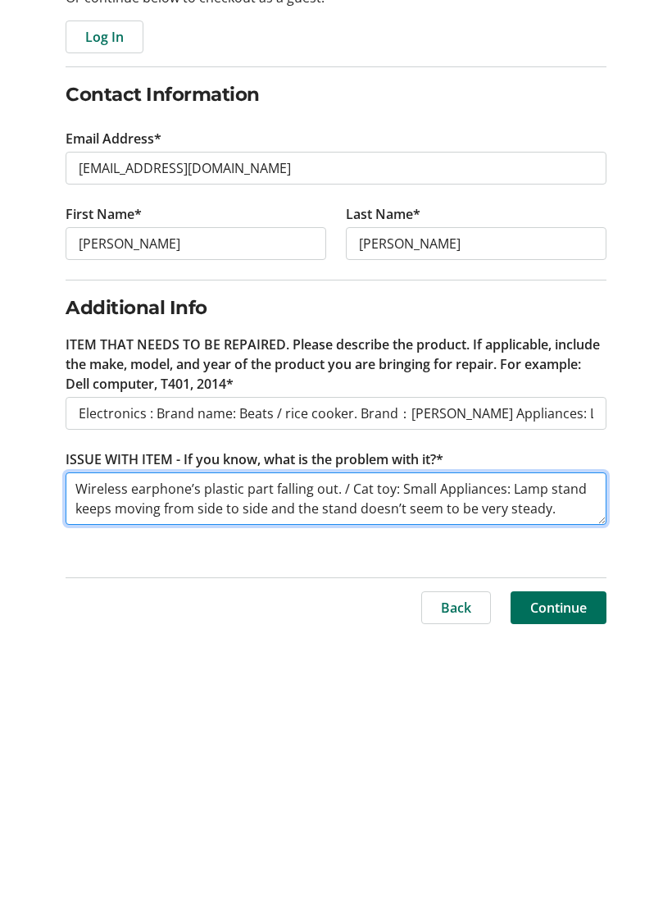
click at [395, 749] on textarea "Wireless earphone’s plastic part falling out. / Cat toy: Small Appliances: Lamp…" at bounding box center [336, 775] width 540 height 52
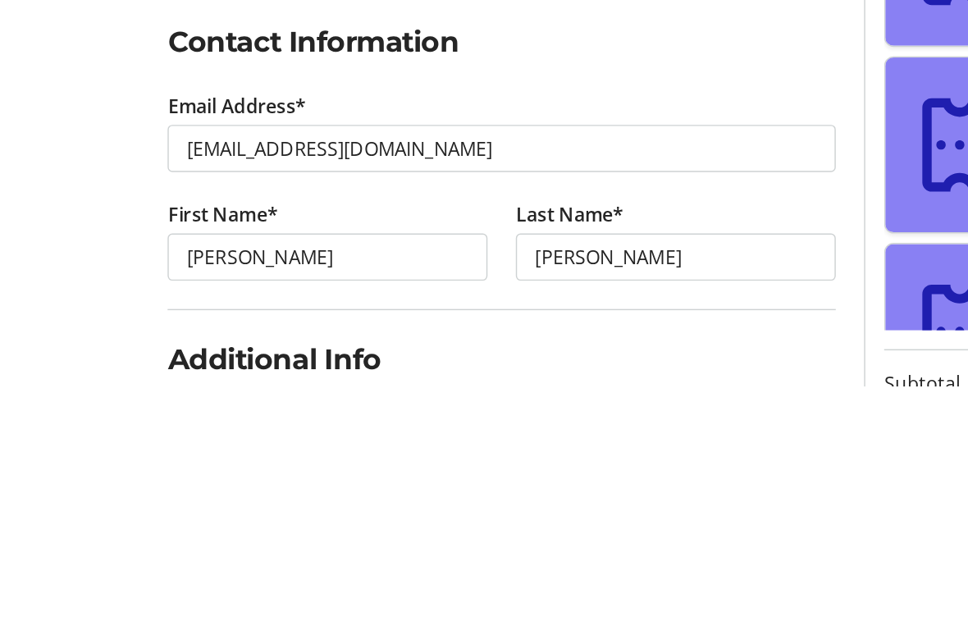
scroll to position [236, 0]
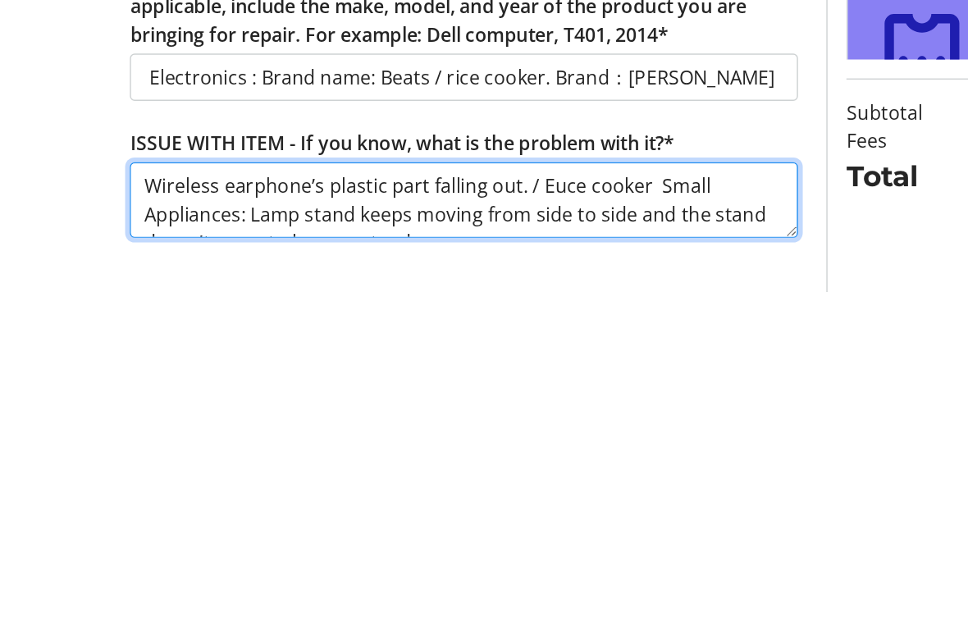
click at [403, 527] on textarea "Wireless earphone’s plastic part falling out. / Euce cooker Small Appliances: L…" at bounding box center [322, 553] width 464 height 52
click at [409, 527] on textarea "Wireless earphone’s plastic part falling out. / Euce cooker Small Appliances: L…" at bounding box center [322, 553] width 464 height 52
click at [449, 527] on textarea "Wireless earphone’s plastic part falling out. / Rice cooker Small Appliances: L…" at bounding box center [322, 553] width 464 height 52
type textarea "Wireless earphone’s plastic part falling out. / Rice cooker: The Small Applianc…"
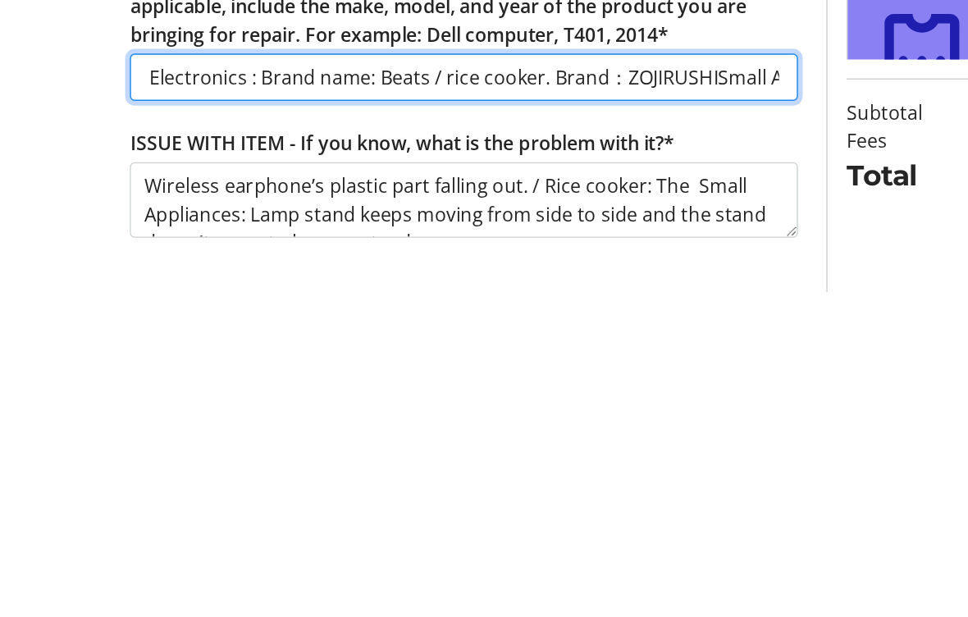
type input "Electronics : Brand name: Beats / rice cooker. Brand：[PERSON_NAME] Appliances: …"
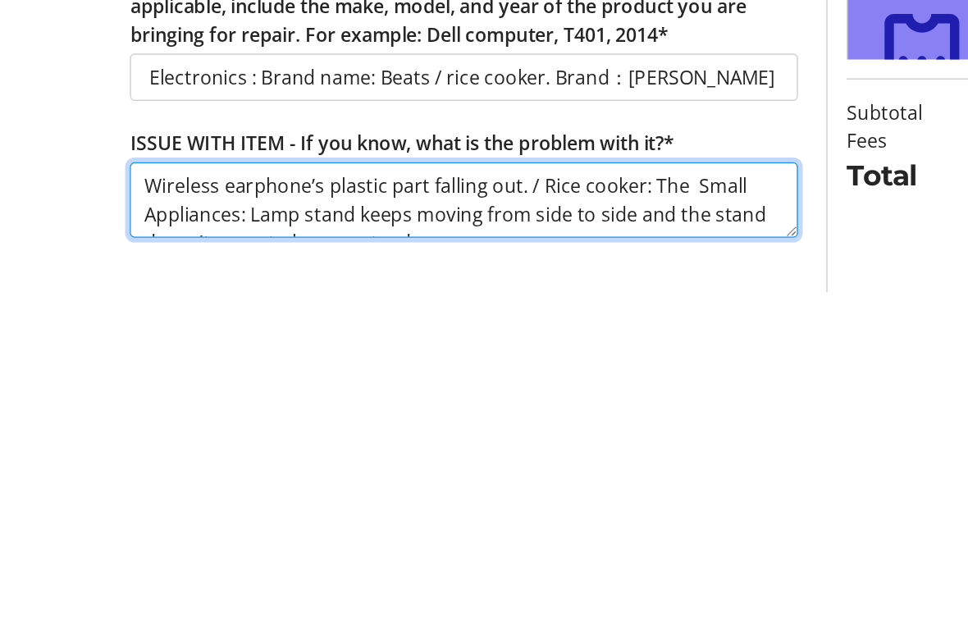
click at [472, 527] on textarea "Wireless earphone’s plastic part falling out. / Rice cooker: The Small Applianc…" at bounding box center [322, 553] width 464 height 52
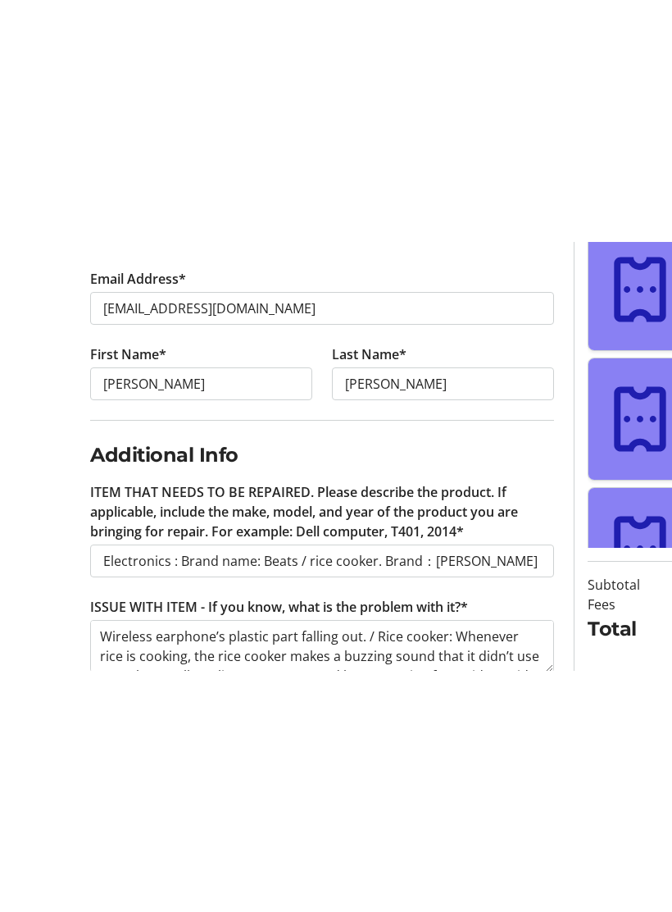
scroll to position [20, 0]
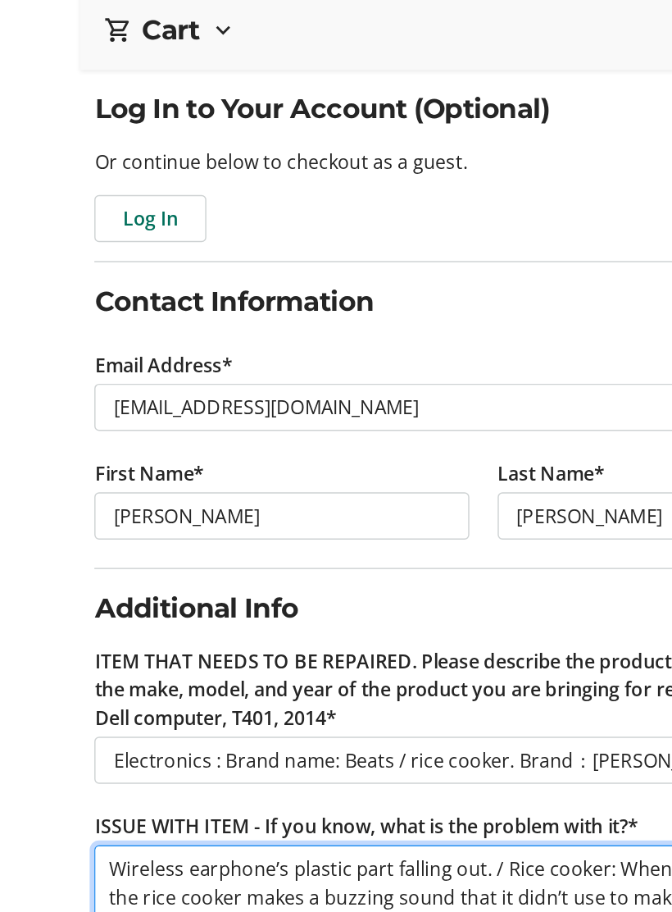
type textarea "Wireless earphone’s plastic part falling out. / Rice cooker: Whenever rice is c…"
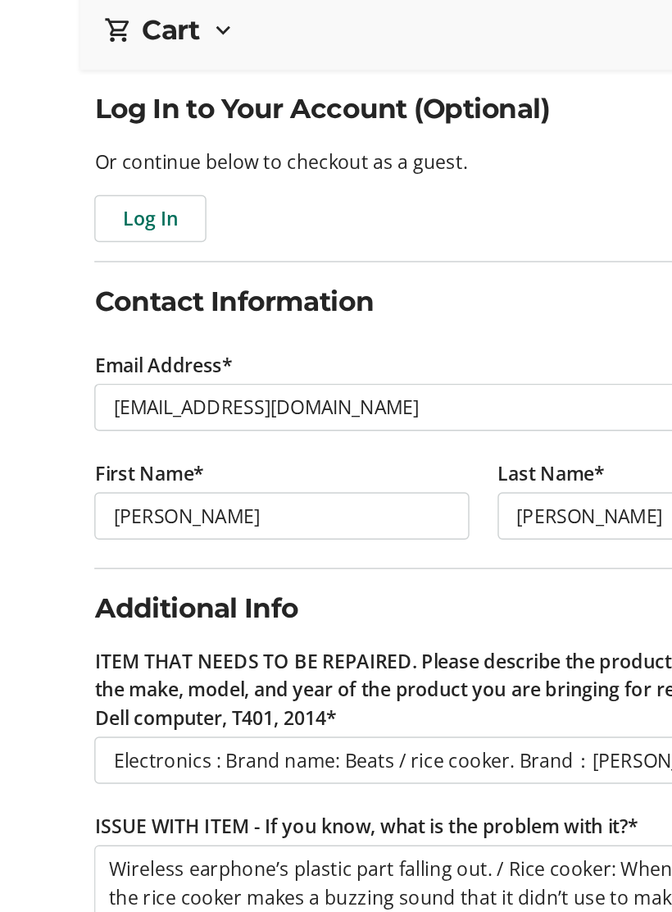
click at [338, 724] on tr-form-field "ISSUE WITH ITEM - If you know, what is the problem with it?* Wireless earphone’…" at bounding box center [336, 771] width 540 height 95
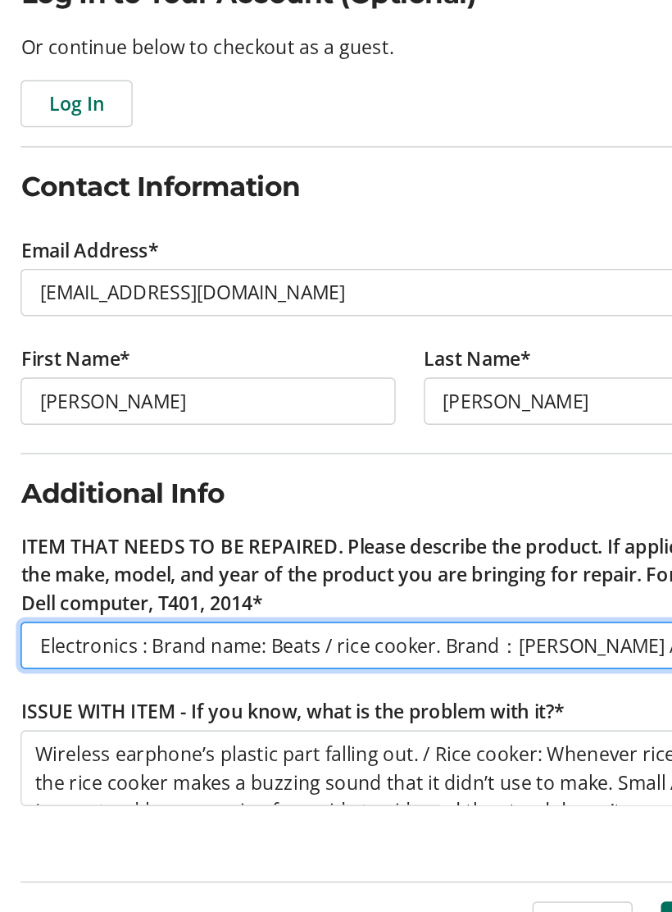
click at [229, 672] on input "Electronics : Brand name: Beats / rice cooker. Brand：[PERSON_NAME] Appliances: …" at bounding box center [336, 688] width 540 height 33
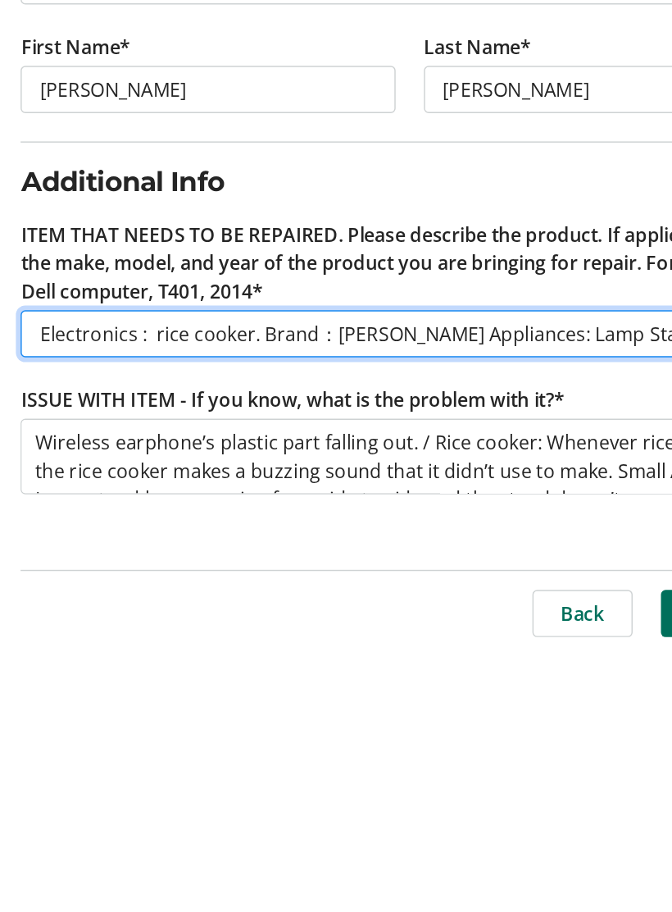
type input "Electronics : rice cooker. Brand：[PERSON_NAME] Appliances: Lamp Stand"
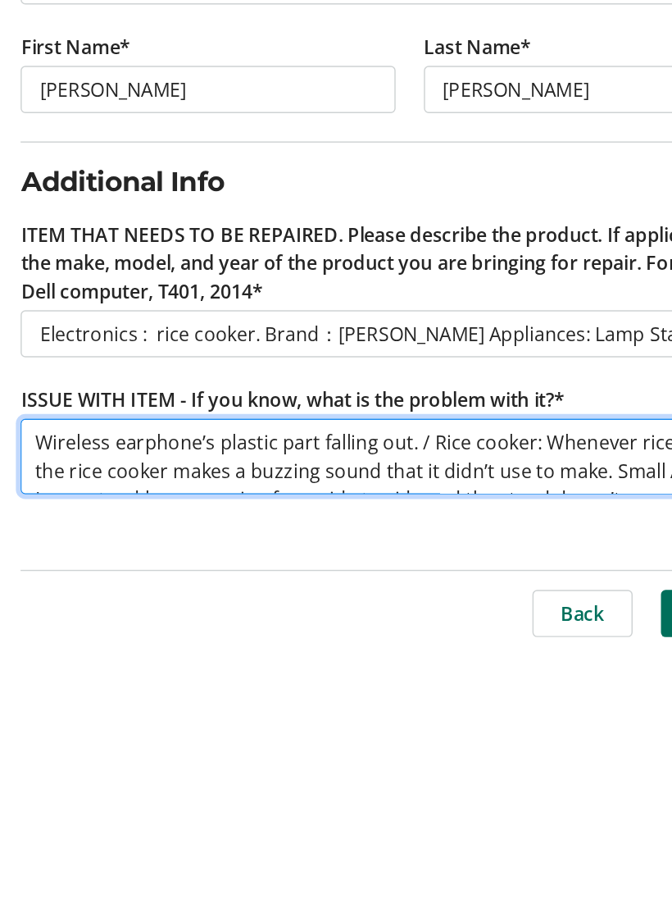
click at [288, 747] on textarea "Wireless earphone’s plastic part falling out. / Rice cooker: Whenever rice is c…" at bounding box center [336, 773] width 540 height 52
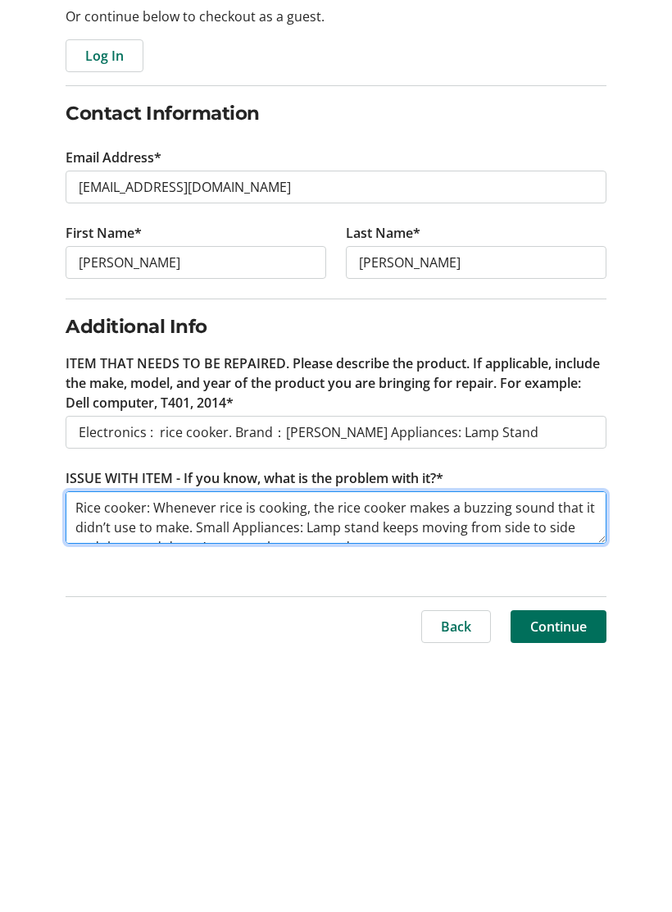
type textarea "Rice cooker: Whenever rice is cooking, the rice cooker makes a buzzing sound th…"
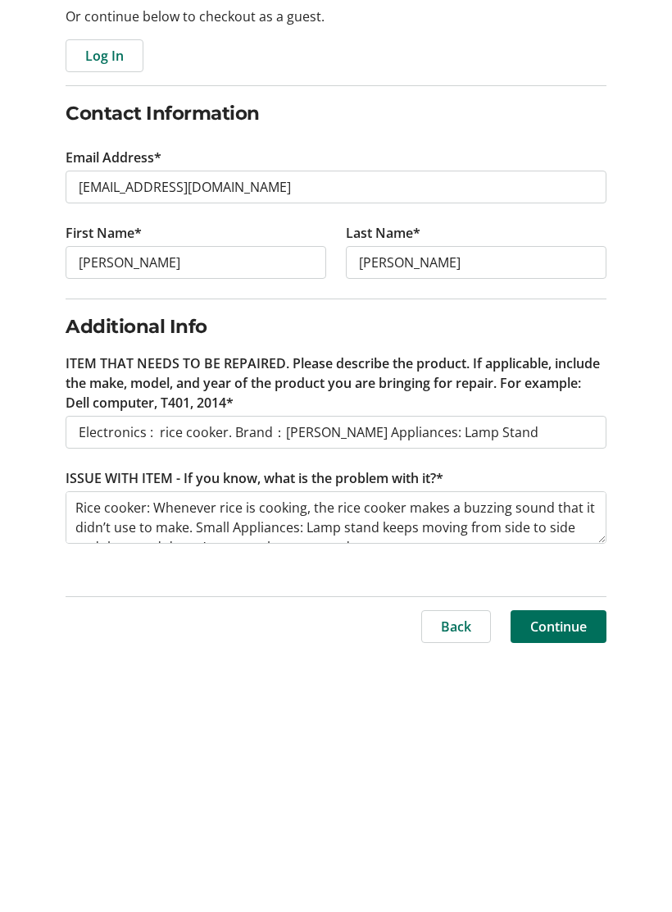
click at [56, 839] on div "Back Continue" at bounding box center [336, 875] width 560 height 73
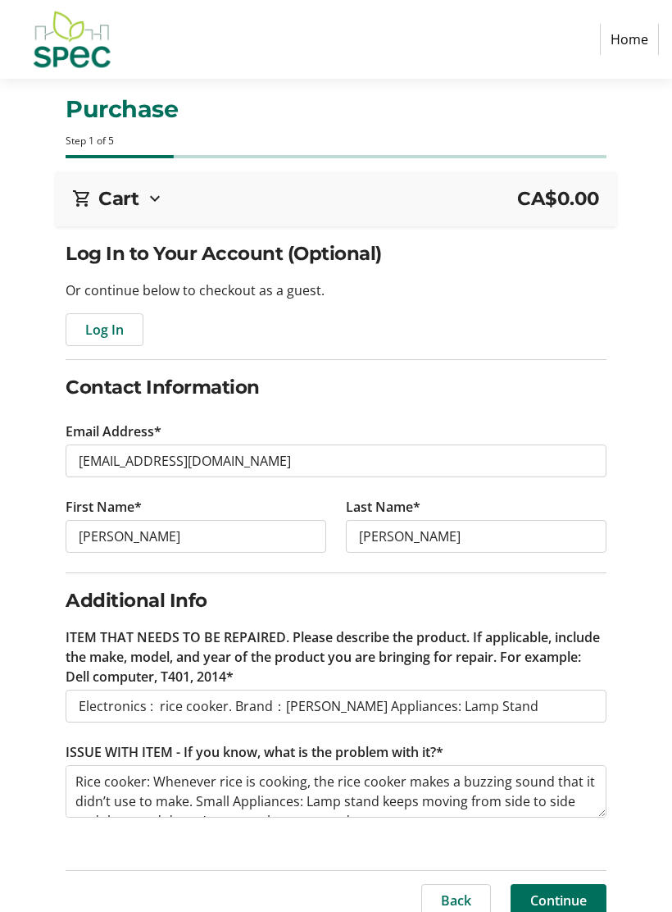
click at [542, 902] on span "Continue" at bounding box center [559, 900] width 57 height 20
click at [545, 897] on div "Back Continue" at bounding box center [336, 900] width 540 height 33
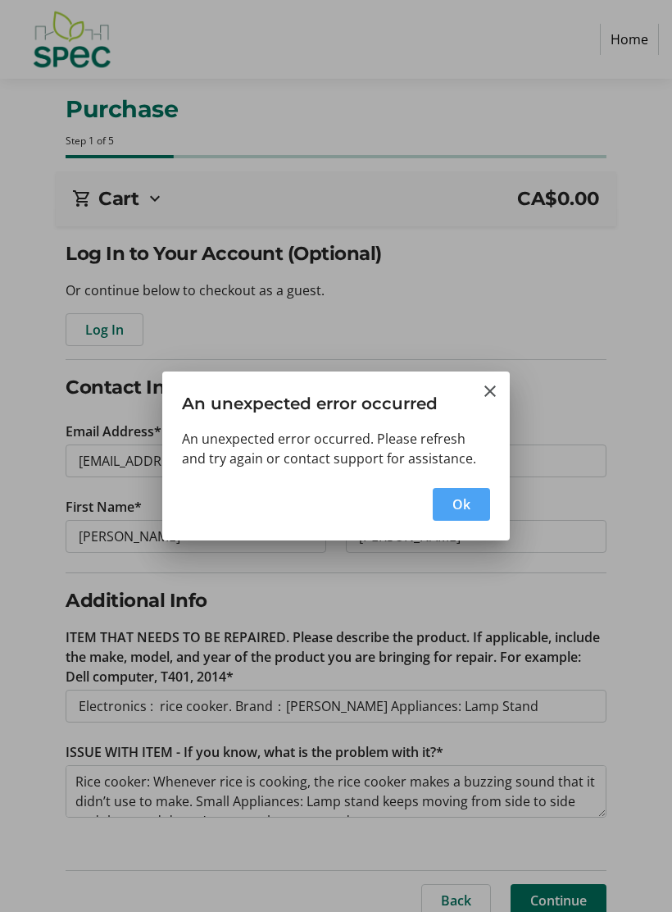
click at [462, 511] on span "Ok" at bounding box center [462, 504] width 18 height 20
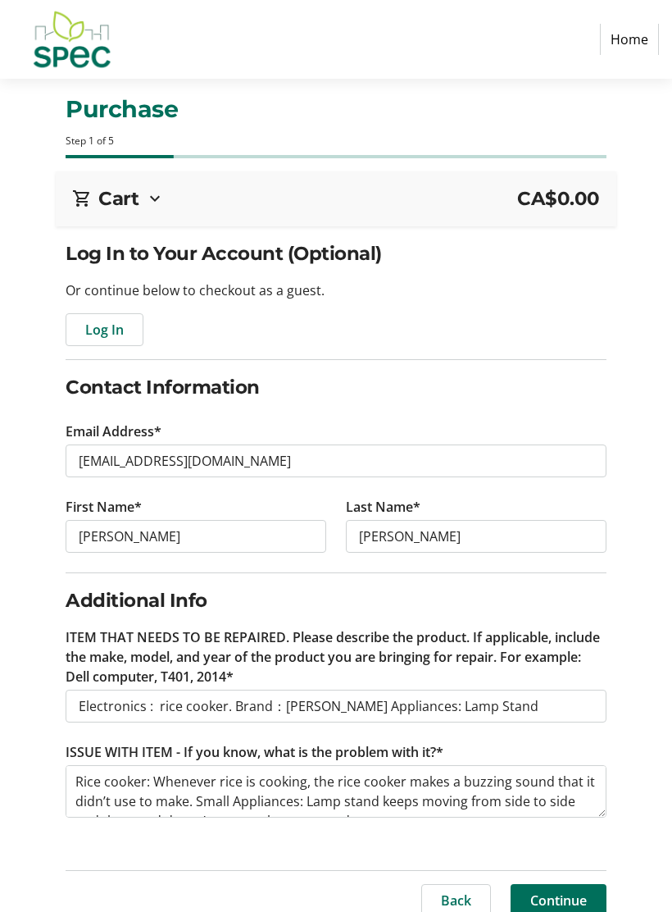
click at [564, 902] on span "Continue" at bounding box center [559, 900] width 57 height 20
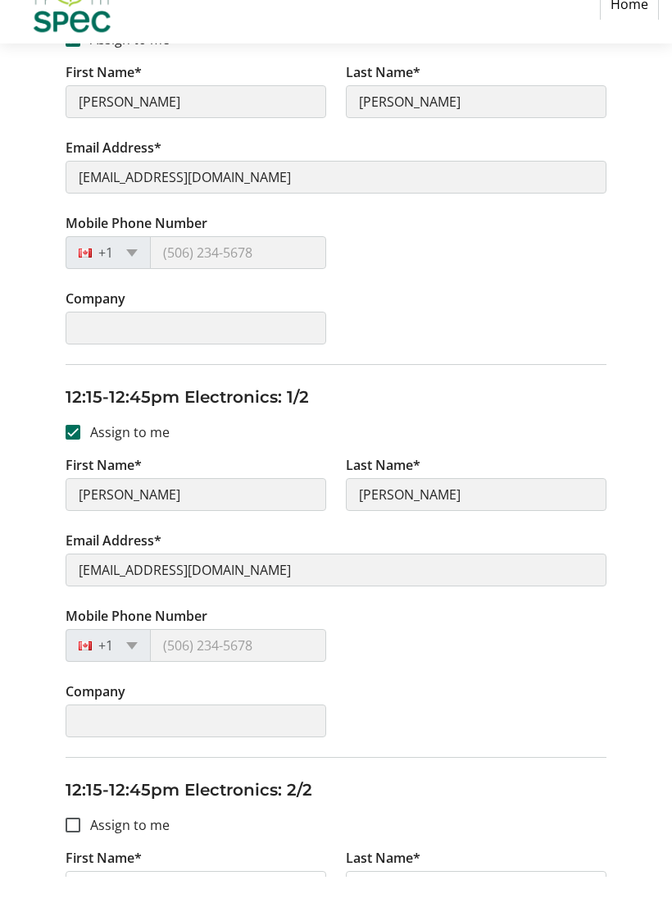
scroll to position [768, 0]
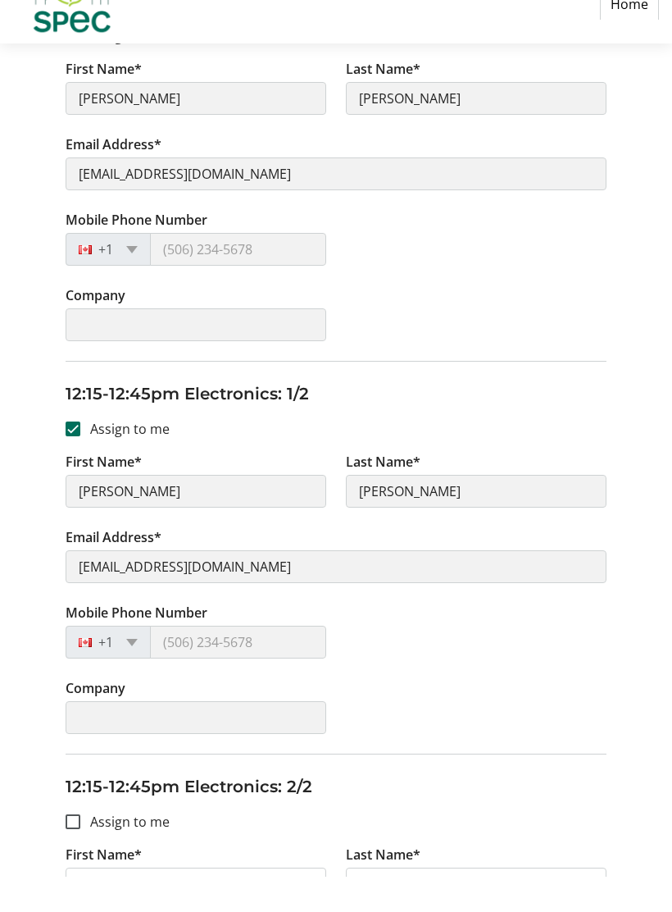
click at [194, 266] on tr-form-field "Mobile Phone Number +1" at bounding box center [196, 282] width 280 height 75
click at [126, 268] on div "+1" at bounding box center [108, 284] width 85 height 33
click at [160, 266] on tr-form-field "Mobile Phone Number +1" at bounding box center [196, 282] width 280 height 75
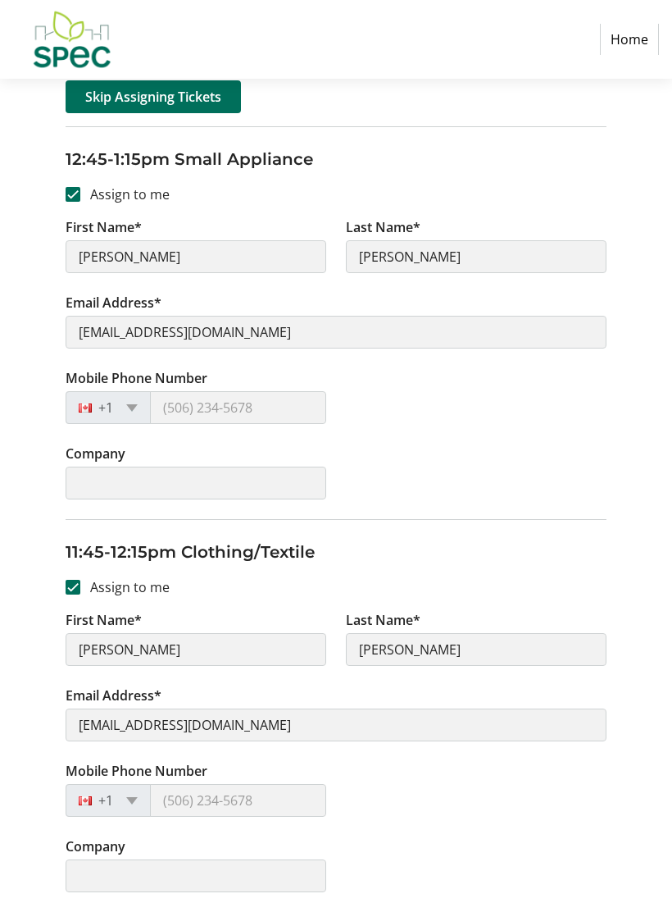
scroll to position [252, 0]
click at [120, 404] on div "+1" at bounding box center [108, 408] width 85 height 33
click at [114, 417] on div "+1" at bounding box center [108, 408] width 85 height 33
click at [86, 393] on div "+1" at bounding box center [89, 408] width 47 height 31
click at [87, 417] on div at bounding box center [89, 408] width 47 height 18
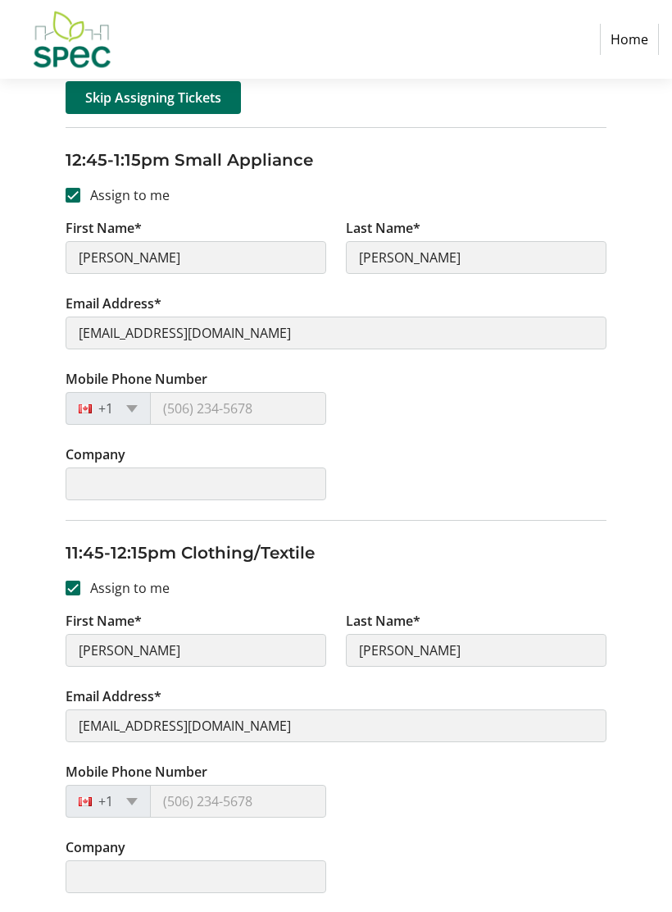
click at [95, 413] on div at bounding box center [89, 408] width 47 height 18
click at [188, 499] on tr-form-field "Company" at bounding box center [196, 481] width 280 height 75
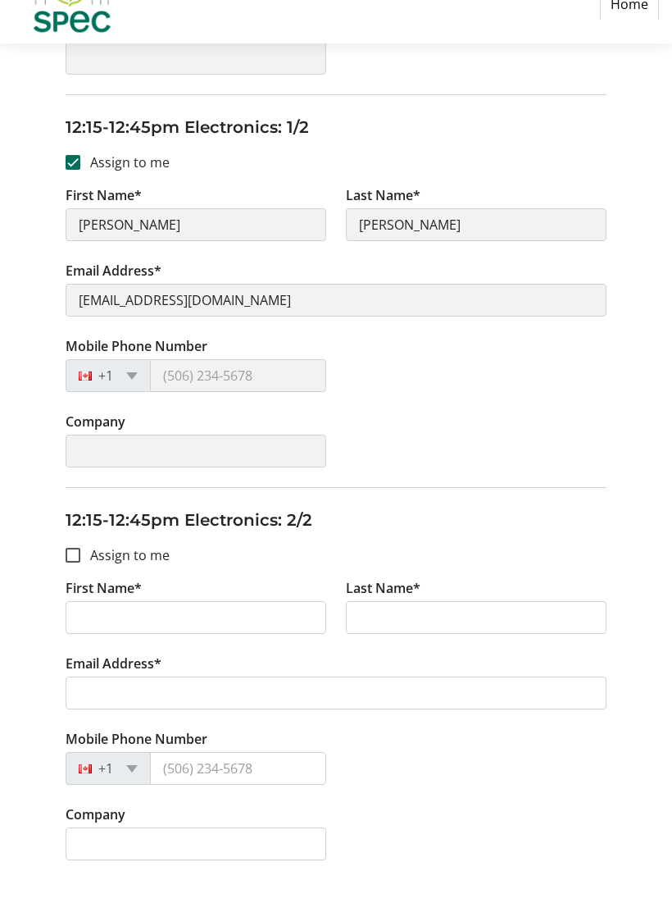
scroll to position [1054, 0]
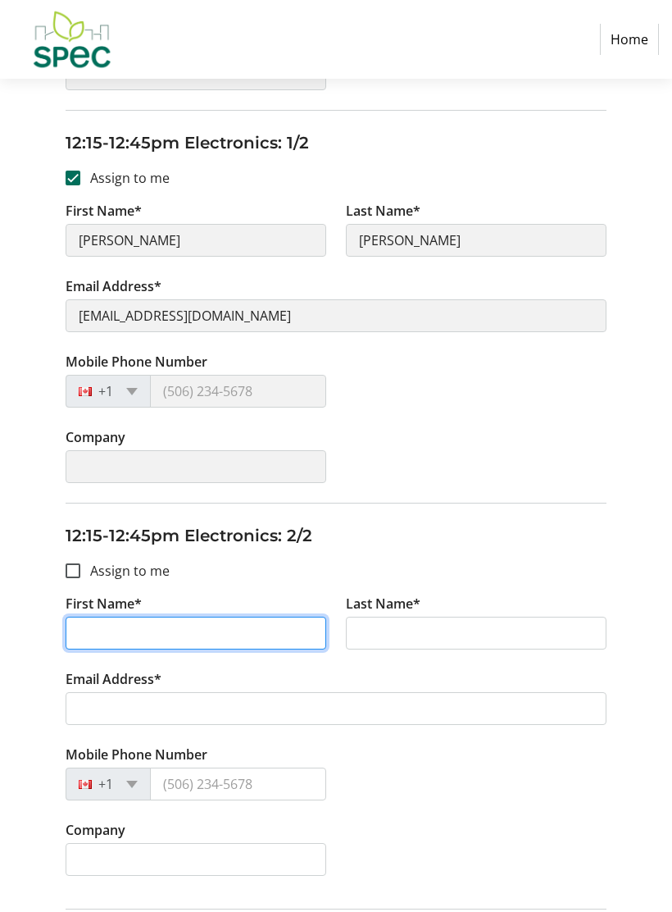
click at [212, 638] on input "First Name*" at bounding box center [196, 633] width 261 height 33
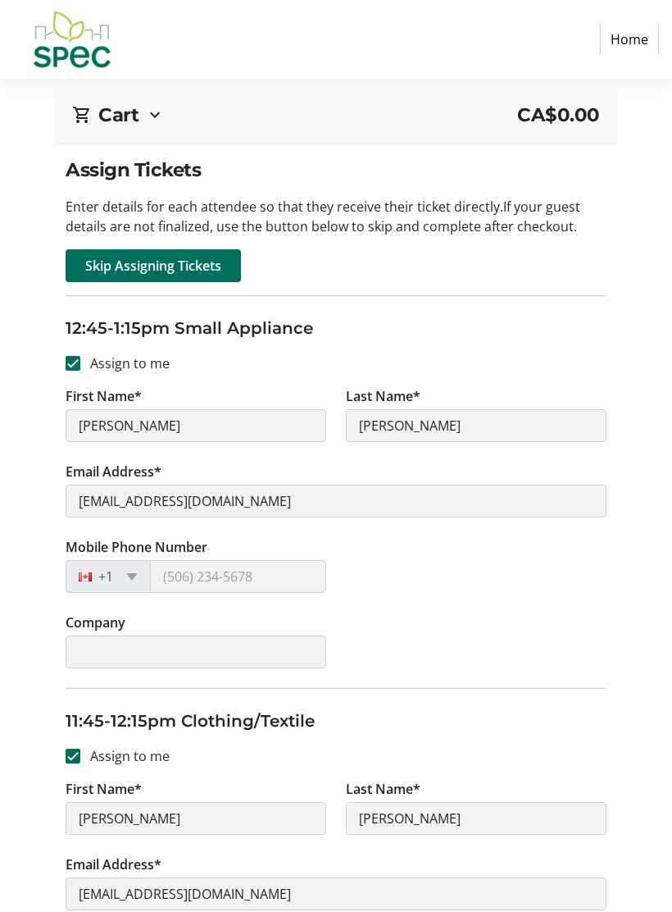
scroll to position [0, 0]
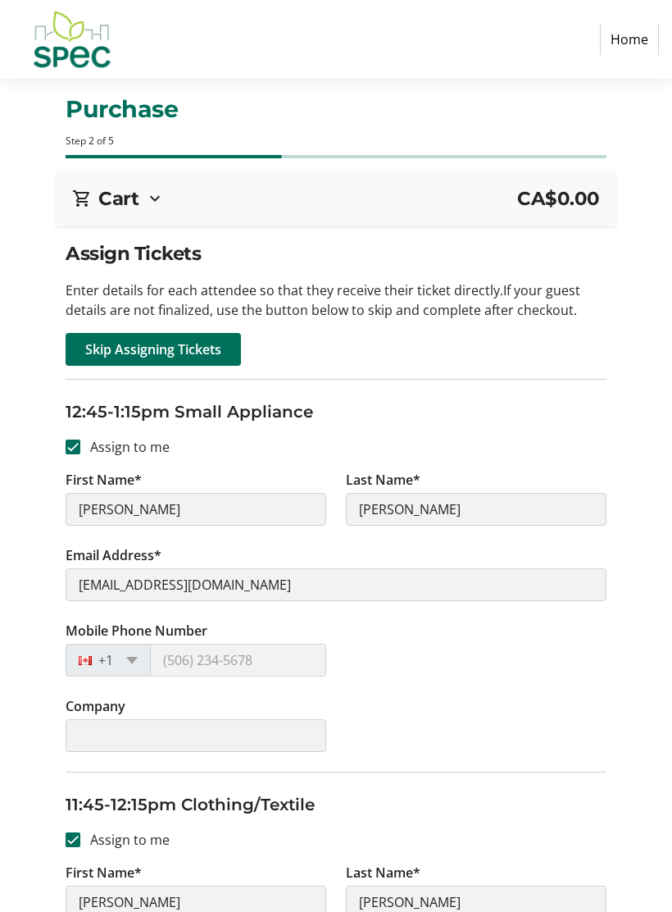
click at [236, 636] on tr-form-field "Mobile Phone Number +1" at bounding box center [196, 658] width 280 height 75
click at [229, 617] on tr-form-field "Email Address* [EMAIL_ADDRESS][DOMAIN_NAME]" at bounding box center [336, 582] width 540 height 75
click at [362, 438] on fieldset "12:45-1:15pm Small Appliance Assign to me First Name* [PERSON_NAME] Last Name* …" at bounding box center [336, 575] width 540 height 393
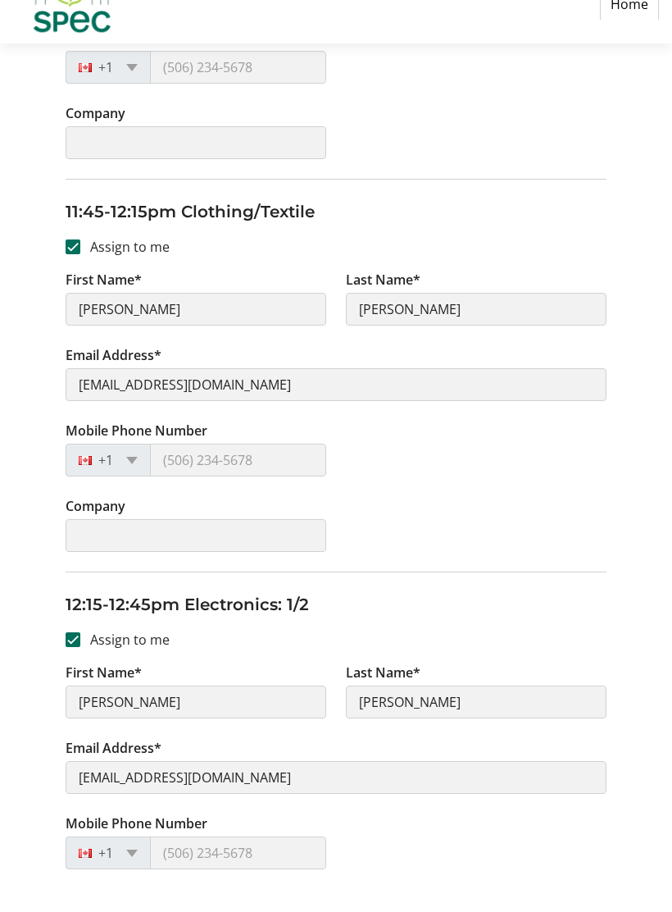
scroll to position [567, 0]
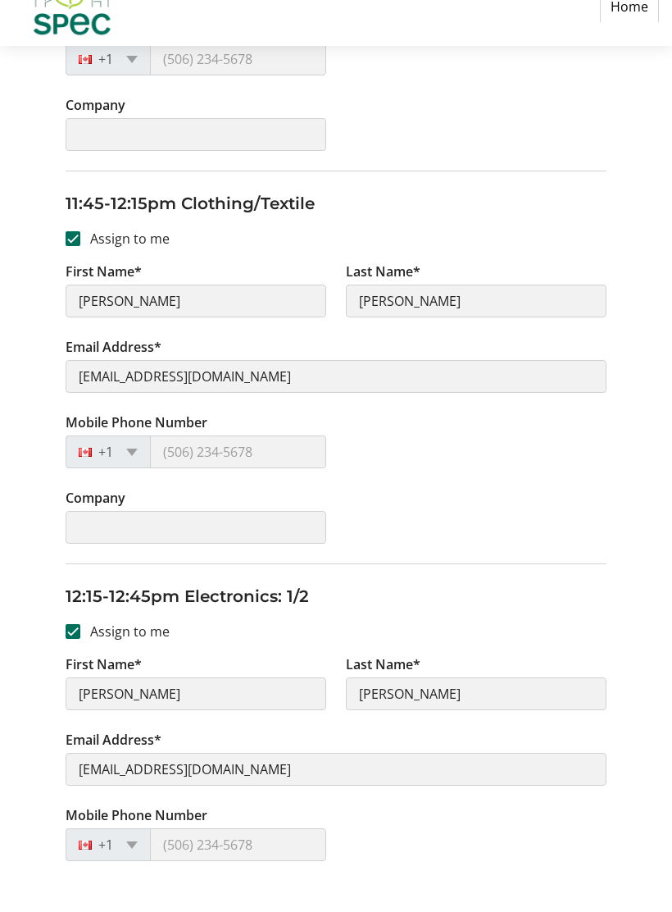
click at [265, 469] on tr-form-field "Mobile Phone Number +1" at bounding box center [196, 483] width 280 height 75
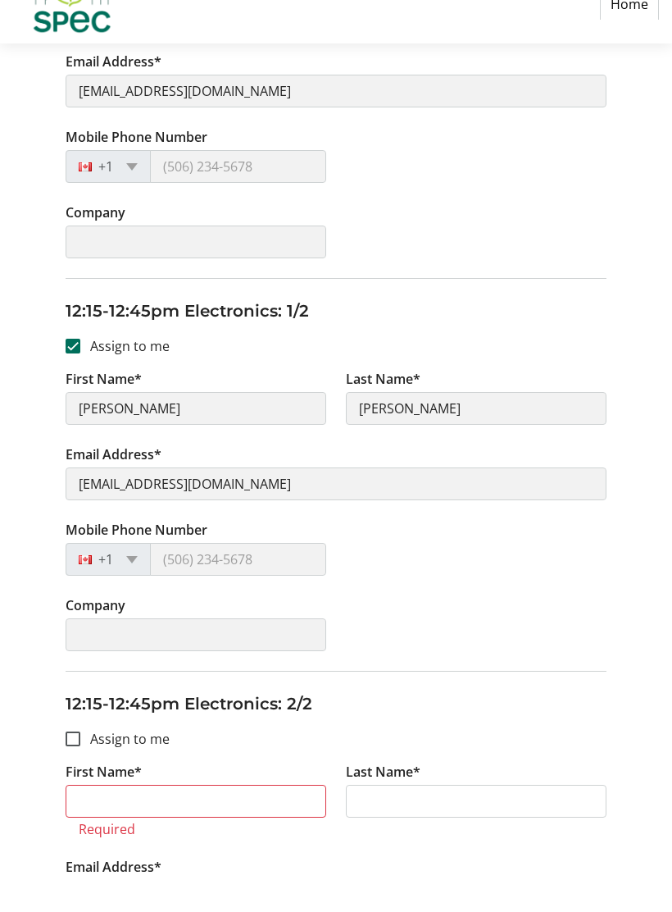
scroll to position [852, 0]
click at [203, 819] on input "First Name*" at bounding box center [196, 835] width 261 height 33
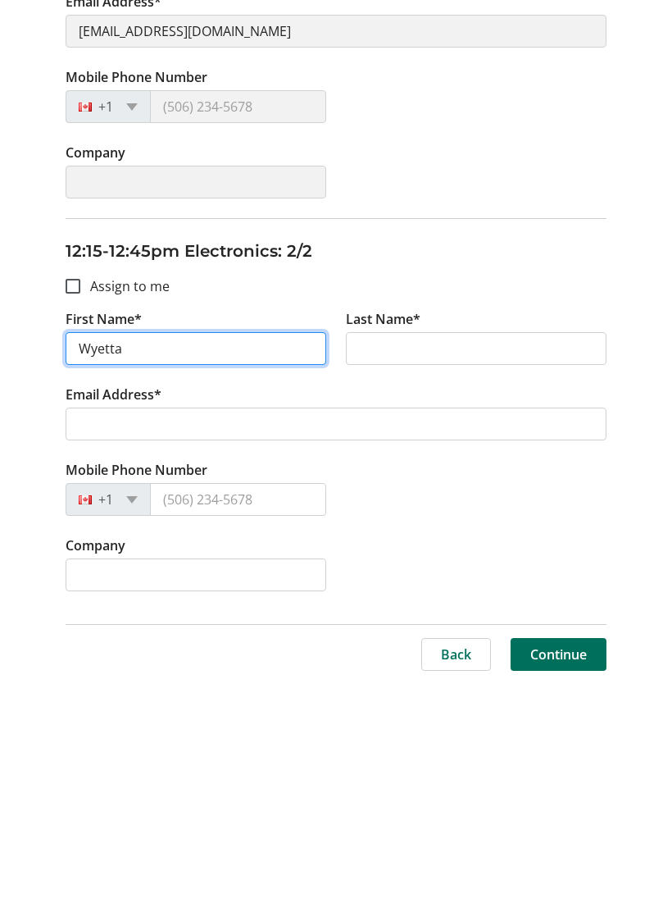
type input "Wyetta"
click at [447, 545] on tr-form-field "Last Name*" at bounding box center [476, 582] width 280 height 75
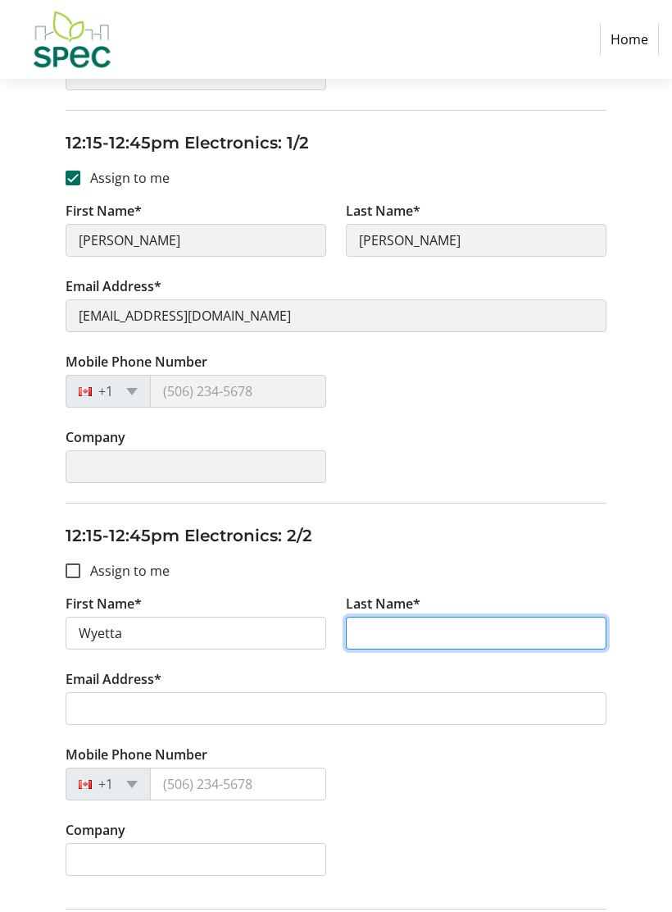
click at [401, 634] on input "Last Name*" at bounding box center [476, 633] width 261 height 33
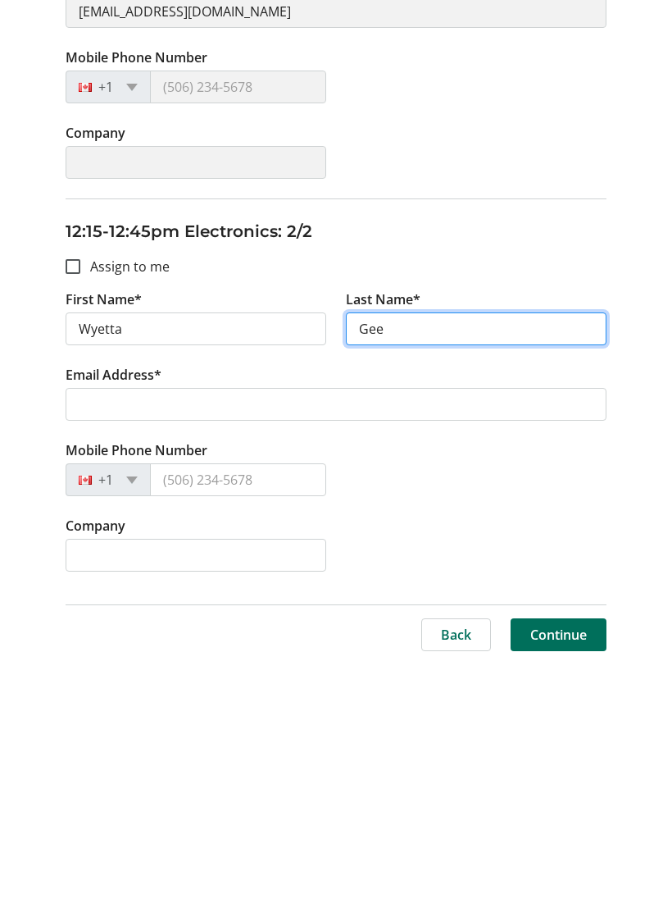
type input "Gee"
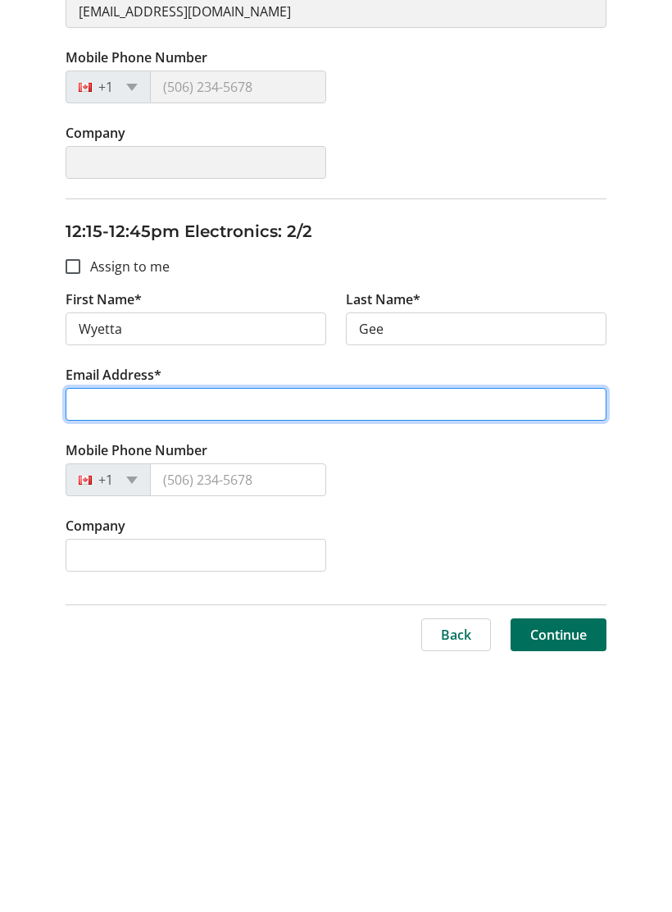
click at [426, 644] on input "Email Address*" at bounding box center [336, 660] width 540 height 33
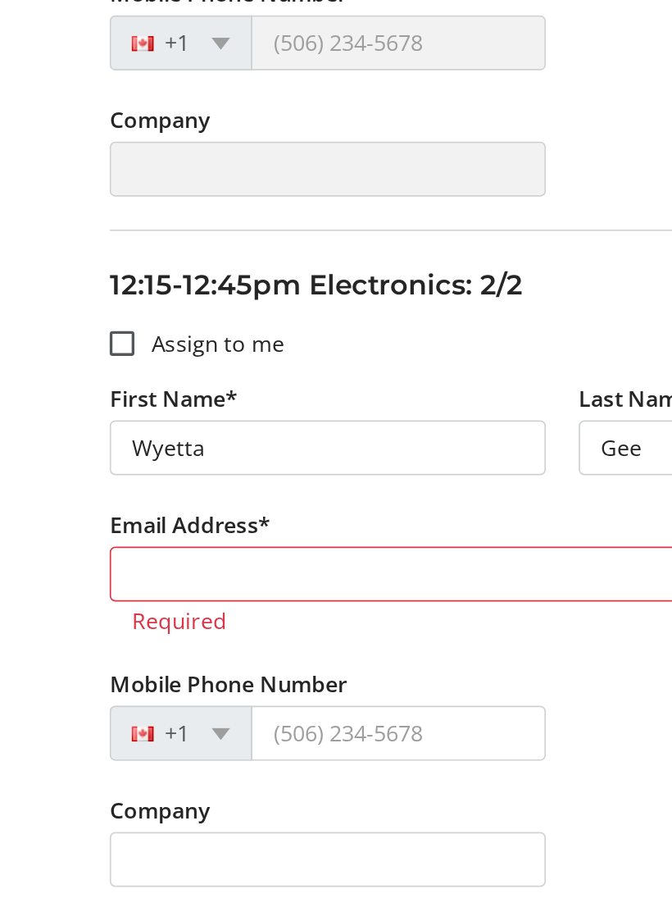
scroll to position [1130, 0]
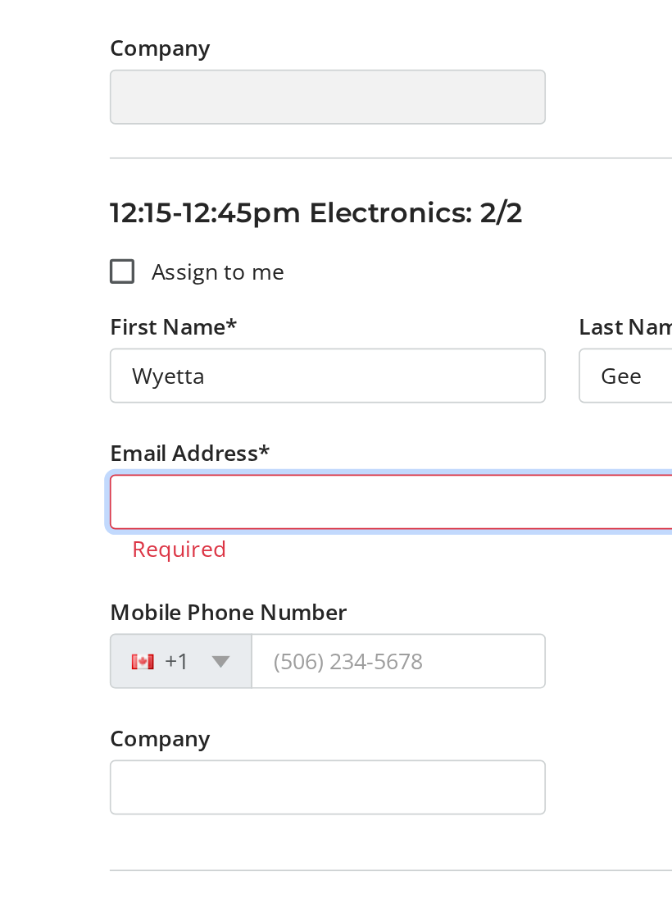
click at [98, 617] on input "Email Address*" at bounding box center [336, 633] width 540 height 33
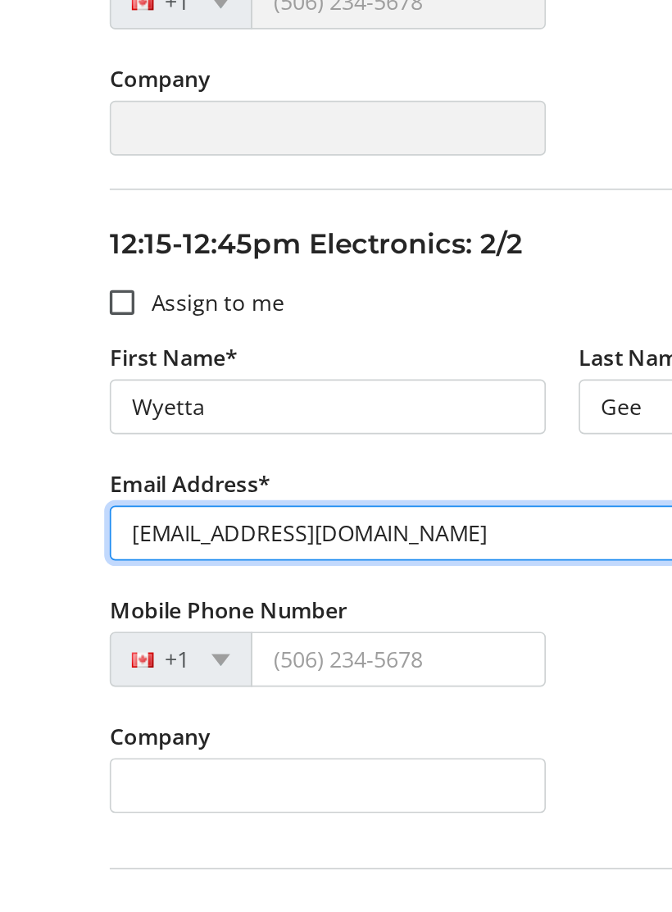
scroll to position [1110, 0]
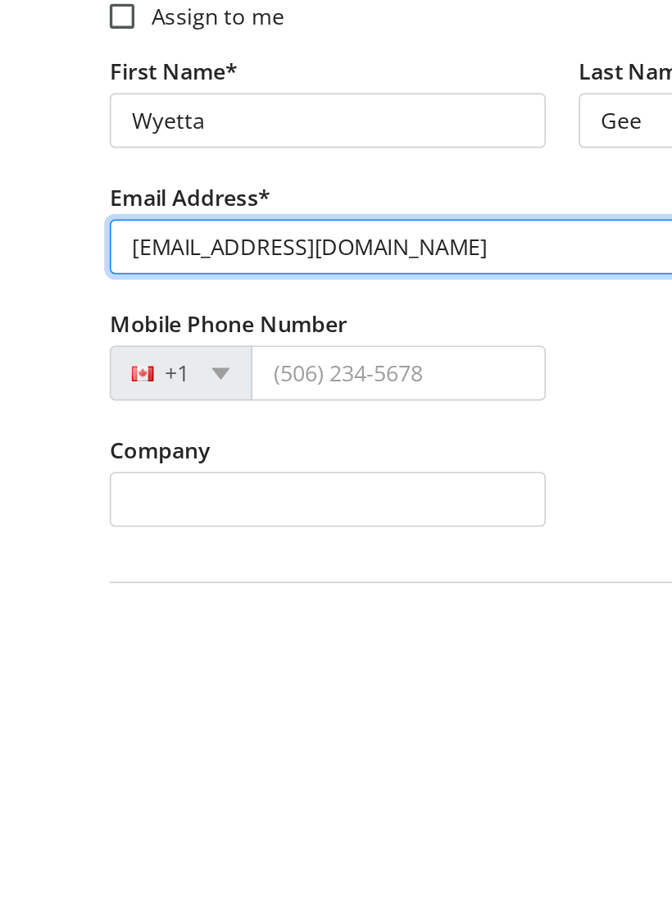
type input "[EMAIL_ADDRESS][DOMAIN_NAME]"
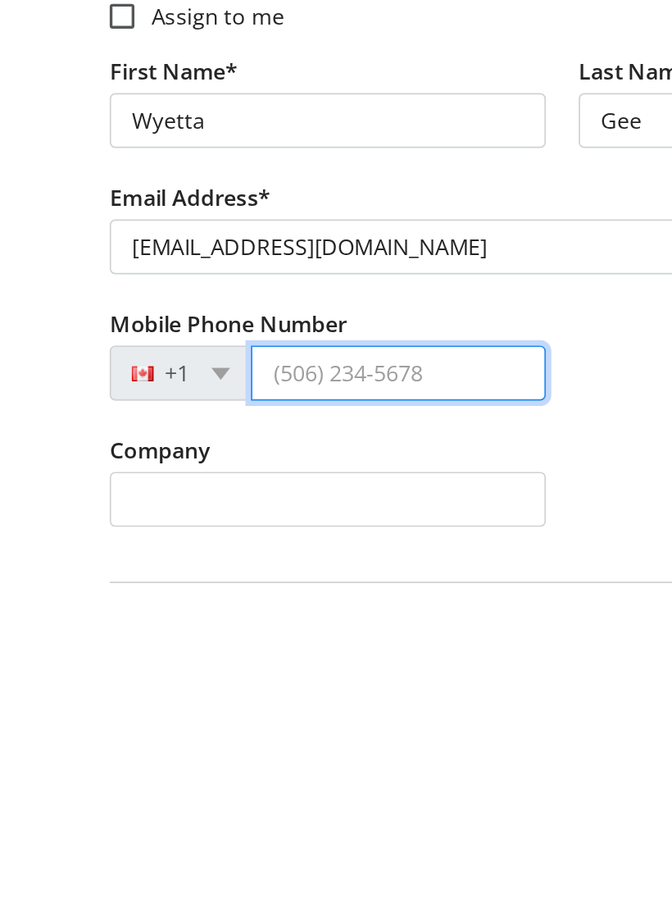
click at [187, 712] on input "Mobile Phone Number" at bounding box center [238, 728] width 176 height 33
type input "[PHONE_NUMBER]"
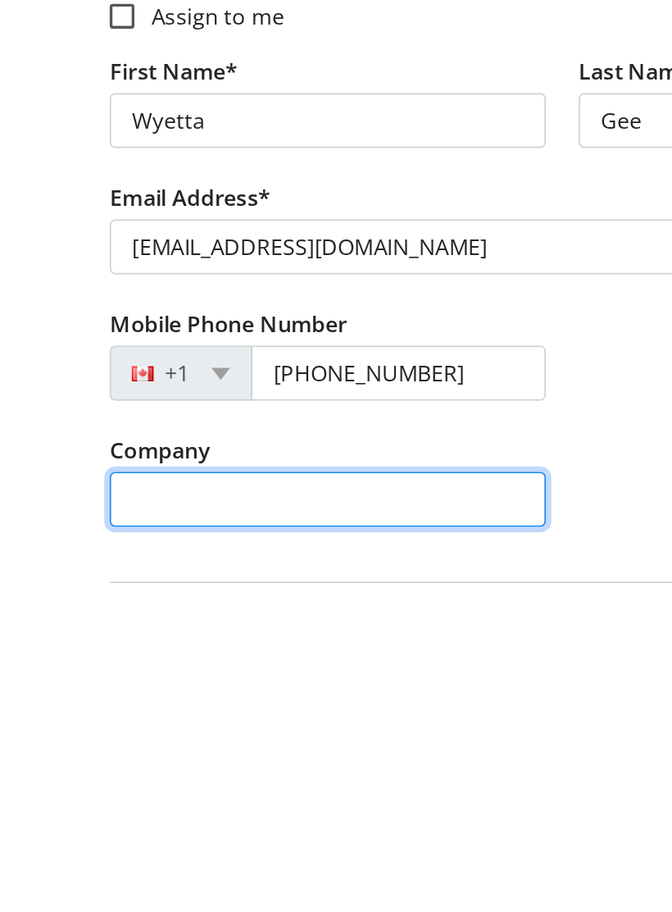
click at [89, 787] on input "Company" at bounding box center [196, 803] width 261 height 33
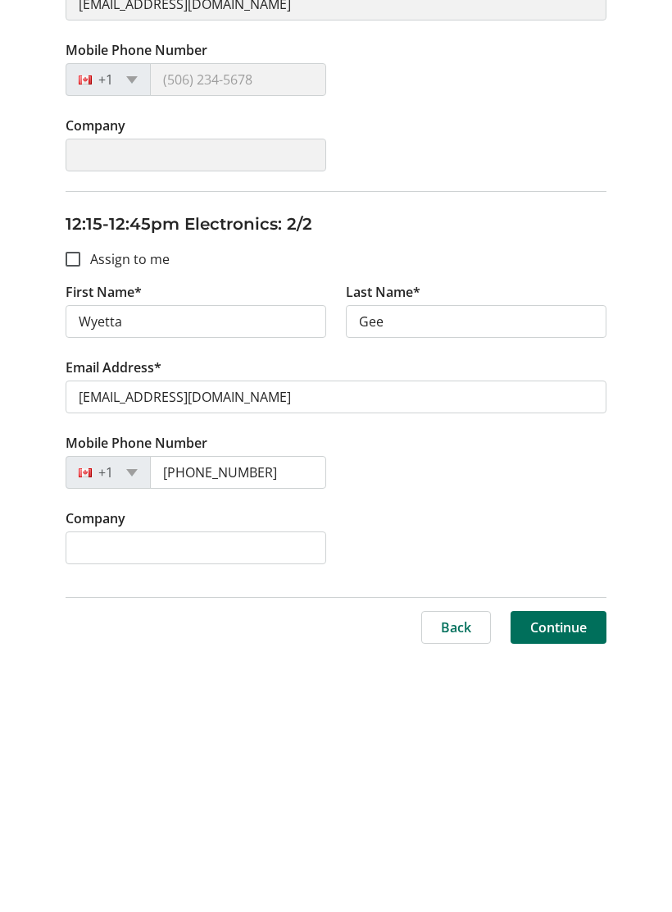
click at [563, 873] on span "Continue" at bounding box center [559, 883] width 57 height 20
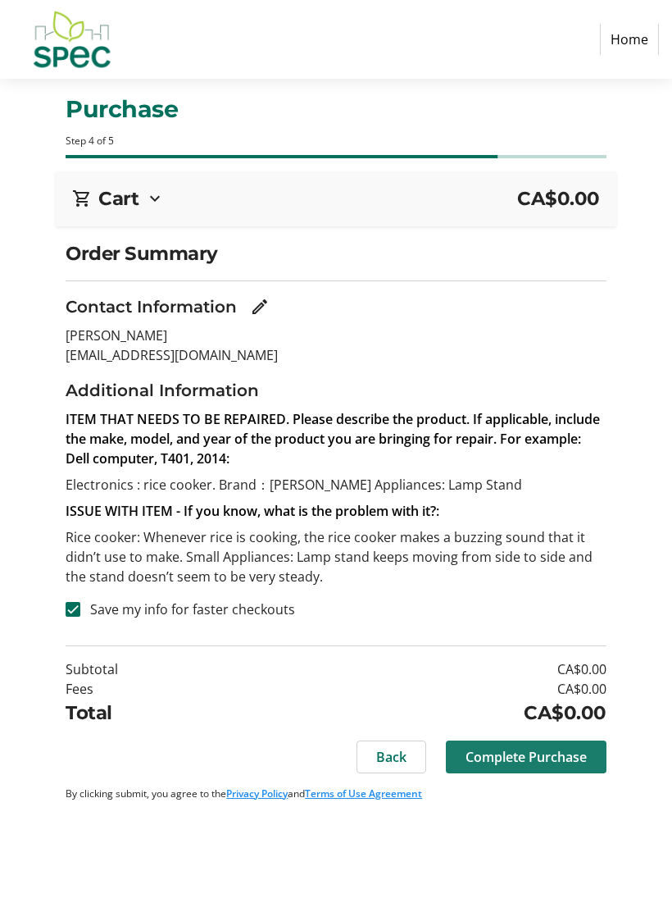
click at [541, 744] on span at bounding box center [526, 756] width 161 height 39
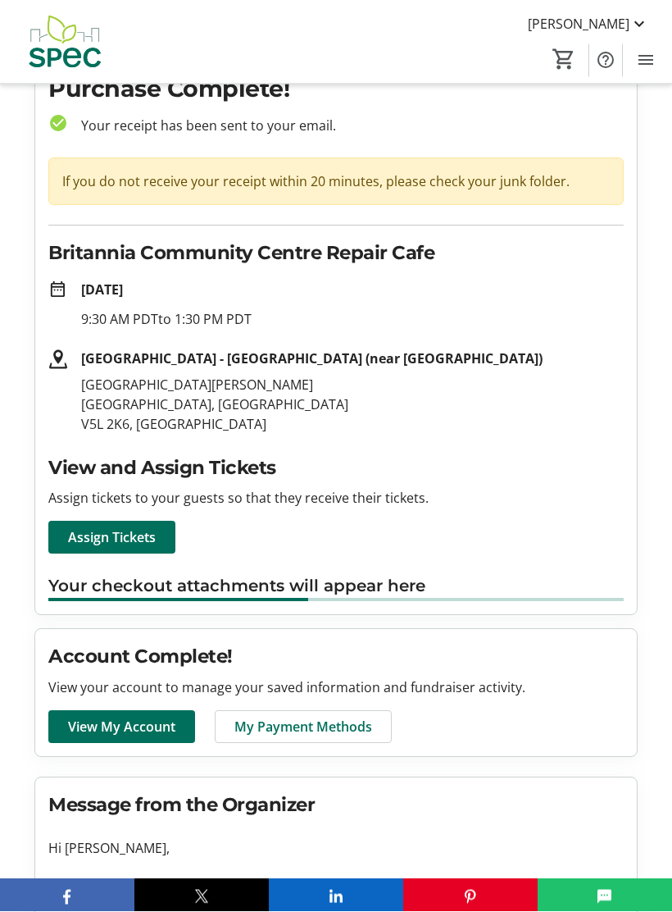
scroll to position [20, 0]
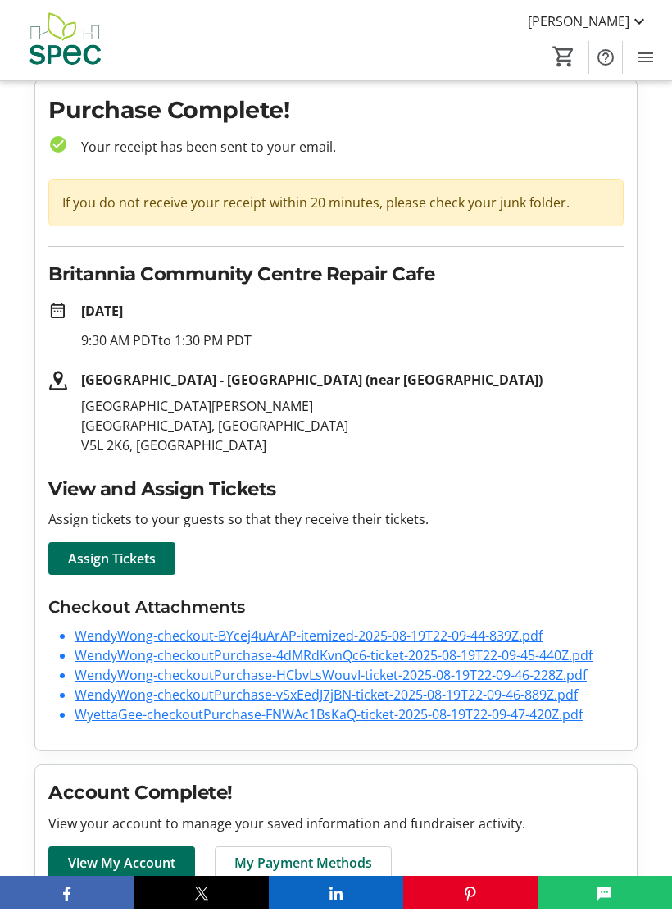
click at [660, 280] on tr-checkout-order-details-ui "Purchase Complete! check_circle Your receipt has been sent to your email. If yo…" at bounding box center [336, 917] width 672 height 1670
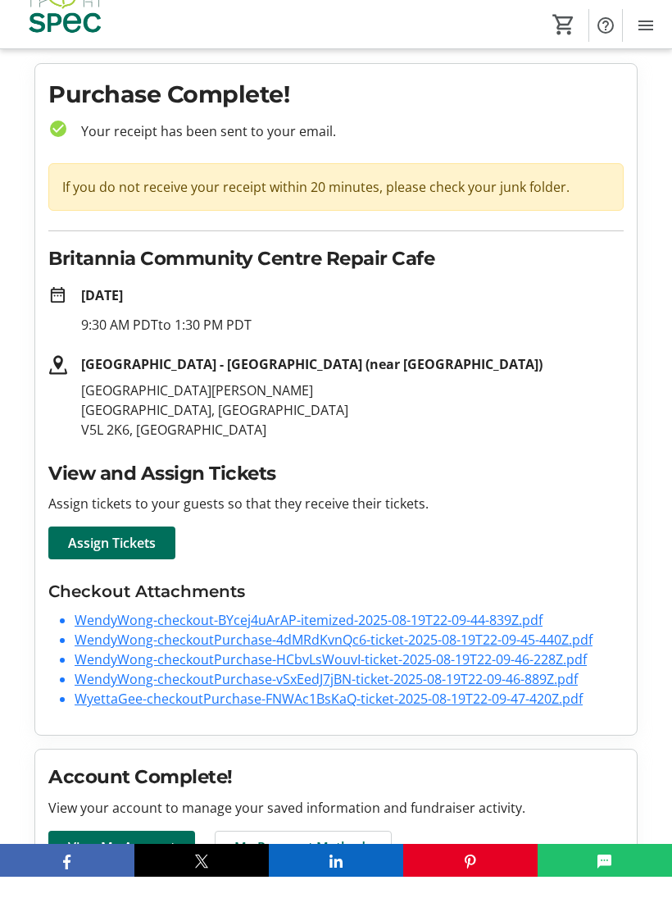
scroll to position [6, 0]
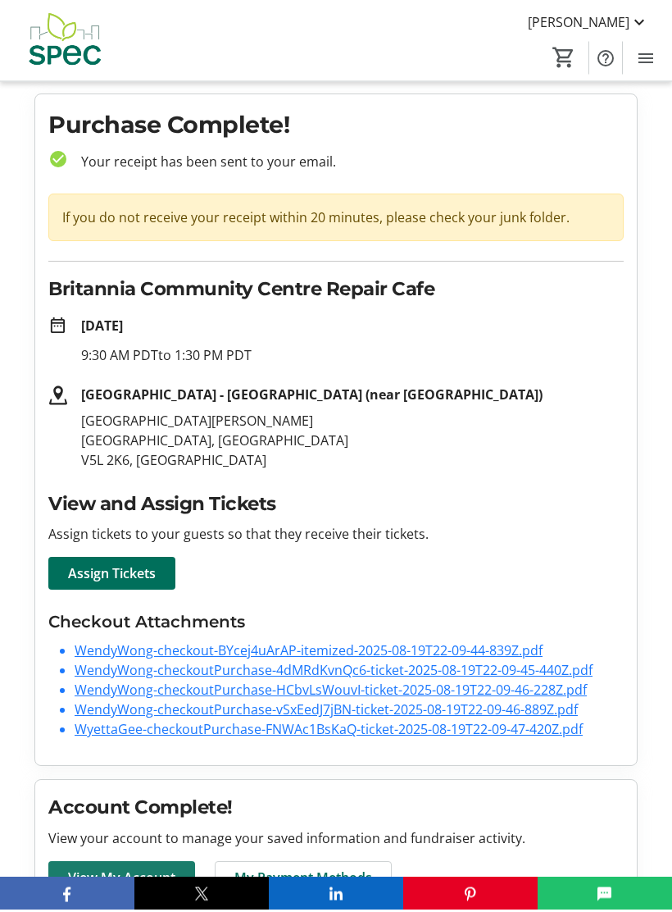
click at [150, 871] on span "View My Account" at bounding box center [121, 881] width 107 height 20
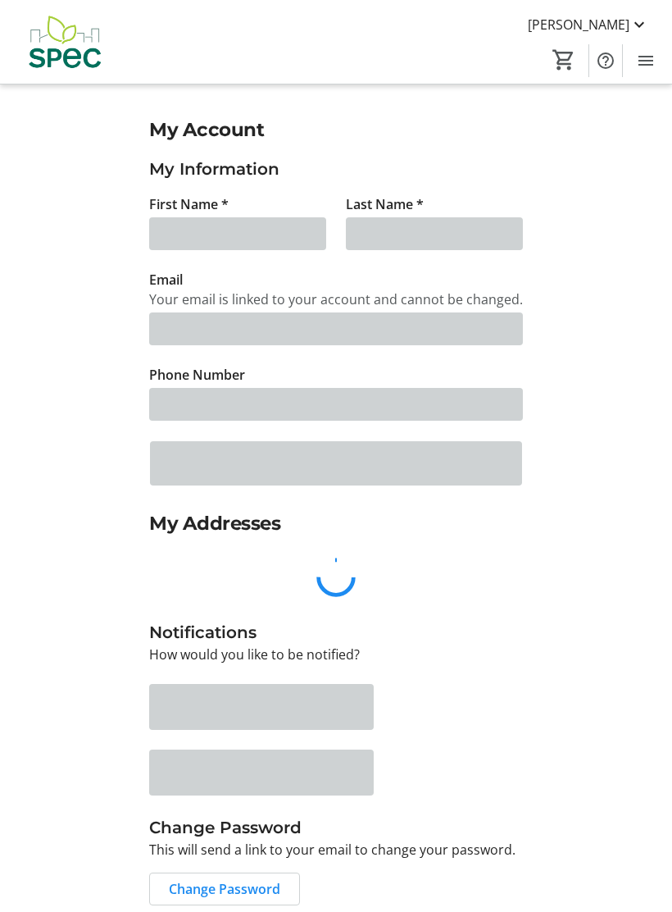
type input "[PERSON_NAME]"
type input "[EMAIL_ADDRESS][DOMAIN_NAME]"
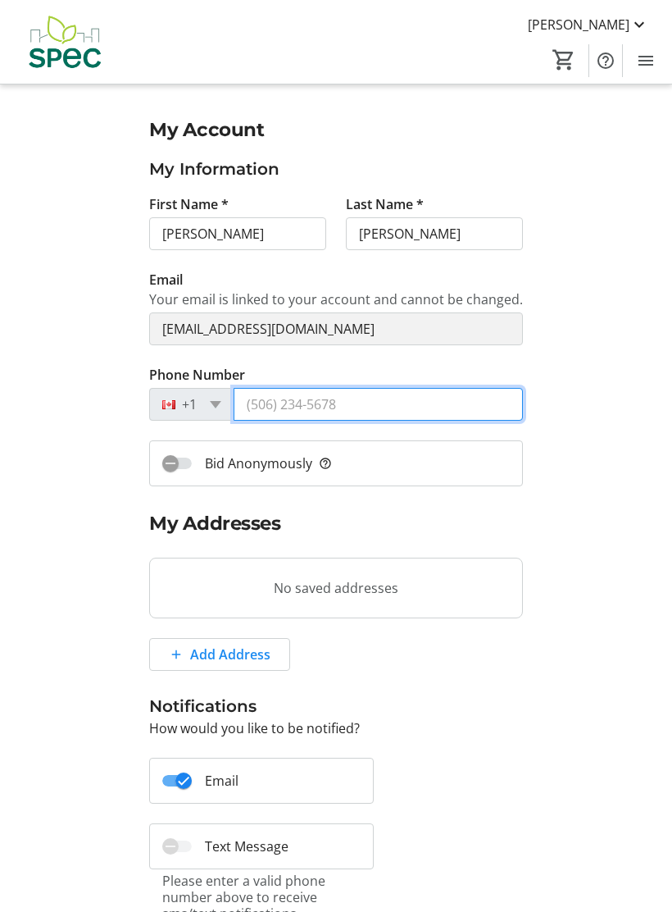
click at [401, 403] on input "Phone Number" at bounding box center [378, 404] width 289 height 33
type input "[PHONE_NUMBER]"
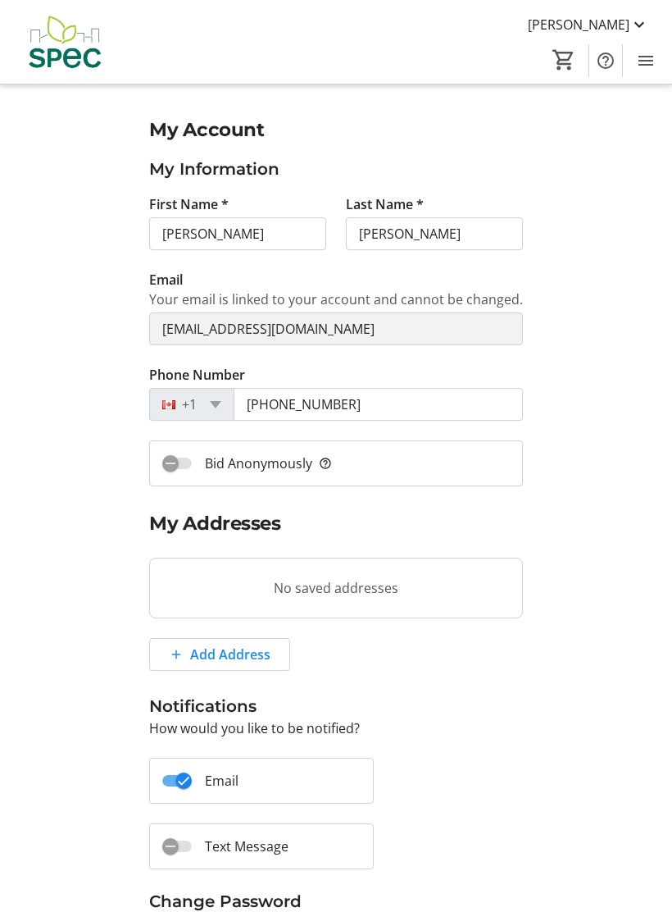
click at [311, 471] on span "Bid Anonymously help_outline" at bounding box center [268, 463] width 127 height 20
click at [192, 469] on button "Bid Anonymously help_outline" at bounding box center [177, 463] width 30 height 11
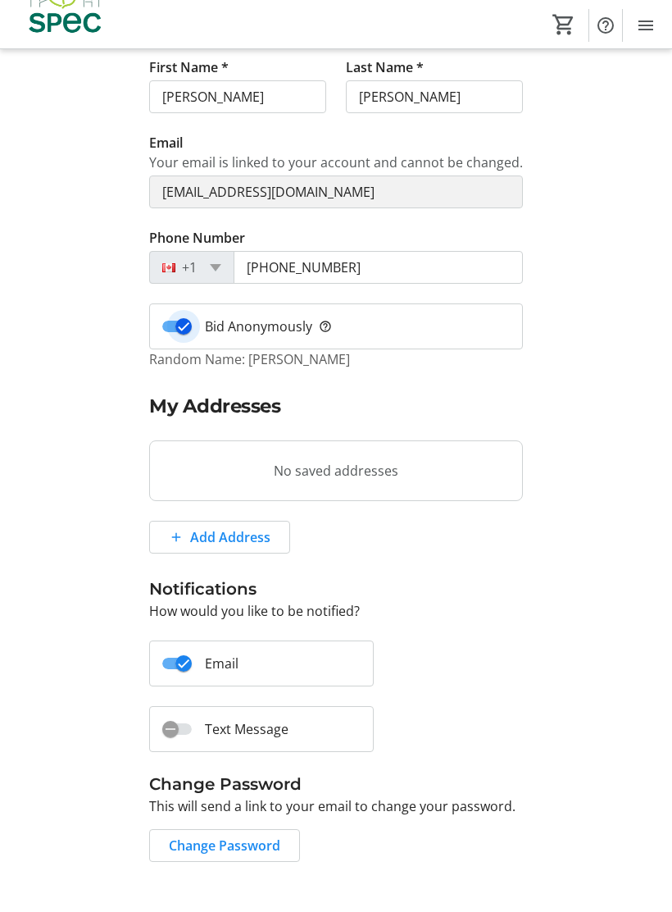
scroll to position [102, 0]
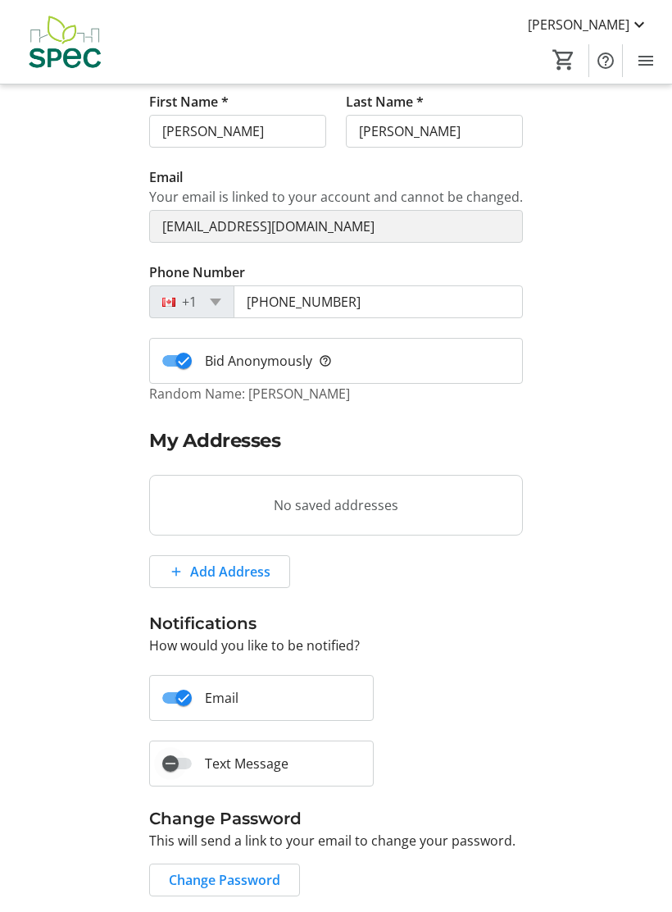
click at [167, 756] on icon "button" at bounding box center [170, 763] width 15 height 15
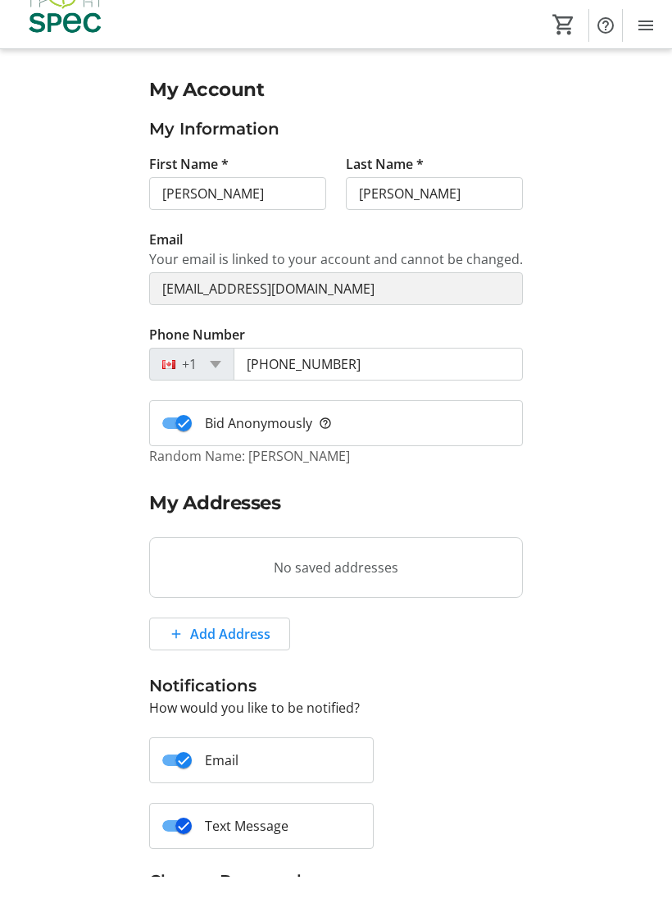
scroll to position [123, 0]
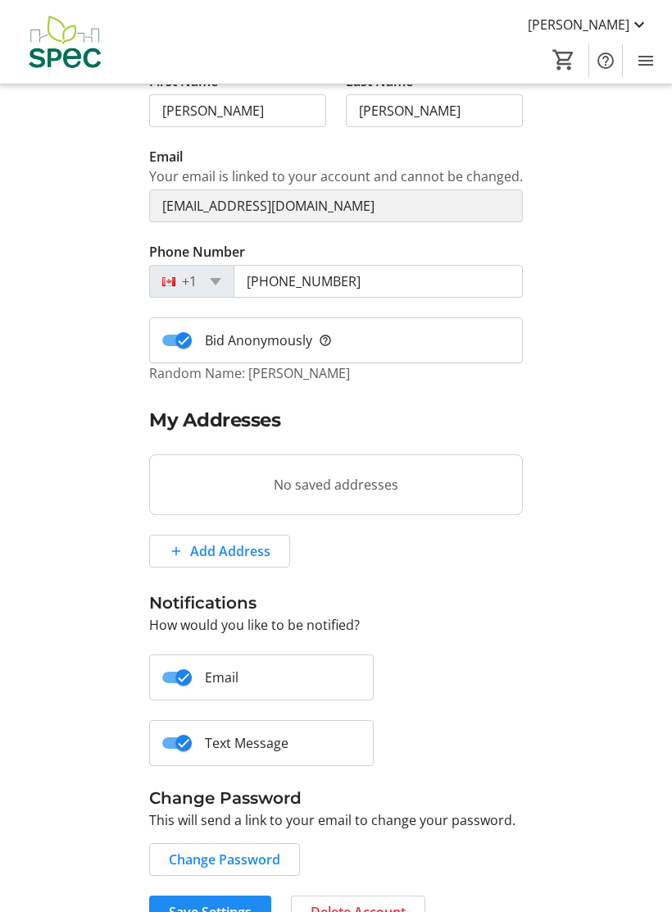
click at [231, 852] on span "Change Password" at bounding box center [225, 859] width 112 height 20
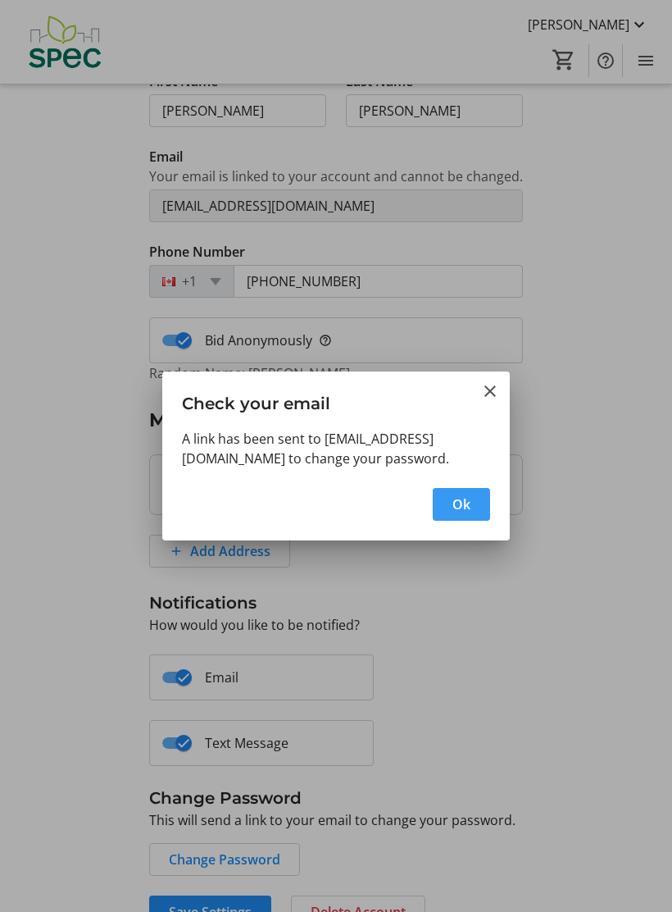
click at [486, 385] on mat-icon "Close" at bounding box center [491, 391] width 20 height 20
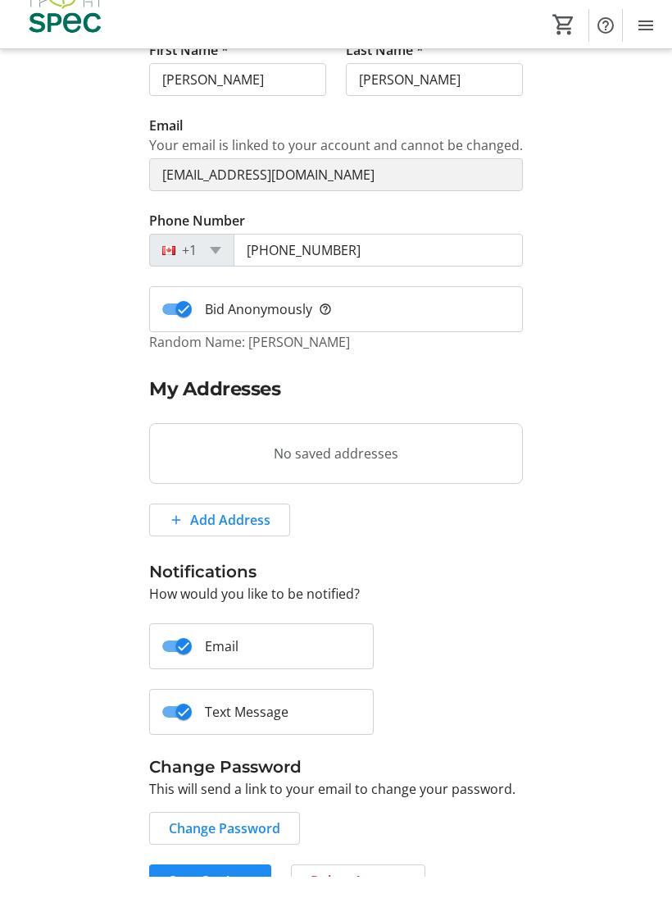
scroll to position [123, 0]
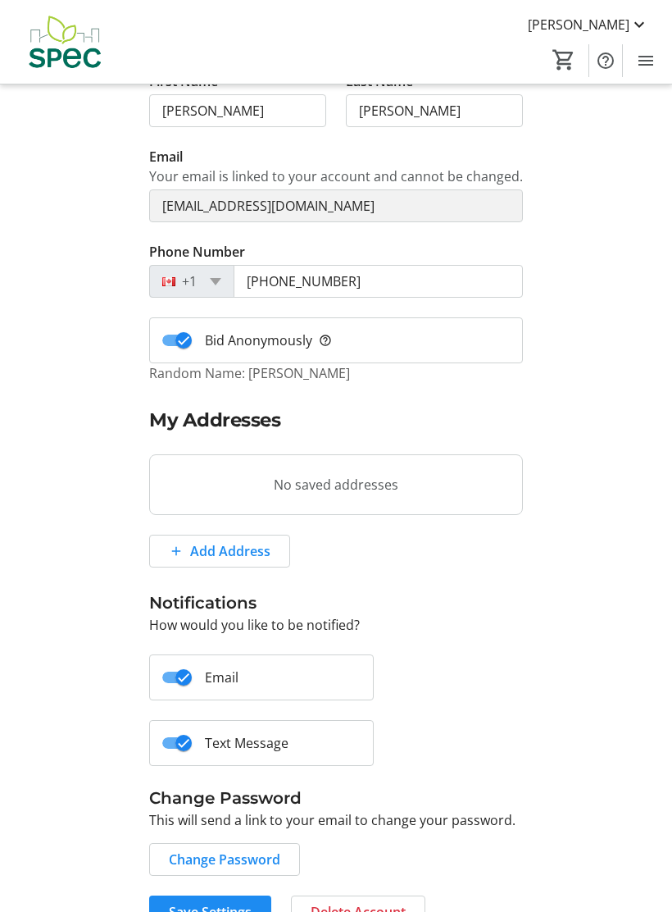
click at [214, 903] on span "Save Settings" at bounding box center [210, 912] width 83 height 20
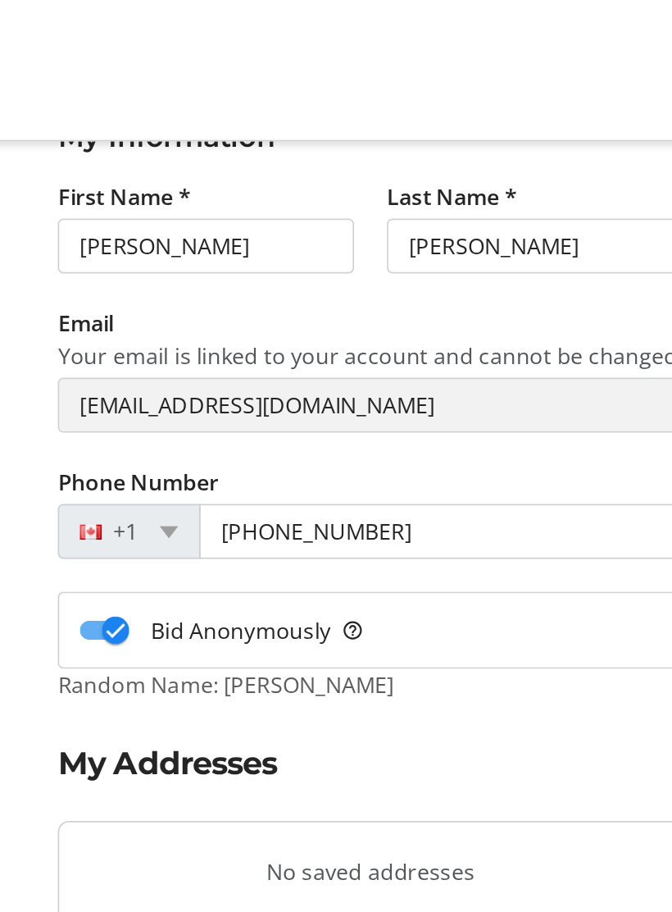
scroll to position [0, 0]
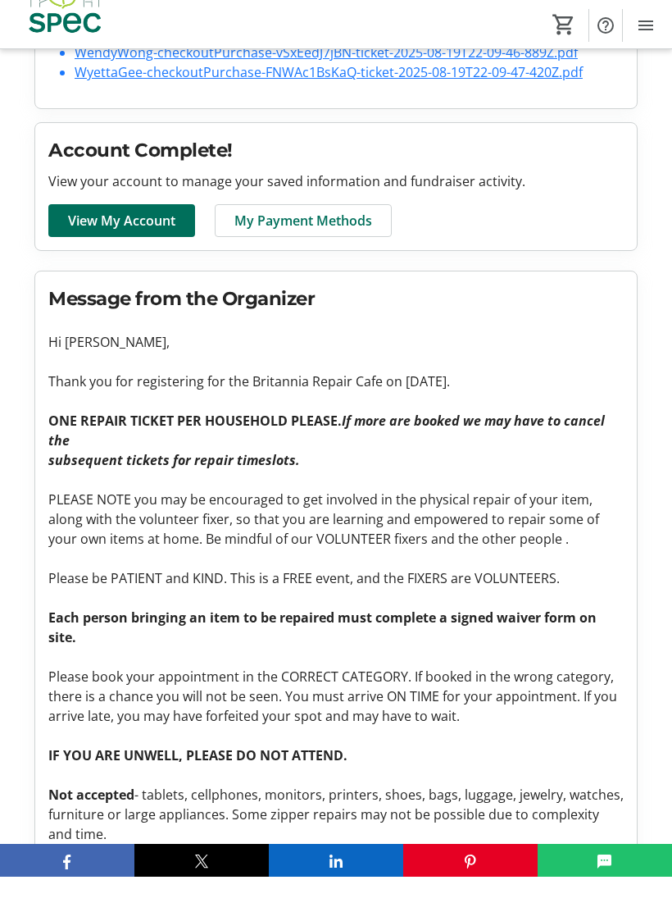
scroll to position [632, 0]
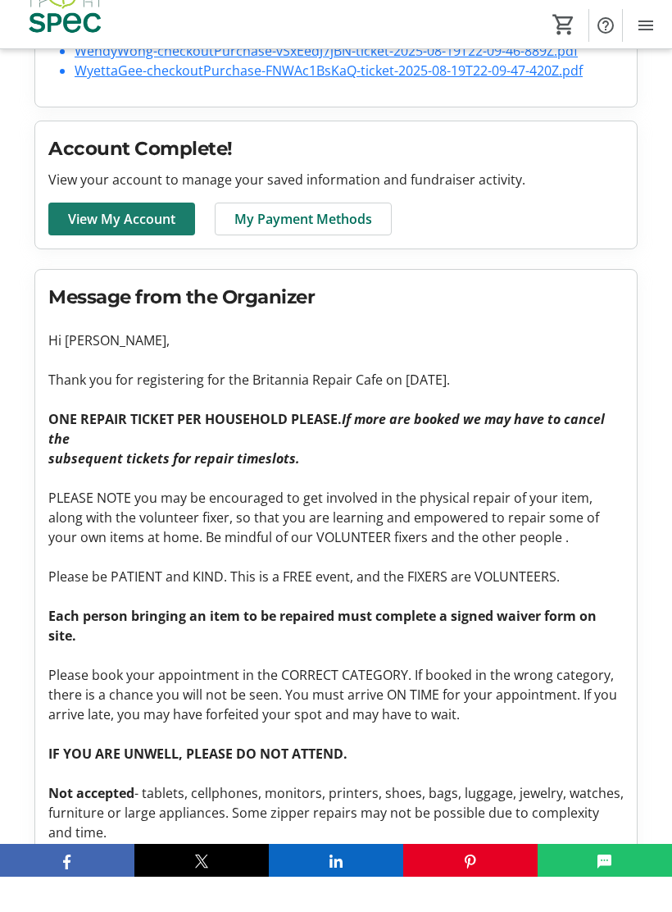
click at [73, 244] on span "View My Account" at bounding box center [121, 254] width 107 height 20
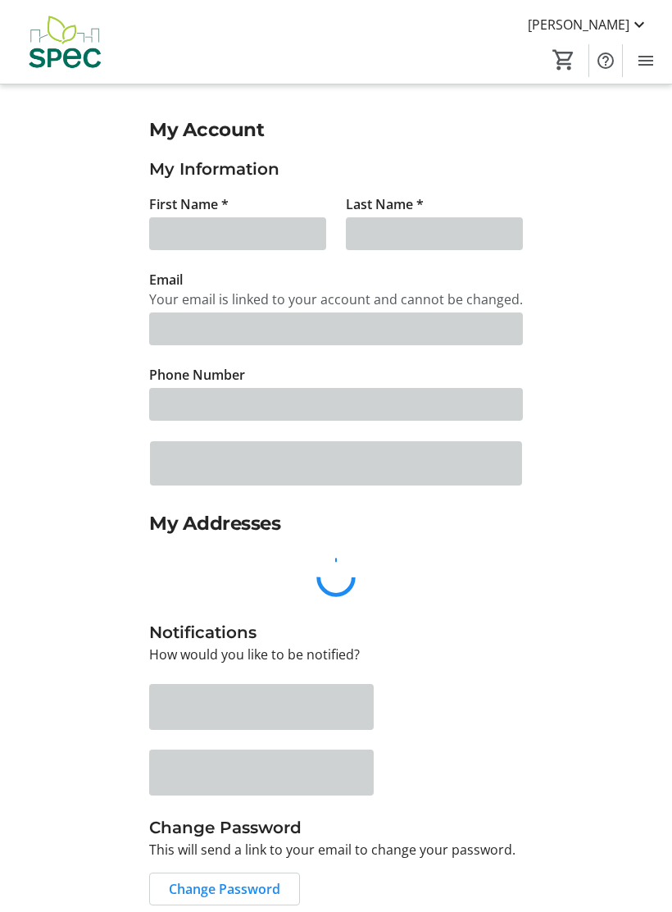
type input "[PERSON_NAME]"
type input "[EMAIL_ADDRESS][DOMAIN_NAME]"
type input "[PHONE_NUMBER]"
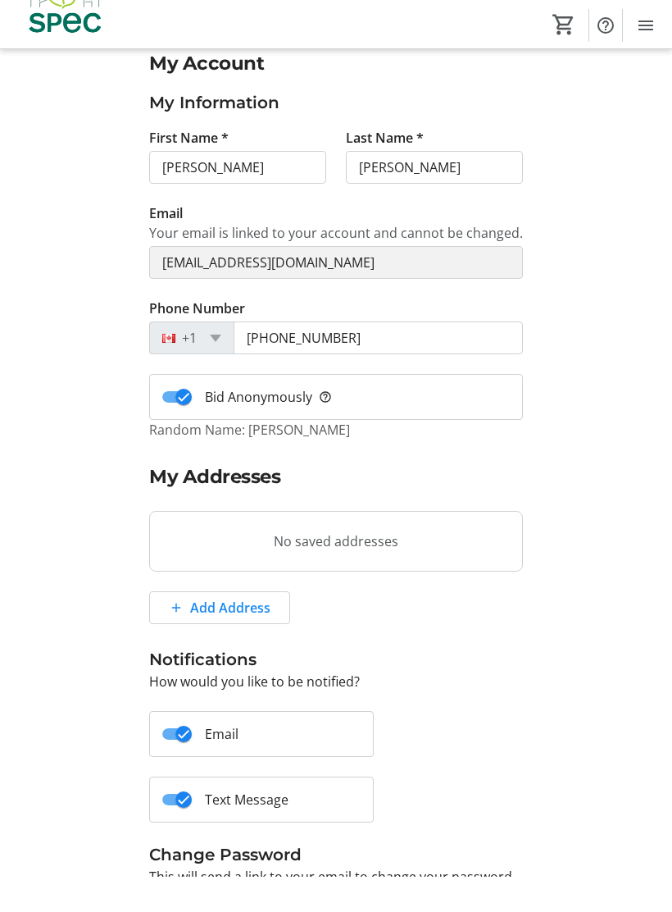
click at [68, 729] on div "My Account My Information First Name * [PERSON_NAME] Last Name * [PERSON_NAME] …" at bounding box center [336, 552] width 590 height 936
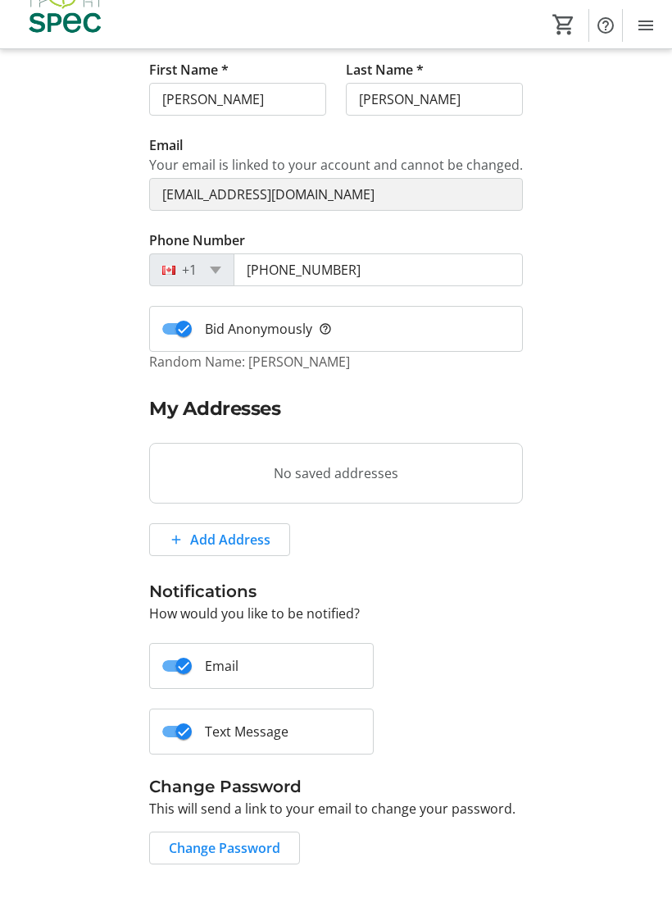
scroll to position [102, 0]
